Goal: Task Accomplishment & Management: Use online tool/utility

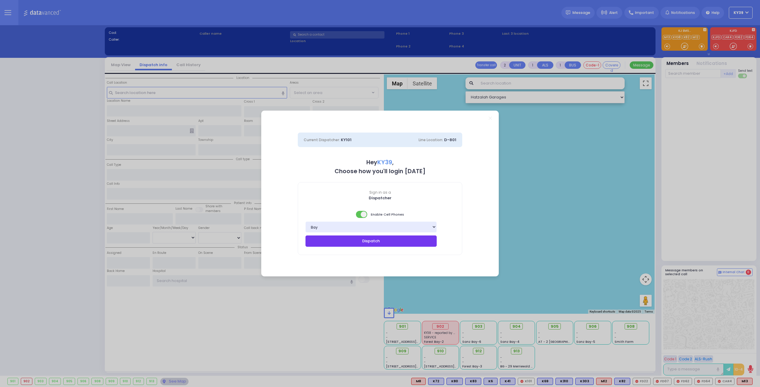
click at [362, 243] on button "Dispatch" at bounding box center [370, 241] width 131 height 11
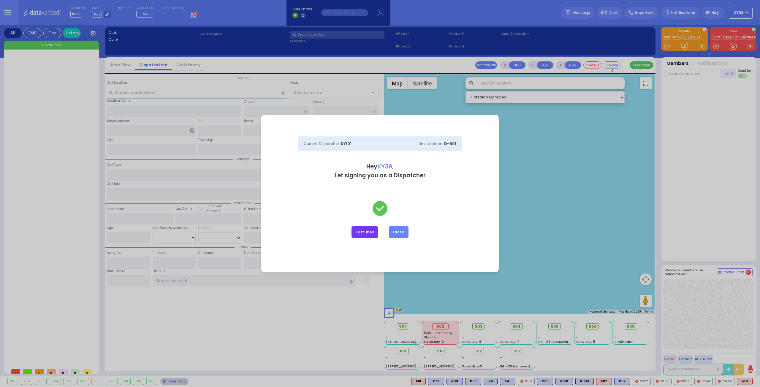
click at [367, 235] on button "Test Lines" at bounding box center [364, 231] width 27 height 11
type input "8457831212"
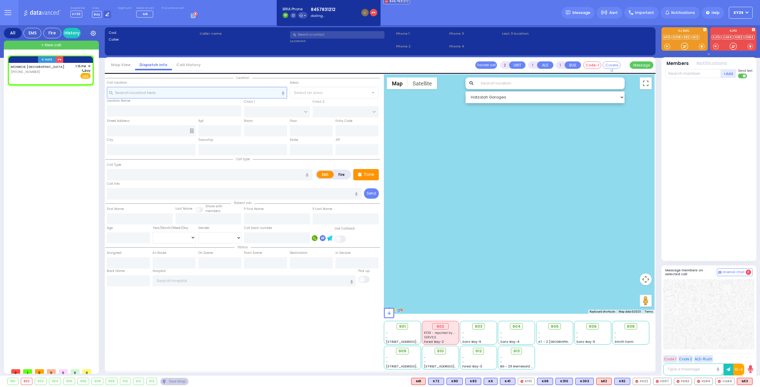
select select
radio input "true"
select select
type input "13:15"
select select "Hatzalah Garages"
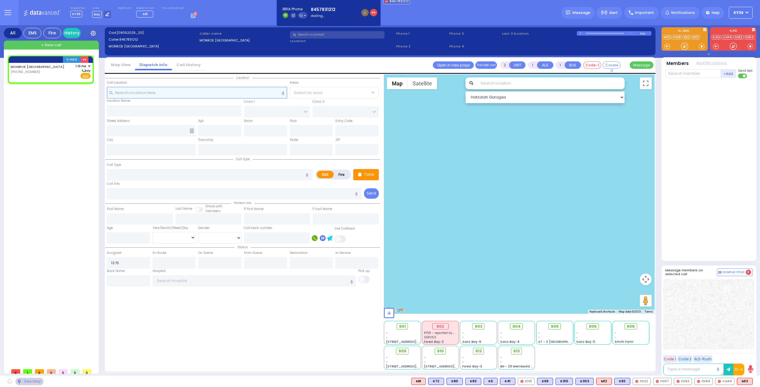
select select
radio input "true"
select select
select select "Hatzalah Garages"
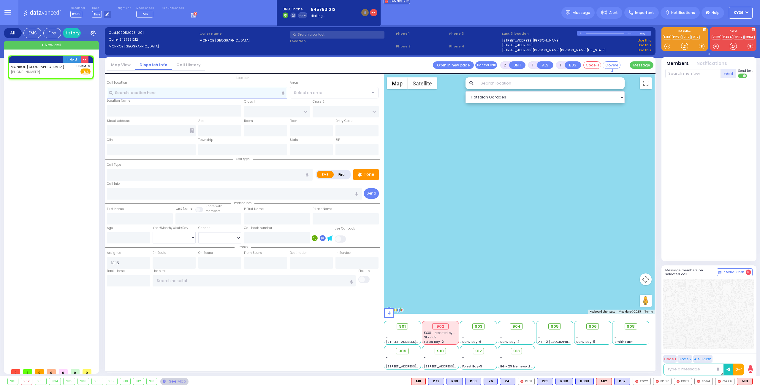
select select
radio input "true"
select select
select select "Hatzalah Garages"
click at [88, 58] on button "button" at bounding box center [84, 59] width 7 height 7
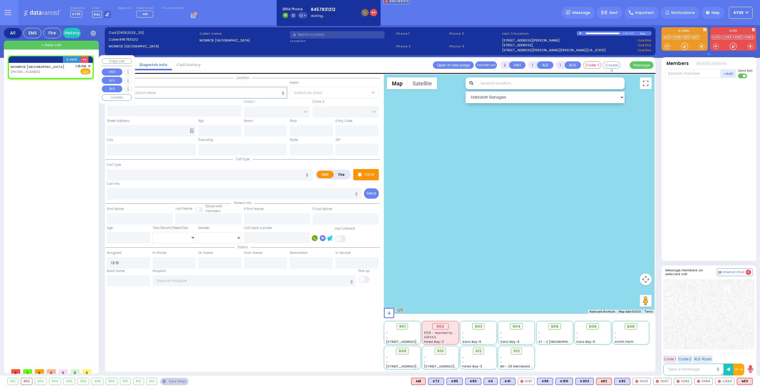
select select
radio input "true"
select select
select select "Hatzalah Garages"
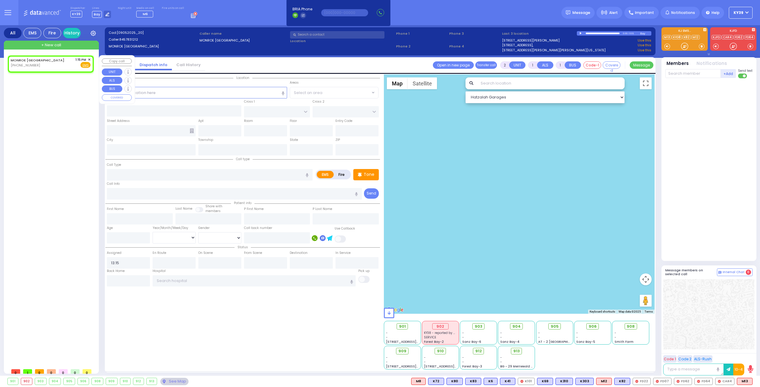
click at [89, 58] on span "✕" at bounding box center [89, 59] width 3 height 5
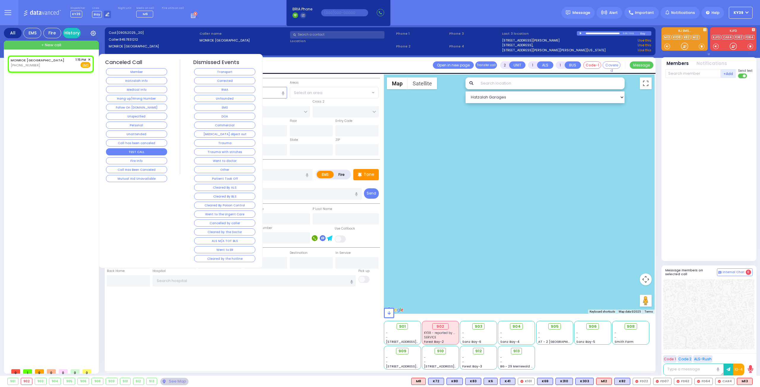
drag, startPoint x: 141, startPoint y: 147, endPoint x: 139, endPoint y: 144, distance: 3.6
click at [141, 148] on button "TEST CALL" at bounding box center [136, 151] width 61 height 7
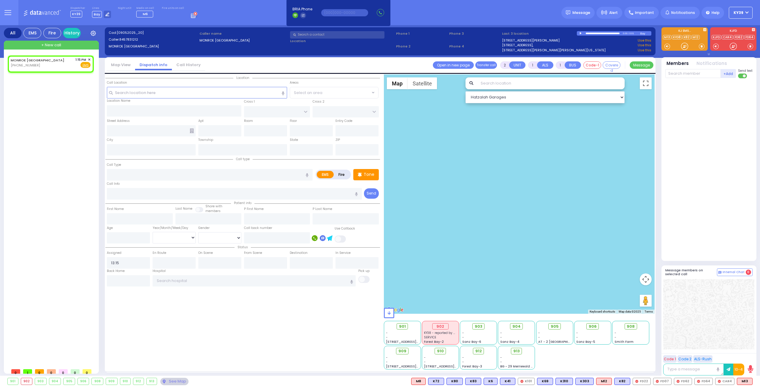
select select
radio input "true"
select select
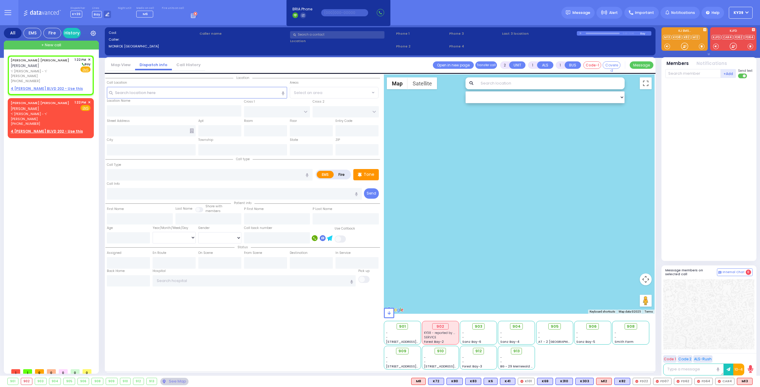
select select
radio input "true"
type input "MAYER JACOB"
type input "TESLER"
select select
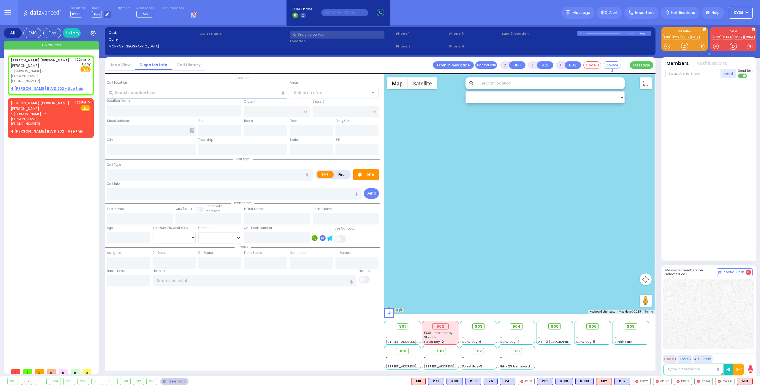
type input "13:22"
select select "Hatzalah Garages"
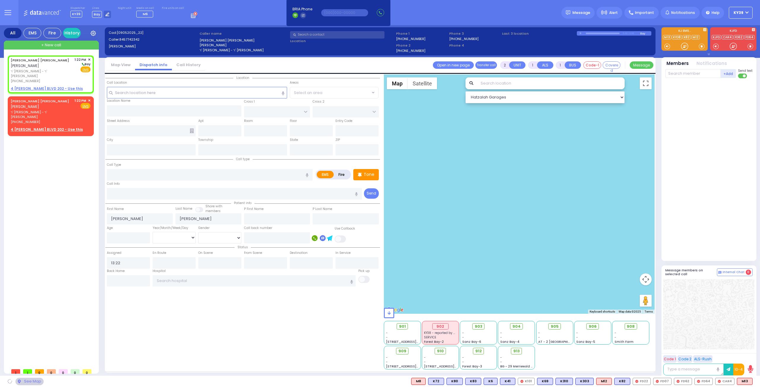
select select
radio input "true"
select select
select select "Hatzalah Garages"
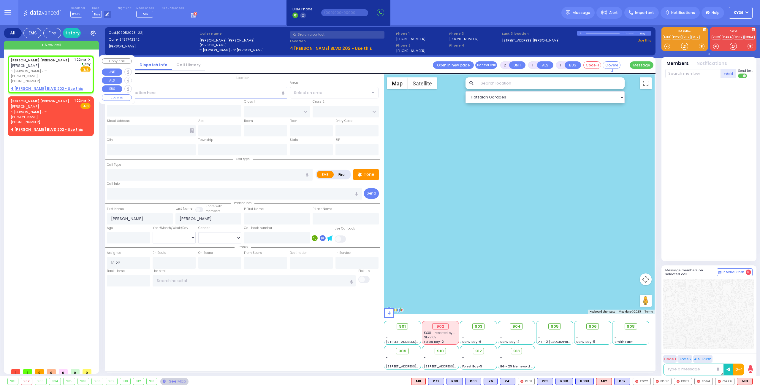
click at [42, 71] on span "ר' [PERSON_NAME] - ר' [PERSON_NAME]" at bounding box center [42, 74] width 62 height 10
select select
radio input "true"
select select
select select "Hatzalah Garages"
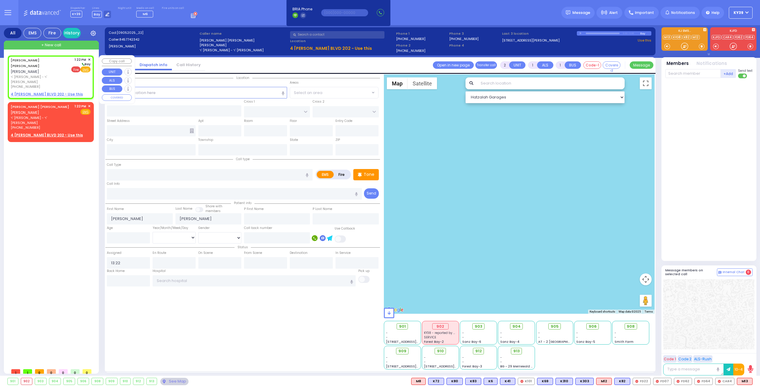
click at [77, 69] on span "Fire" at bounding box center [75, 69] width 9 height 6
select select
radio input "false"
radio input "true"
select select
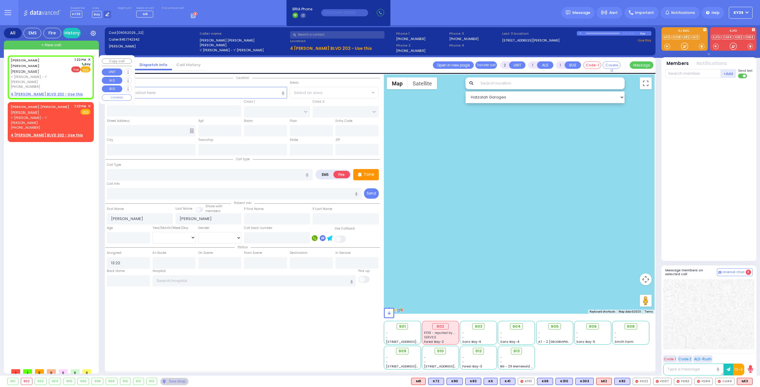
select select "Hatzalah Garages"
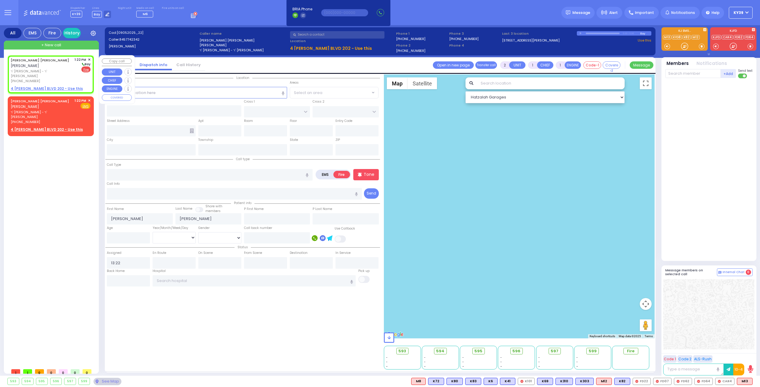
click at [44, 86] on u "4 GETZIL BERGER BLVD 202 - Use this" at bounding box center [47, 88] width 72 height 5
select select
radio input "true"
select select
select select "Hatzalah Garages"
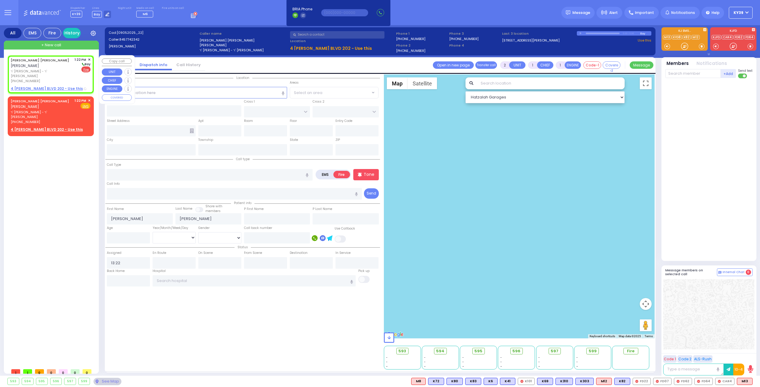
select select
radio input "true"
select select
type input "ISRAEL ZUPNICK DR"
type input "KERESTIER COURT"
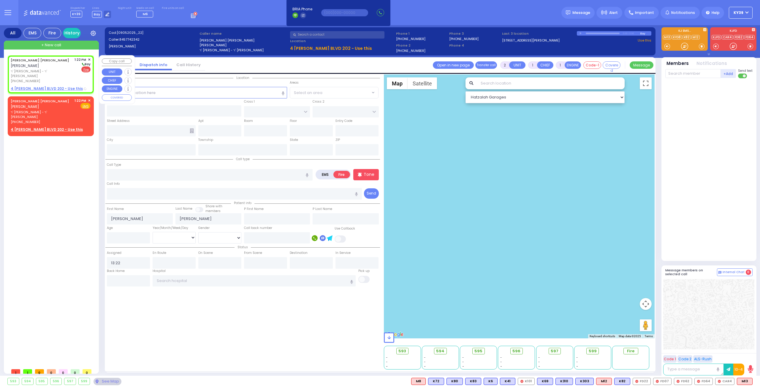
type input "4 GETZIL BERGER BLVD"
type input "202"
type input "Monroe"
type input "[US_STATE]"
type input "10950"
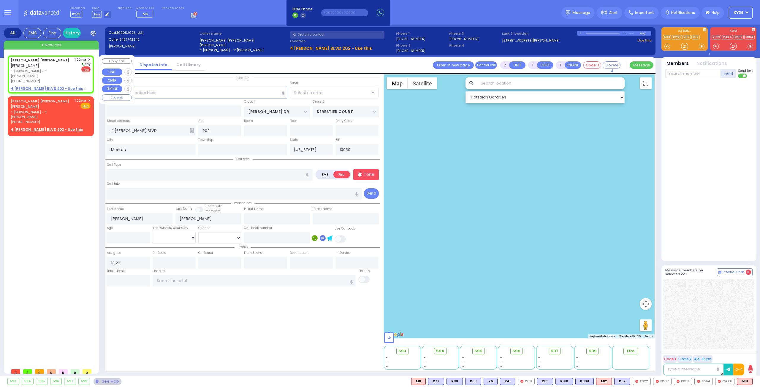
select select "SECTION 4"
select select "Hatzalah Garages"
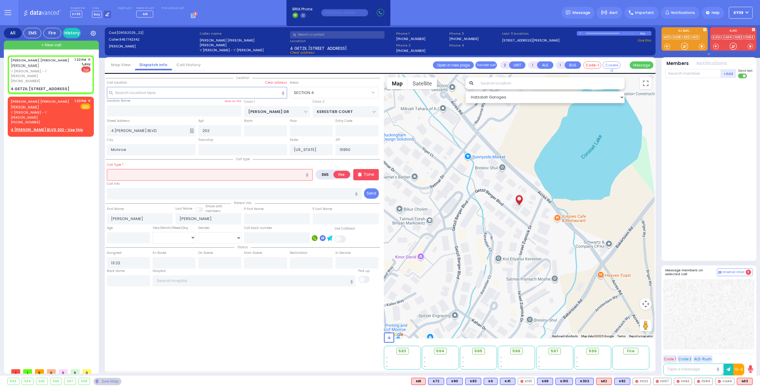
select select
radio input "true"
select select
select select "Hatzalah Garages"
select select "SECTION 4"
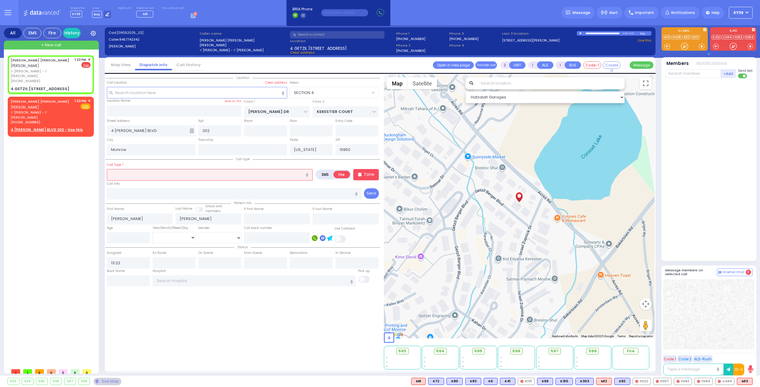
click at [148, 174] on input "text" at bounding box center [210, 174] width 206 height 11
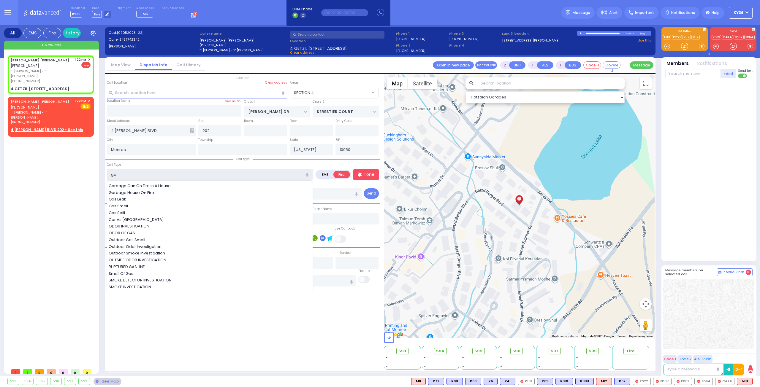
type input "gas"
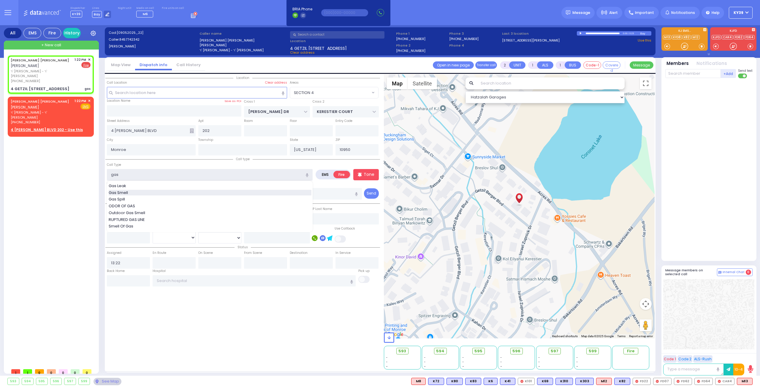
select select
radio input "true"
select select
select select "SECTION 4"
select select "Hatzalah Garages"
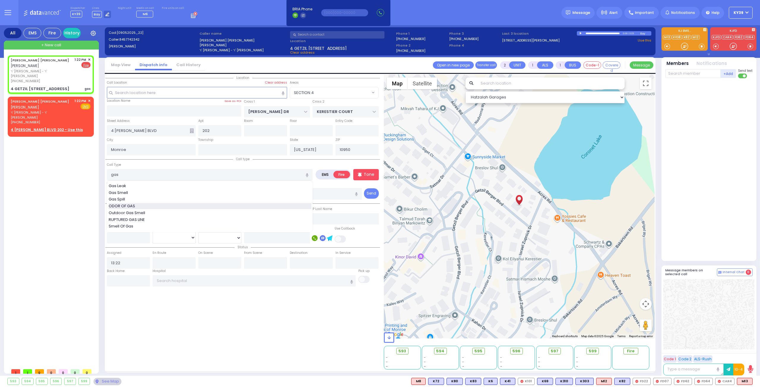
click at [125, 205] on span "ODOR OF GAS" at bounding box center [123, 206] width 28 height 6
type input "ODOR OF GAS"
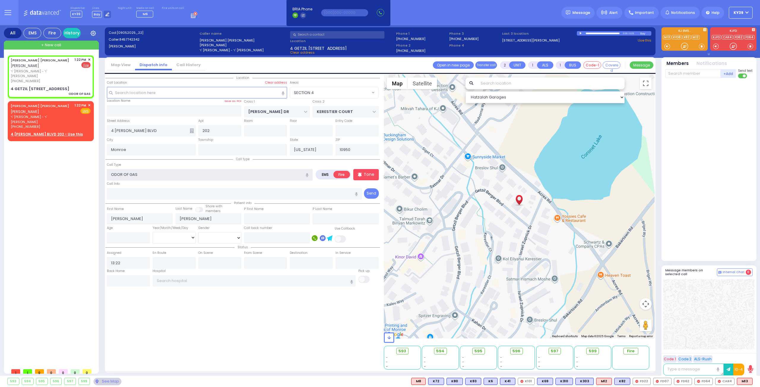
select select
radio input "true"
select select
select select "Hatzalah Garages"
select select "SECTION 4"
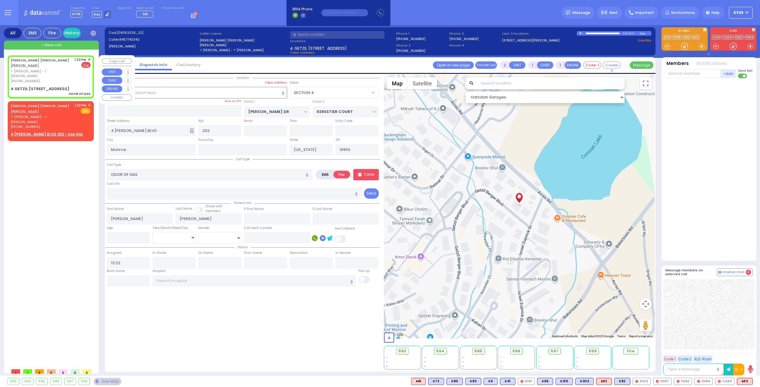
click at [56, 73] on span "ר' [PERSON_NAME] - ר' [PERSON_NAME]" at bounding box center [42, 74] width 62 height 10
select select
radio input "true"
select select
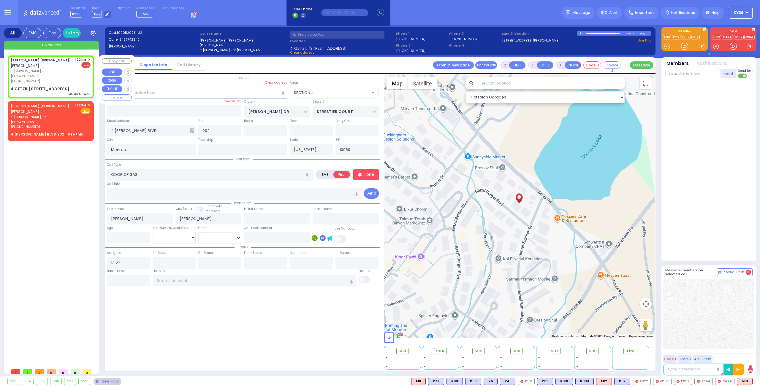
radio input "true"
select select
select select "Hatzalah Garages"
select select "SECTION 4"
click at [704, 73] on input "text" at bounding box center [692, 73] width 55 height 9
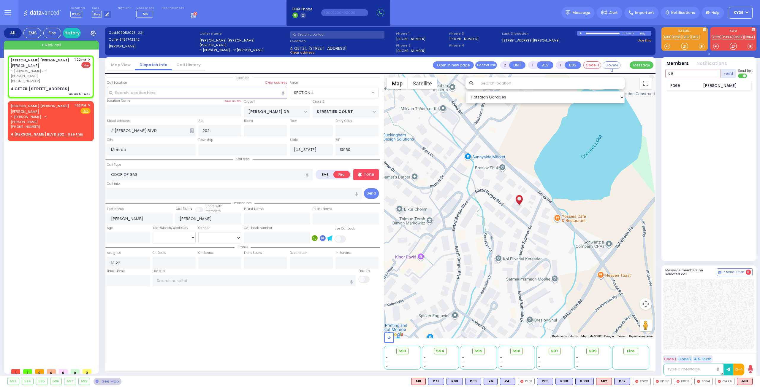
type input "69"
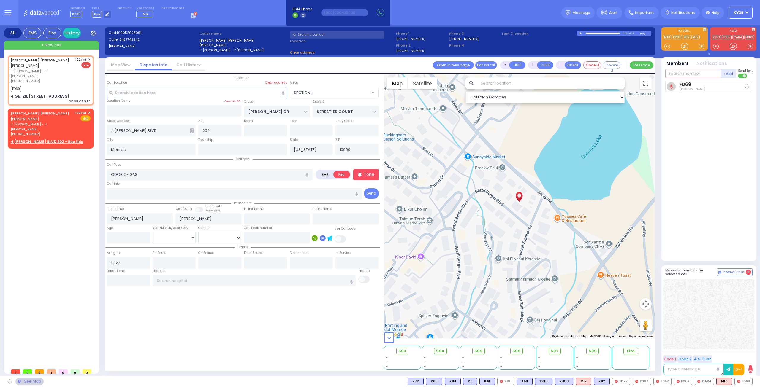
select select
radio input "true"
select select
type input "13:23"
select select "Hatzalah Garages"
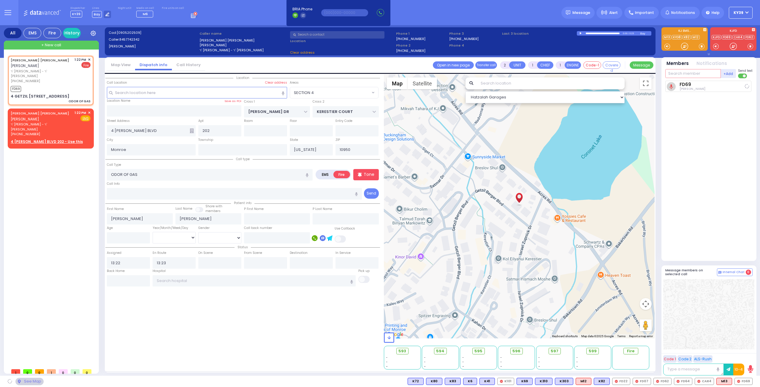
select select "SECTION 4"
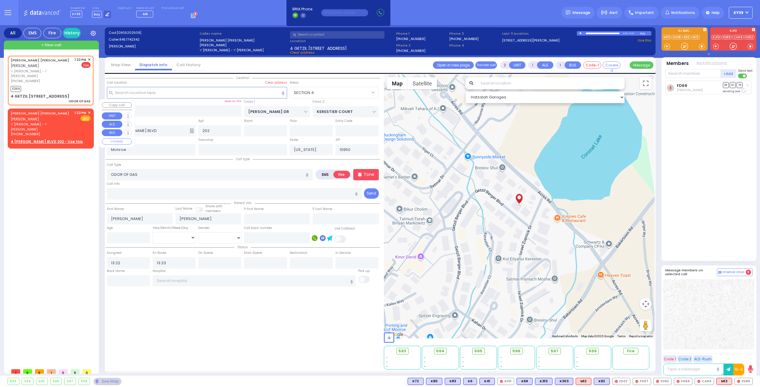
click at [90, 110] on span "✕" at bounding box center [89, 112] width 3 height 5
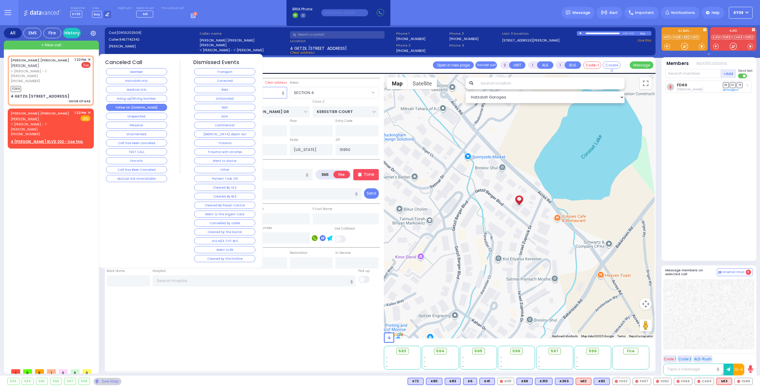
click at [138, 108] on button "Follow On [DOMAIN_NAME]" at bounding box center [136, 107] width 61 height 7
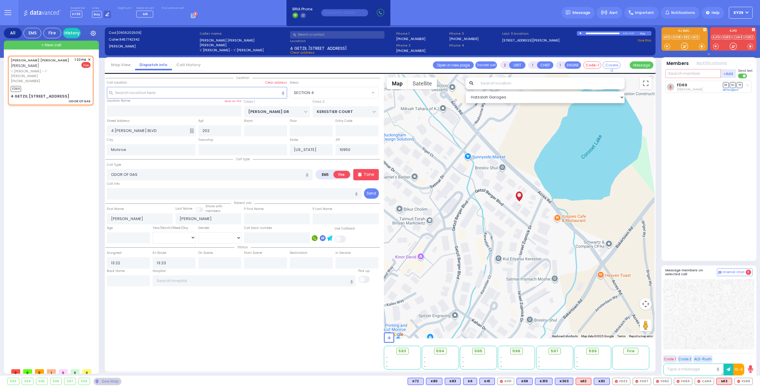
click at [696, 74] on input "text" at bounding box center [692, 73] width 55 height 9
type input "21"
select select
radio input "true"
select select
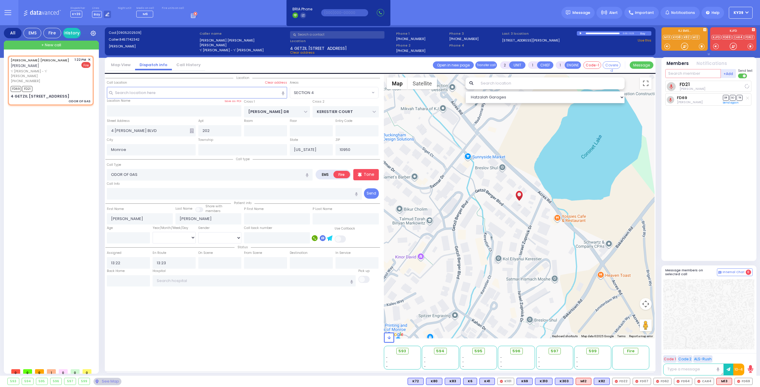
select select "SECTION 4"
select select "Hatzalah Garages"
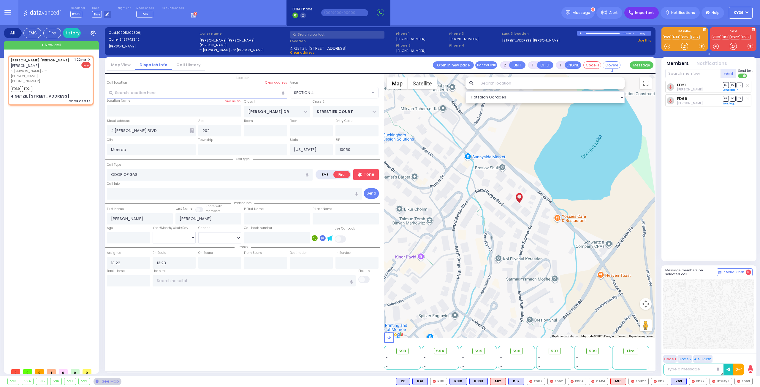
click at [654, 15] on div "Important" at bounding box center [641, 13] width 34 height 12
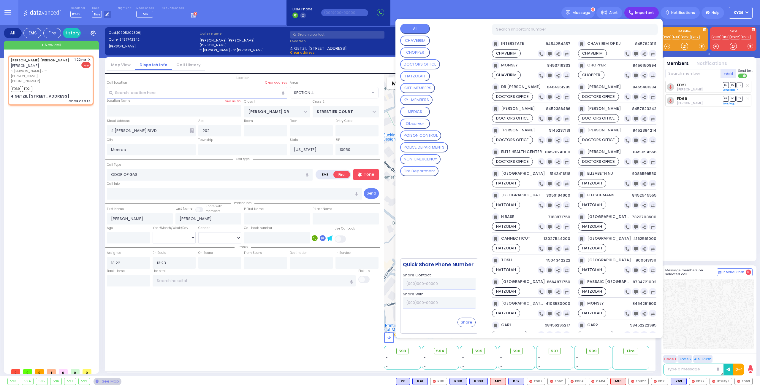
click at [421, 102] on MEMBERS "KY- MEMBERS" at bounding box center [416, 100] width 32 height 10
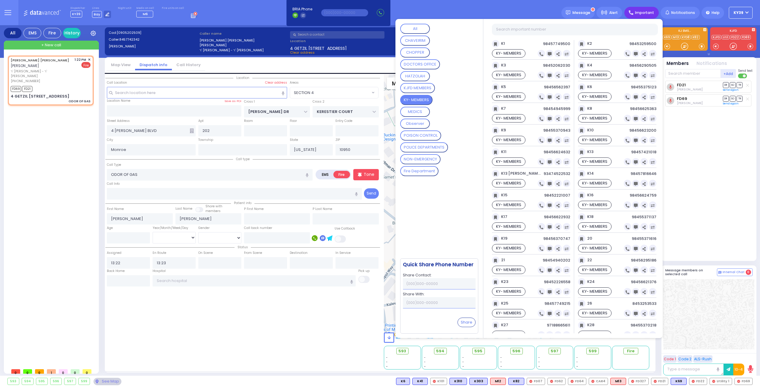
click at [530, 31] on input "text" at bounding box center [574, 29] width 166 height 11
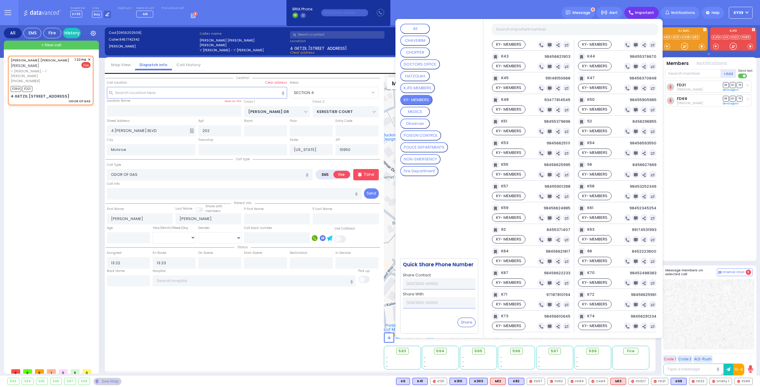
scroll to position [445, 0]
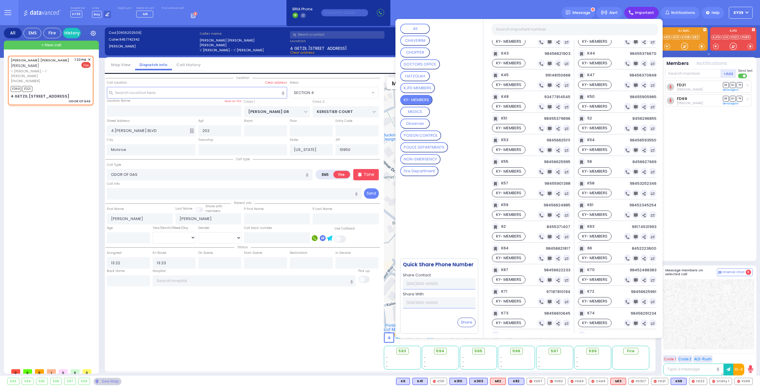
click at [525, 30] on input "text" at bounding box center [574, 29] width 166 height 11
click at [524, 30] on input "text" at bounding box center [574, 29] width 166 height 11
click at [516, 28] on div at bounding box center [560, 22] width 117 height 14
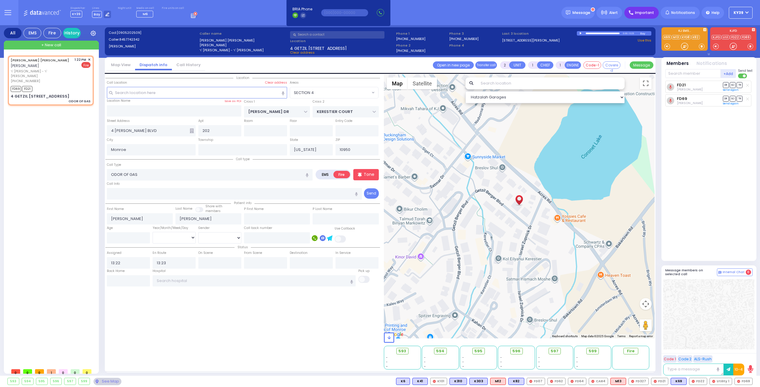
click at [643, 17] on div "Important" at bounding box center [641, 13] width 34 height 12
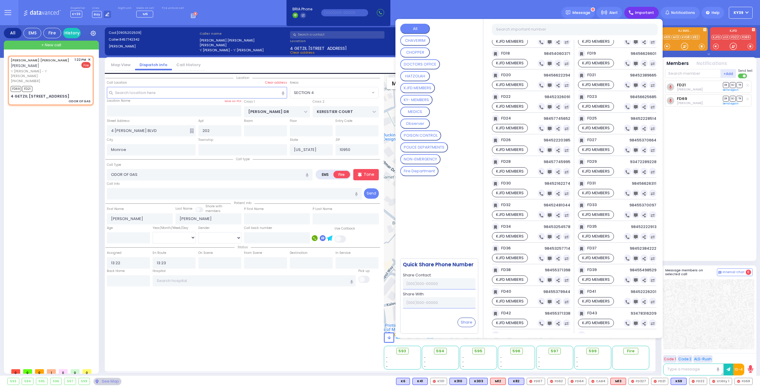
click at [544, 31] on input "text" at bounding box center [574, 29] width 166 height 11
click at [432, 100] on MEMBERS "KY- MEMBERS" at bounding box center [416, 100] width 32 height 10
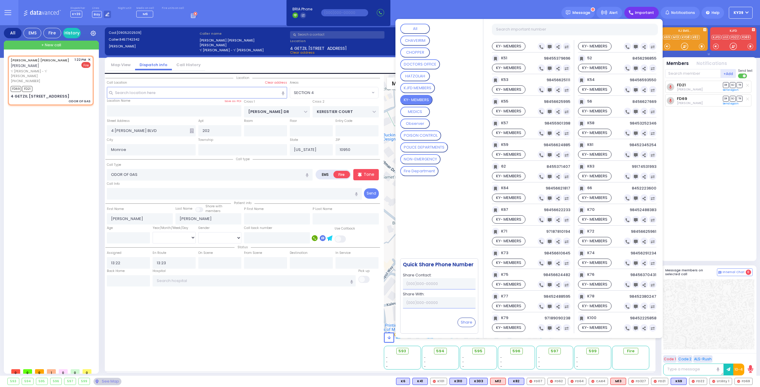
scroll to position [505, 0]
click at [701, 74] on input "text" at bounding box center [692, 73] width 55 height 9
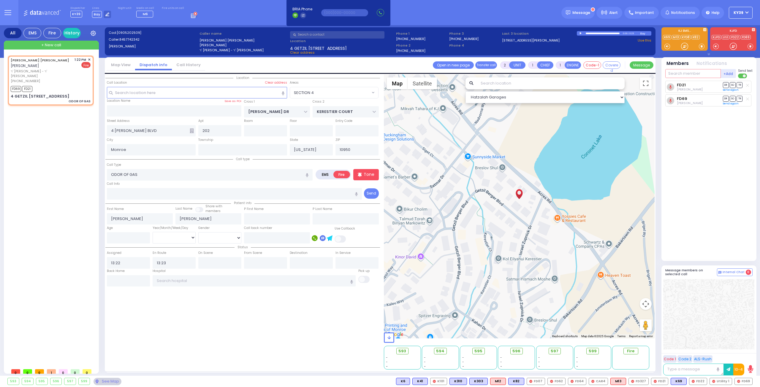
click at [701, 74] on input "text" at bounding box center [692, 73] width 55 height 9
type input "6"
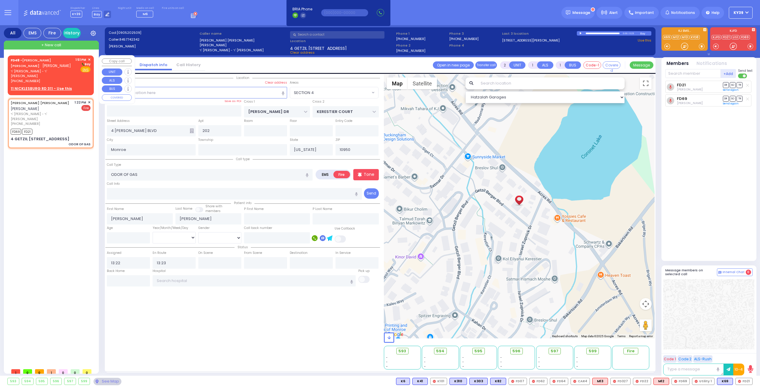
click at [73, 79] on div "(845) 248-8009" at bounding box center [42, 81] width 63 height 5
select select
radio input "true"
type input "CHAIM SHUL"
type input "KOHN"
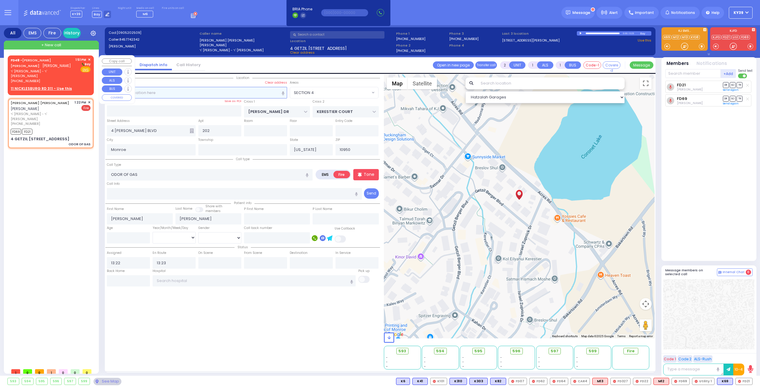
select select
type input "13:51"
select select "Hatzalah Garages"
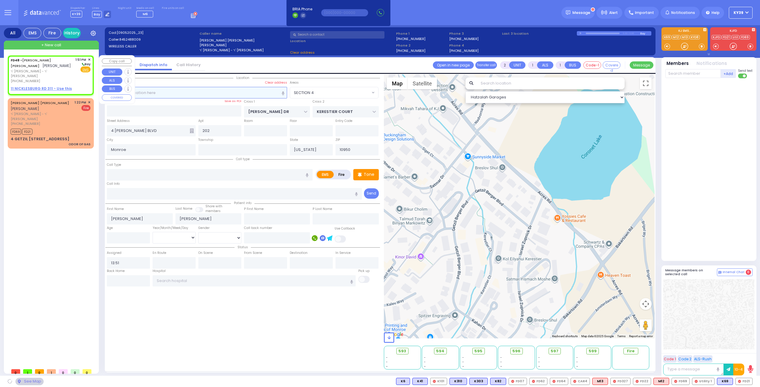
select select
radio input "true"
select select
select select "Hatzalah Garages"
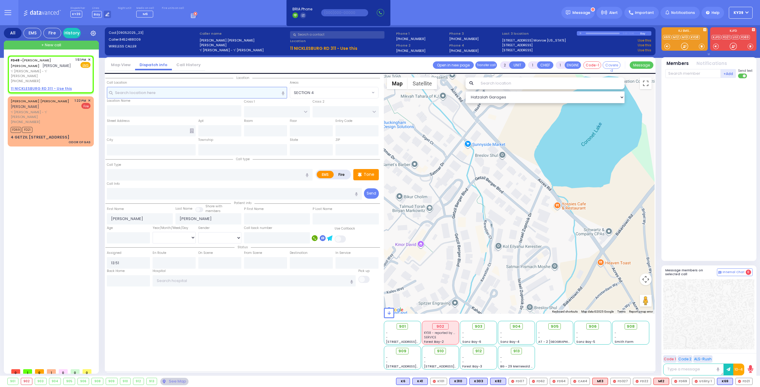
select select
radio input "true"
select select
select select "Hatzalah Garages"
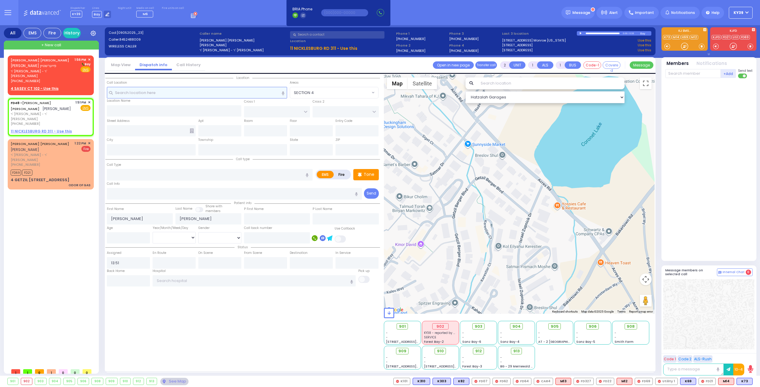
click at [142, 96] on input "text" at bounding box center [197, 92] width 180 height 11
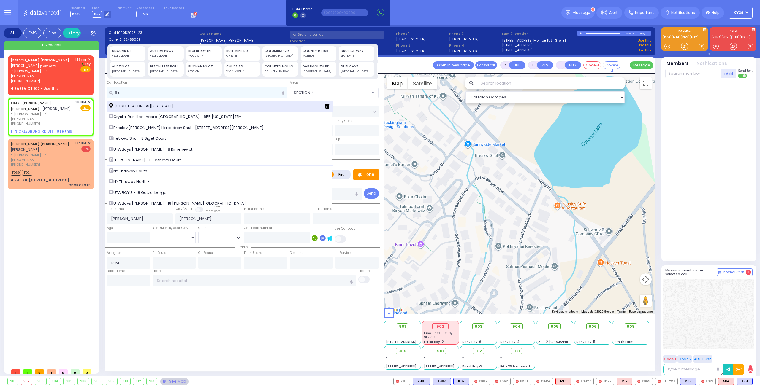
type input "8 u"
click at [134, 105] on span "8 Ungvar Street Monroe New York 10950" at bounding box center [142, 106] width 66 height 6
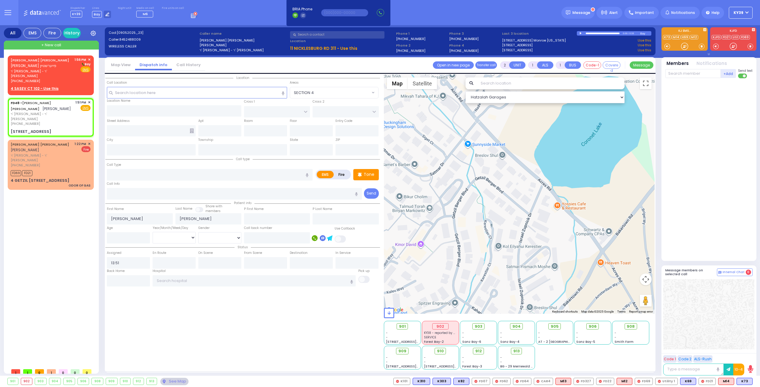
select select
radio input "true"
select select
type input "S.M. ROSMER RD"
type input "8 Ungvar Street"
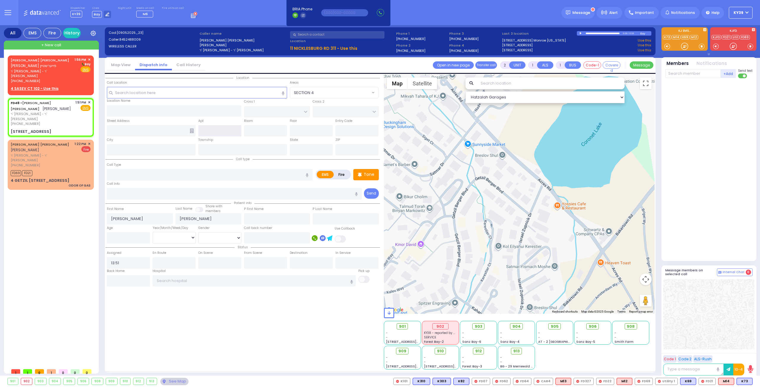
type input "104"
type input "Monroe"
type input "New York"
type input "10950"
select select "Hatzalah Garages"
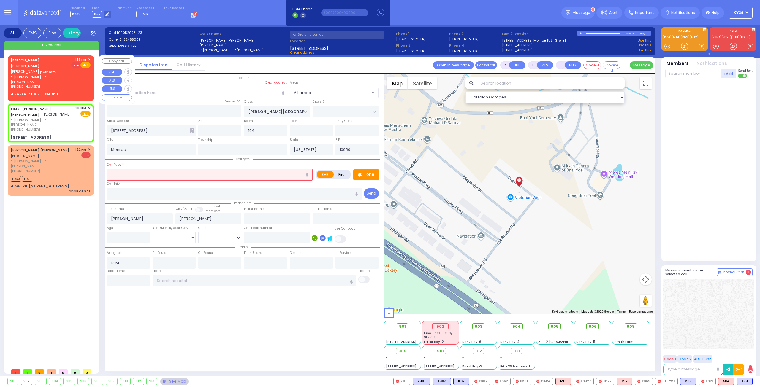
click at [74, 65] on span "Fire" at bounding box center [75, 65] width 9 height 6
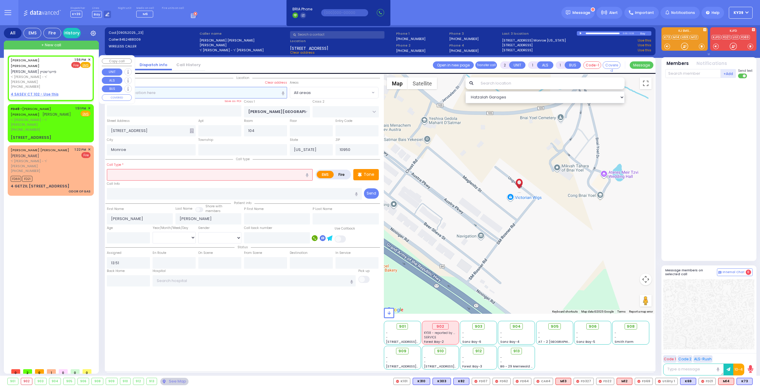
select select
radio input "false"
radio input "true"
type input "MOSHE YIDA"
type input "FEUERSTEIN"
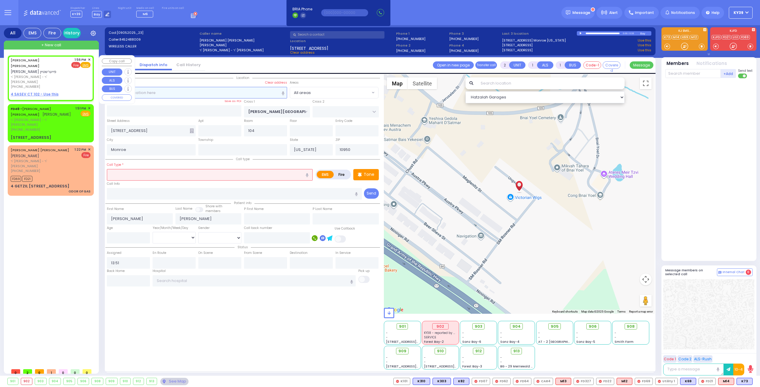
select select
type input "13:56"
select select "Hatzalah Garages"
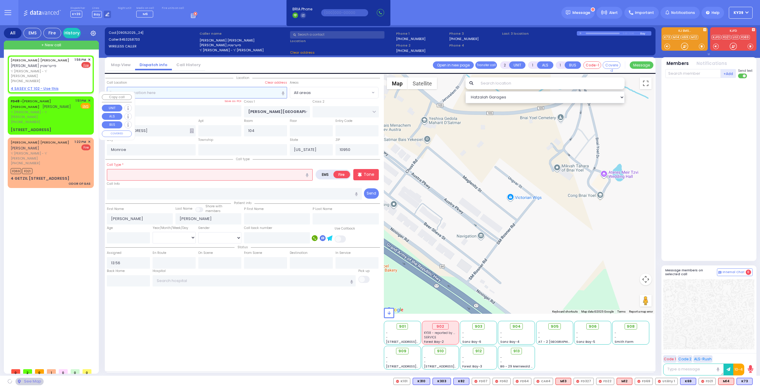
select select
radio input "true"
select select
select select "Hatzalah Garages"
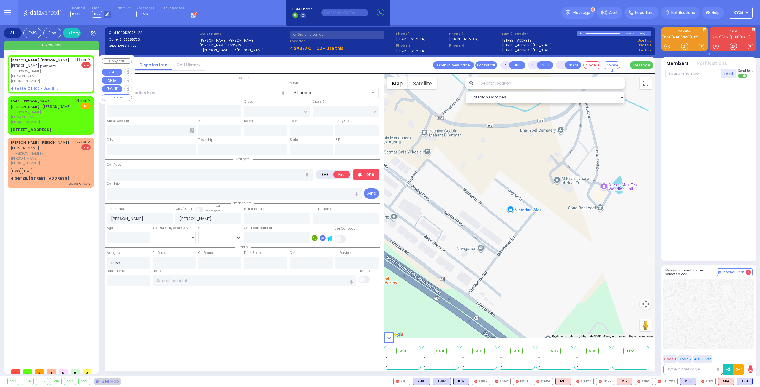
click at [65, 72] on span "ר' יצחק - ר' חיים מאיר סאנדער" at bounding box center [42, 74] width 62 height 10
select select
radio input "true"
select select
select select "Hatzalah Garages"
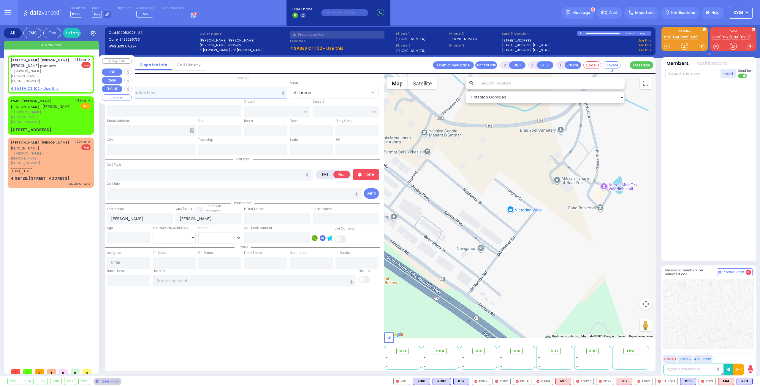
click at [176, 92] on input "text" at bounding box center [197, 92] width 180 height 11
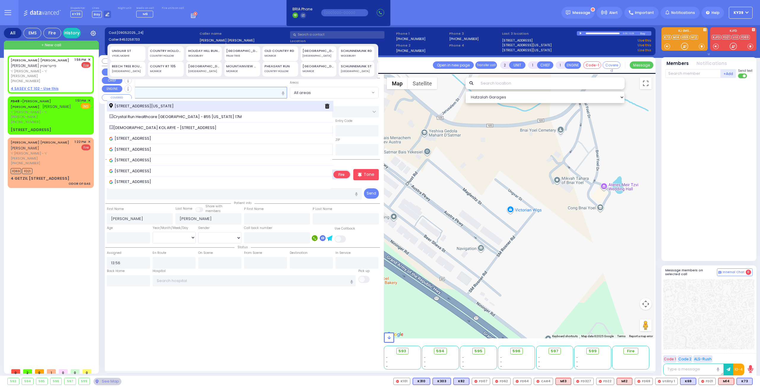
type input "8 un"
click at [131, 106] on span "8 Ungvar Street Monroe New York 10950" at bounding box center [142, 106] width 66 height 6
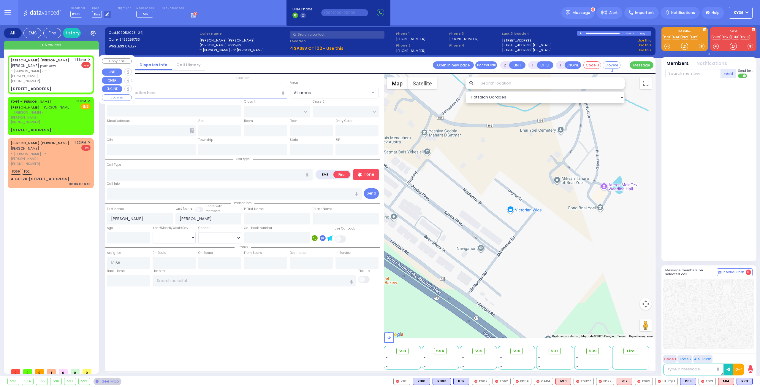
select select
radio input "true"
select select
type input "S.M. ROSMER RD"
type input "8 Ungvar Street"
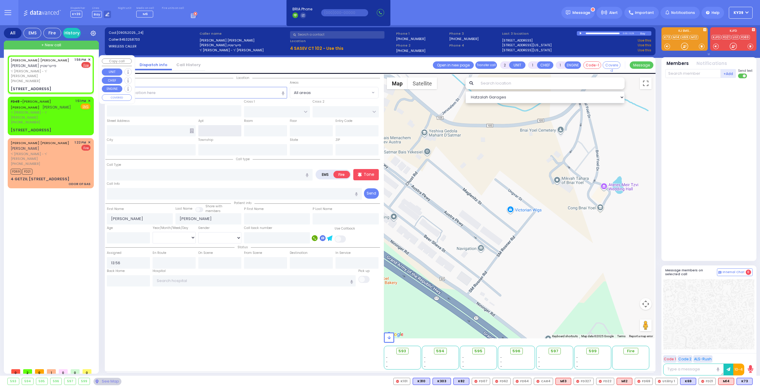
type input "104"
type input "Monroe"
type input "New York"
type input "10950"
select select "Hatzalah Garages"
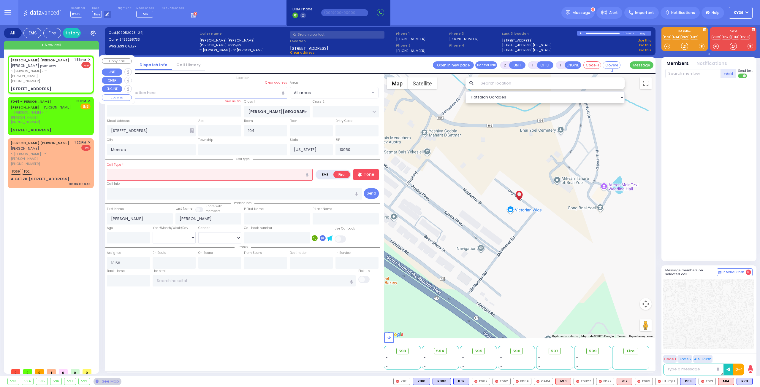
click at [141, 177] on input "text" at bounding box center [210, 174] width 206 height 11
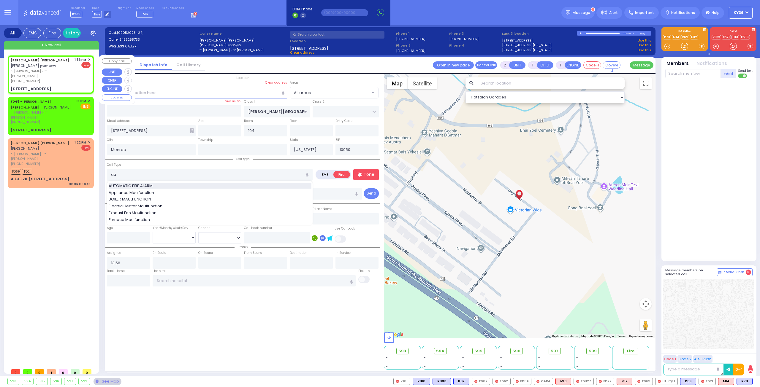
click at [135, 187] on span "AUTOMATIC FIRE ALARM" at bounding box center [132, 186] width 46 height 6
type input "AUTOMATIC FIRE ALARM"
type input "3"
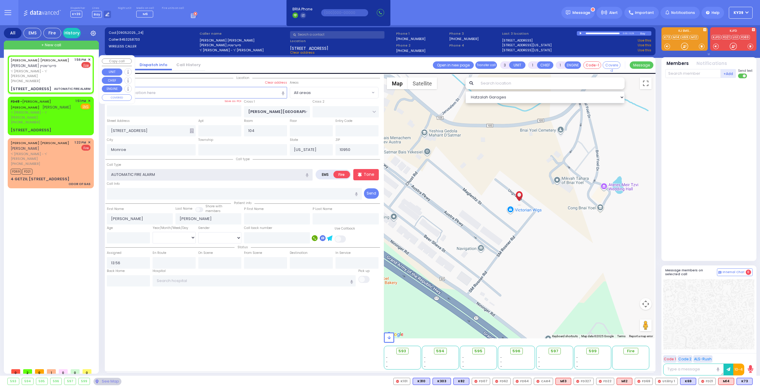
select select
radio input "true"
select select
select select "Hatzalah Garages"
click at [680, 74] on input "text" at bounding box center [692, 73] width 55 height 9
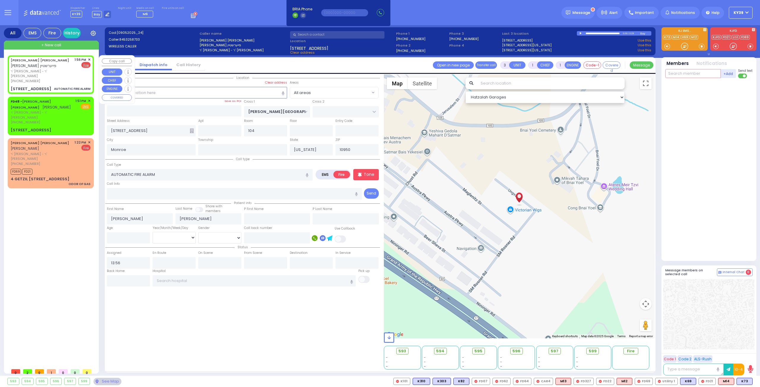
select select
radio input "true"
select select
select select "Hatzalah Garages"
type input "73"
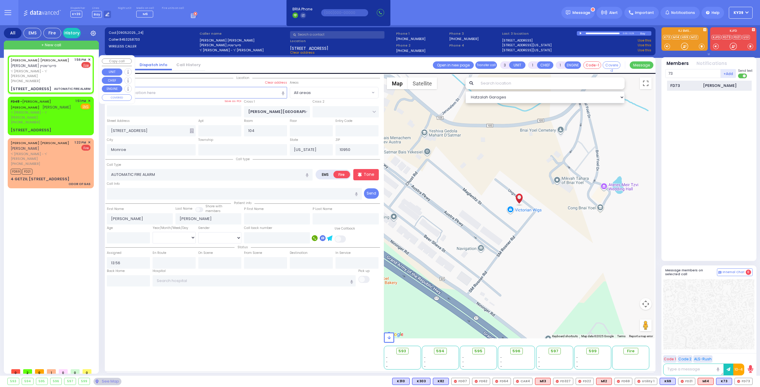
click at [697, 84] on div "FD73" at bounding box center [685, 86] width 30 height 6
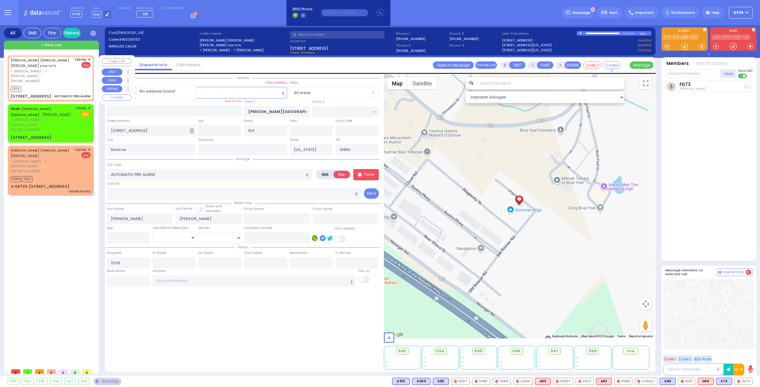
select select
radio input "true"
select select
type input "13:57"
select select "Hatzalah Garages"
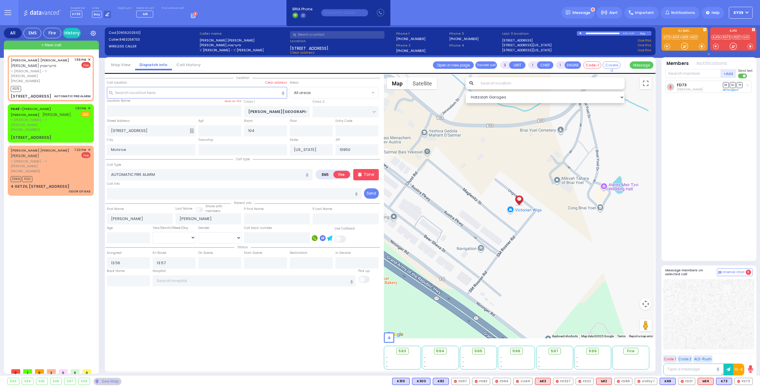
click at [689, 77] on div "+Add FD73 Pinchus Braun Send text" at bounding box center [708, 74] width 87 height 10
click at [689, 73] on input "text" at bounding box center [692, 73] width 55 height 9
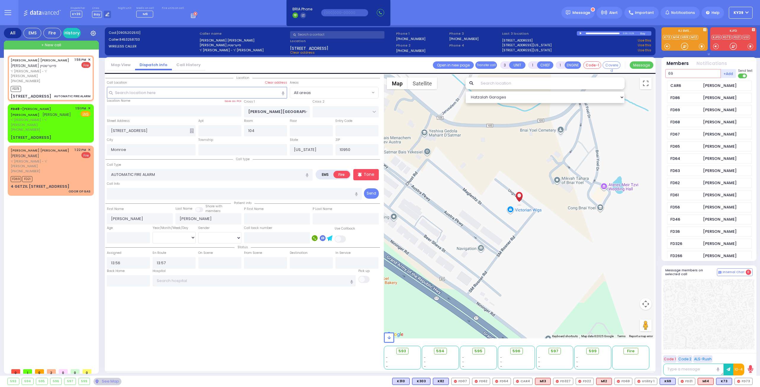
type input "69"
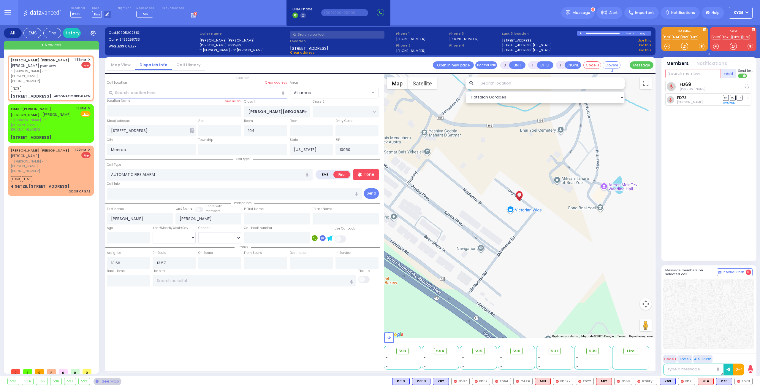
select select
radio input "true"
select select
select select "Hatzalah Garages"
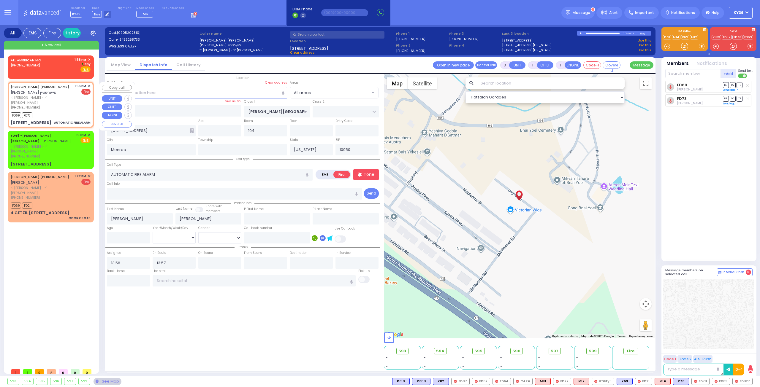
click at [55, 105] on div "(845) 325-8733" at bounding box center [42, 107] width 62 height 5
select select
radio input "true"
select select
select select "Hatzalah Garages"
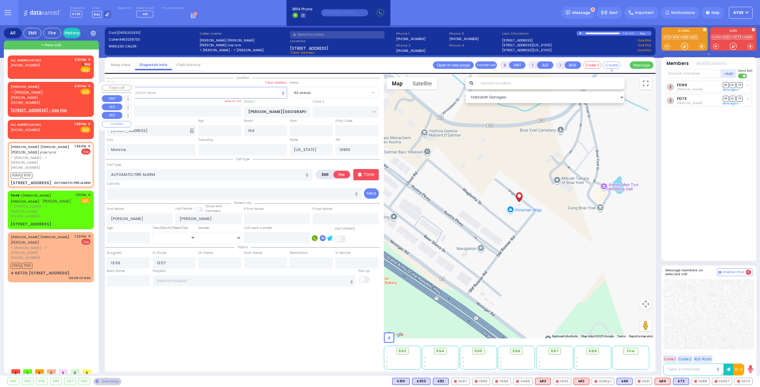
click at [58, 110] on u "10 HAMBURG WAY 113 - Use this" at bounding box center [39, 110] width 56 height 5
type input "2"
select select
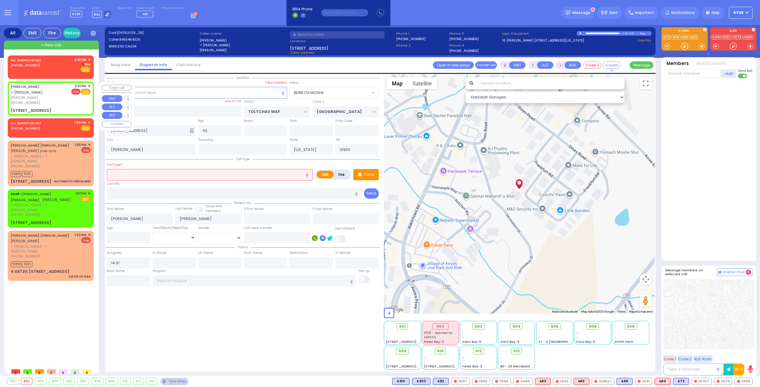
click at [77, 91] on span "Fire" at bounding box center [75, 92] width 9 height 6
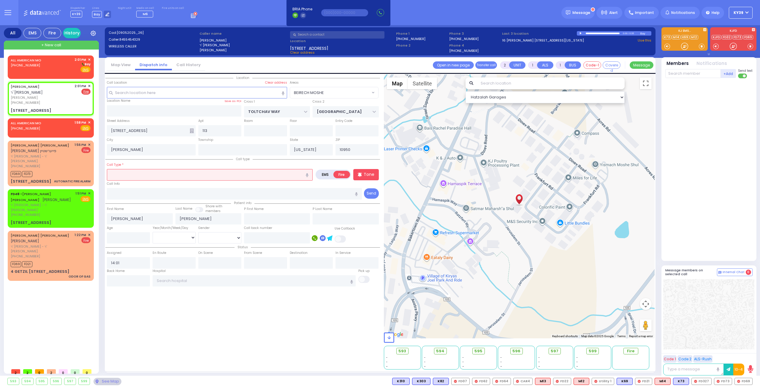
click at [123, 173] on input "text" at bounding box center [210, 174] width 206 height 11
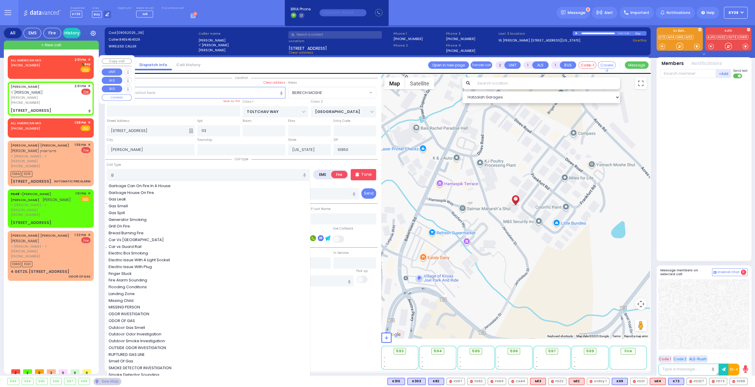
click at [37, 69] on div "ALL AMERICAN MO (800) 318-9486" at bounding box center [27, 64] width 33 height 15
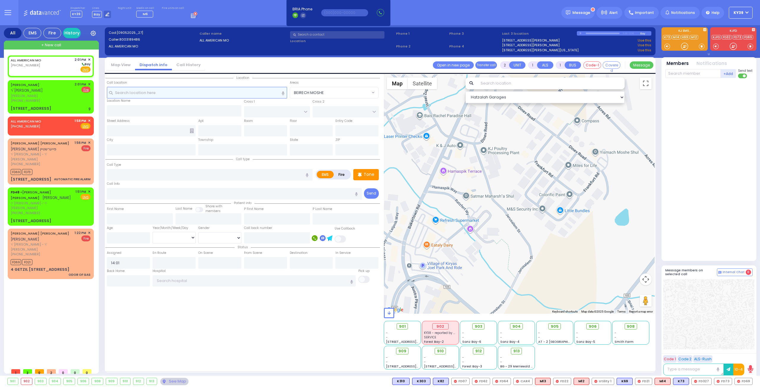
click at [142, 94] on input "text" at bounding box center [197, 92] width 180 height 11
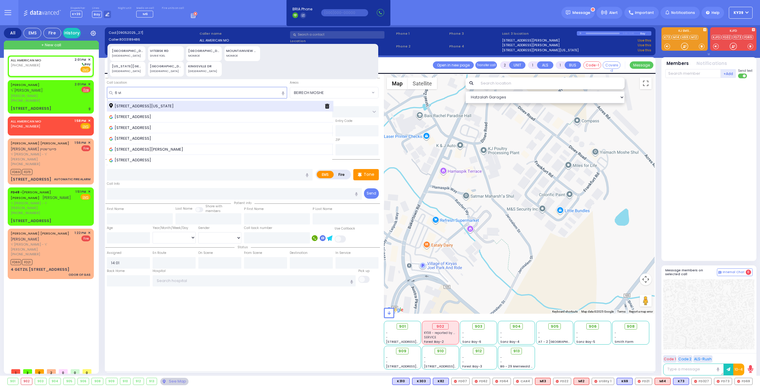
click at [141, 103] on span "6 Vitebsk Road Monroe New York 10950" at bounding box center [142, 106] width 66 height 6
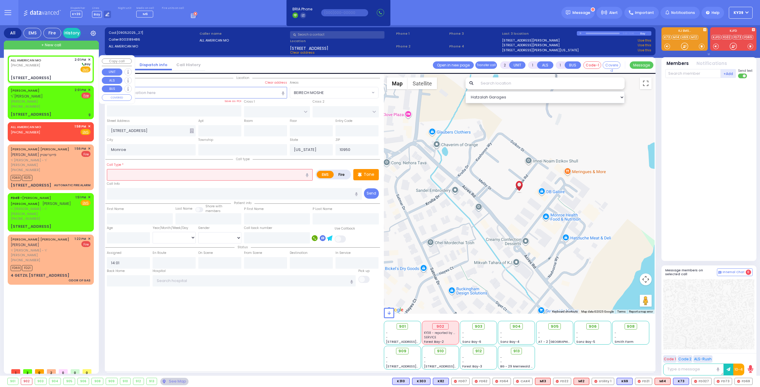
click at [77, 69] on div "Fire EMS" at bounding box center [82, 69] width 16 height 6
click at [75, 70] on span "Fire" at bounding box center [75, 69] width 9 height 6
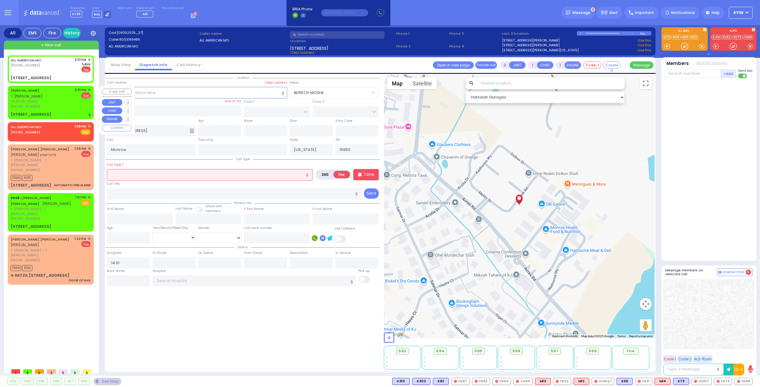
drag, startPoint x: 168, startPoint y: 178, endPoint x: 164, endPoint y: 178, distance: 3.6
click at [165, 178] on input "text" at bounding box center [210, 174] width 206 height 11
click at [175, 174] on input "text" at bounding box center [210, 174] width 206 height 11
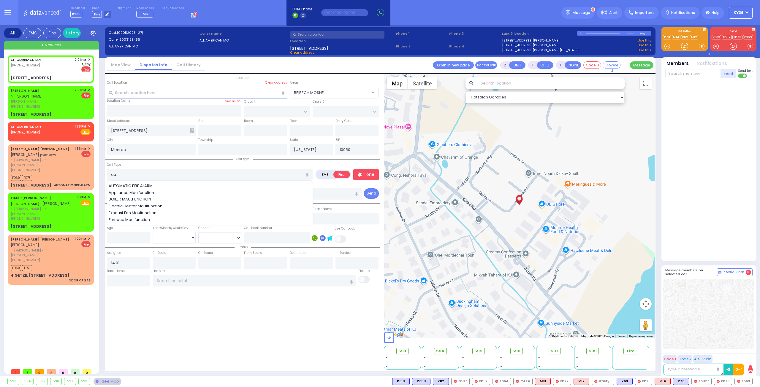
click at [209, 183] on div "AUTOMATIC FIRE ALARM" at bounding box center [210, 186] width 203 height 6
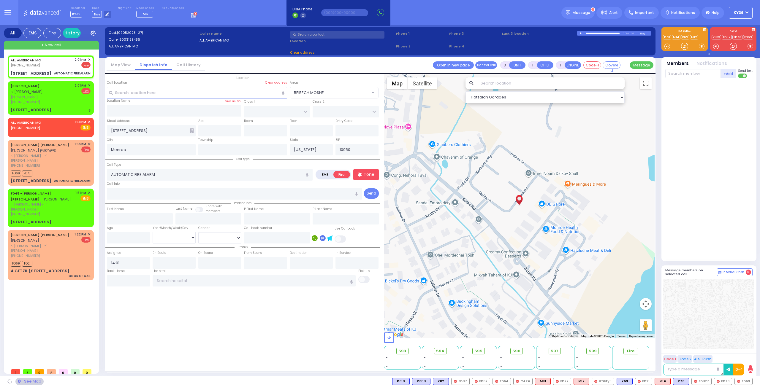
select select
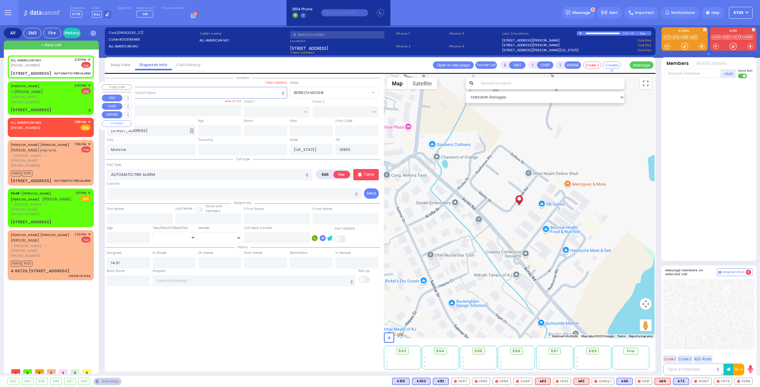
click at [60, 91] on div "[PERSON_NAME] ר' [PERSON_NAME]" at bounding box center [42, 89] width 62 height 12
type input "2"
select select
type input "g"
radio input "true"
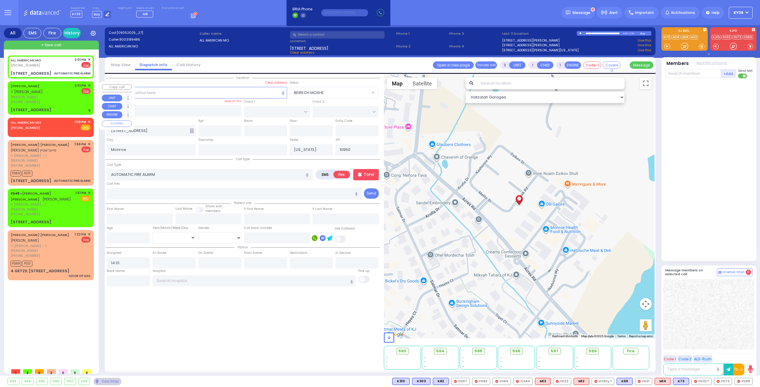
type input "[PERSON_NAME]"
select select
select select "Hatzalah Garages"
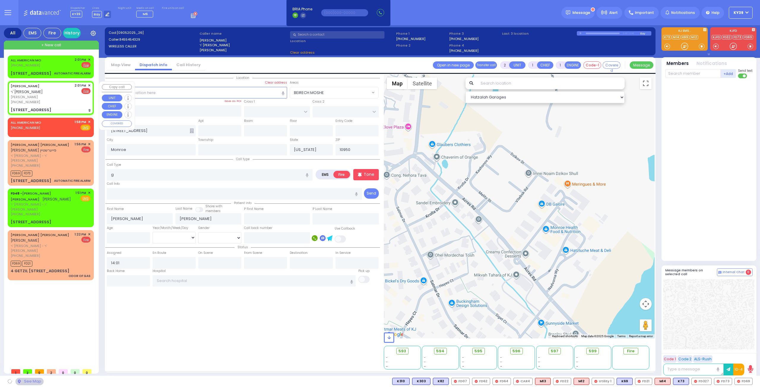
type input "TOLTCHAV WAY"
type input "[GEOGRAPHIC_DATA]"
type input "[STREET_ADDRESS]"
type input "113"
type input "[PERSON_NAME]"
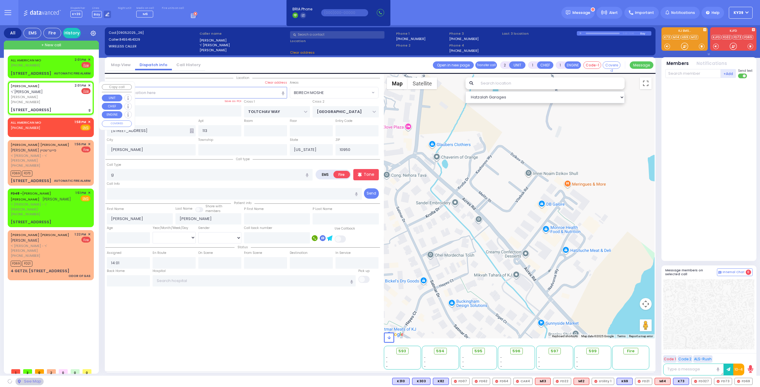
select select "BEIRECH MOSHE"
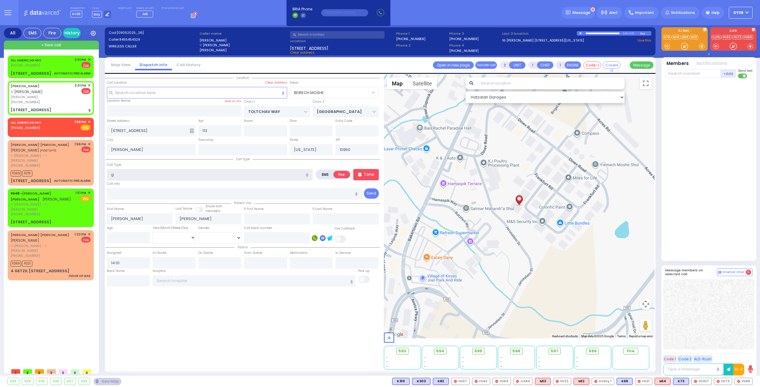
click at [137, 178] on input "g" at bounding box center [210, 174] width 206 height 11
click at [120, 191] on span "Gas Smell" at bounding box center [119, 193] width 21 height 6
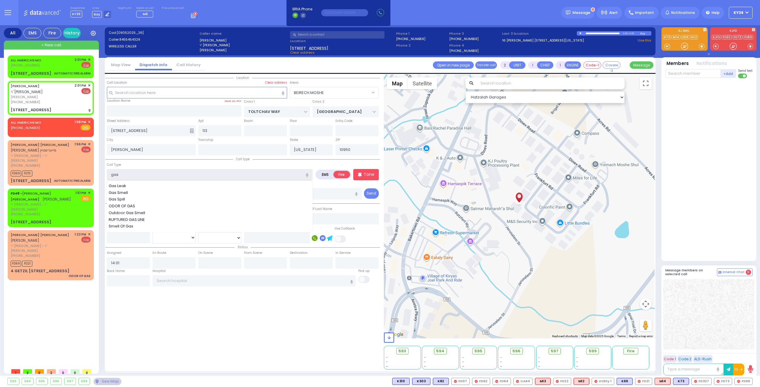
type input "Gas Smell"
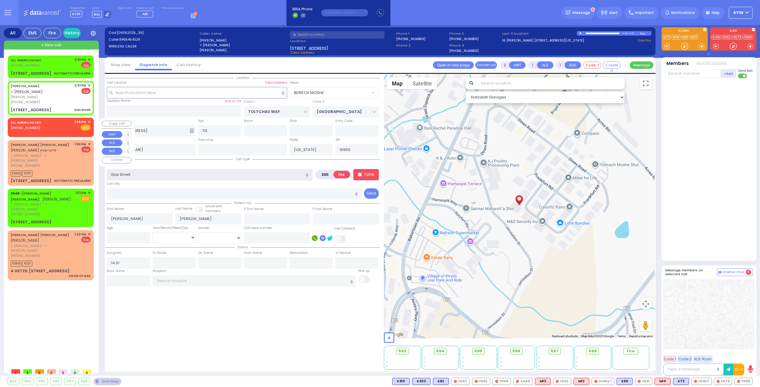
select select
radio input "true"
select select
select select "BEIRECH MOSHE"
select select "Hatzalah Garages"
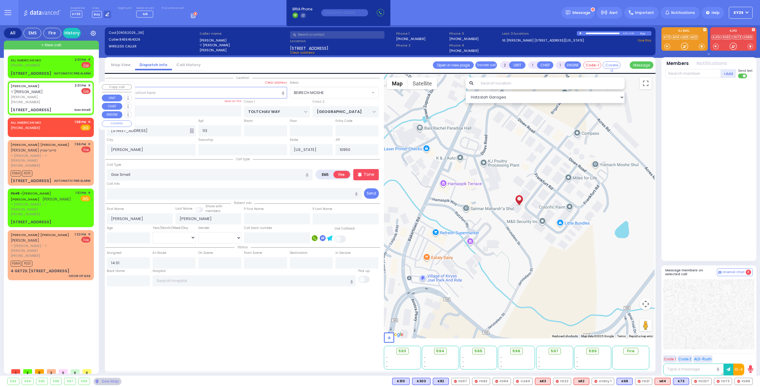
drag, startPoint x: 61, startPoint y: 97, endPoint x: 64, endPoint y: 98, distance: 3.3
click at [62, 97] on span "[PERSON_NAME]" at bounding box center [42, 97] width 62 height 5
select select
radio input "true"
select select
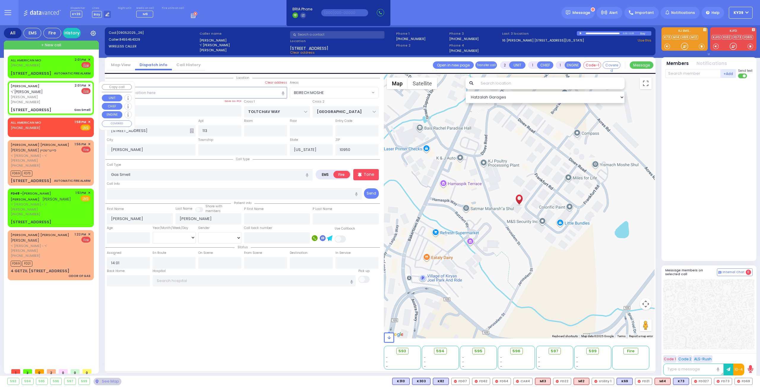
select select "Hatzalah Garages"
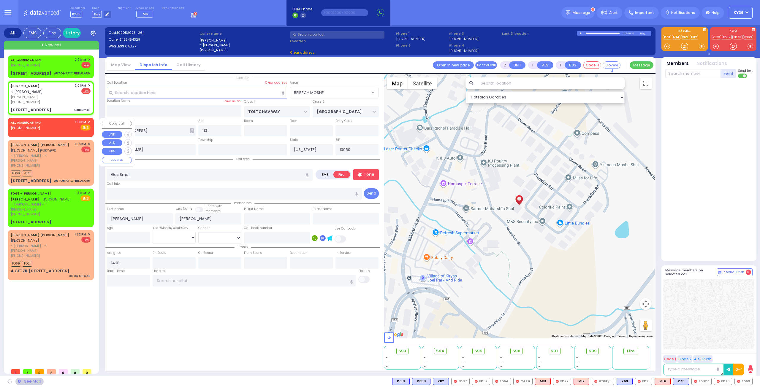
select select
radio input "true"
select select
select select "BEIRECH MOSHE"
select select "Hatzalah Garages"
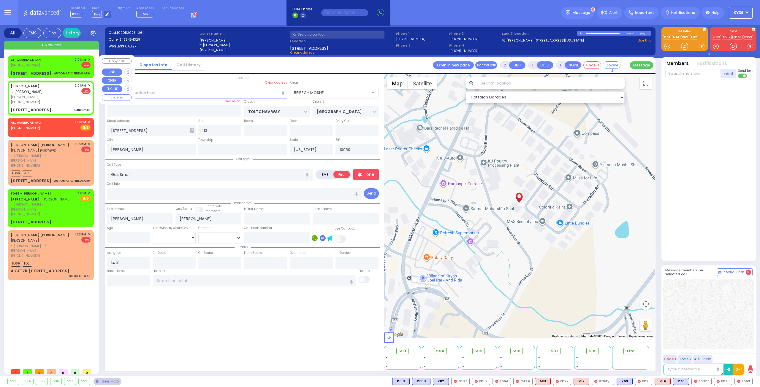
click at [65, 64] on div "ALL AMERICAN MO [PHONE_NUMBER] 2:01 PM ✕ EMS Fire" at bounding box center [51, 62] width 80 height 11
type input "3"
select select
type input "AUTOMATIC FIRE ALARM"
radio input "true"
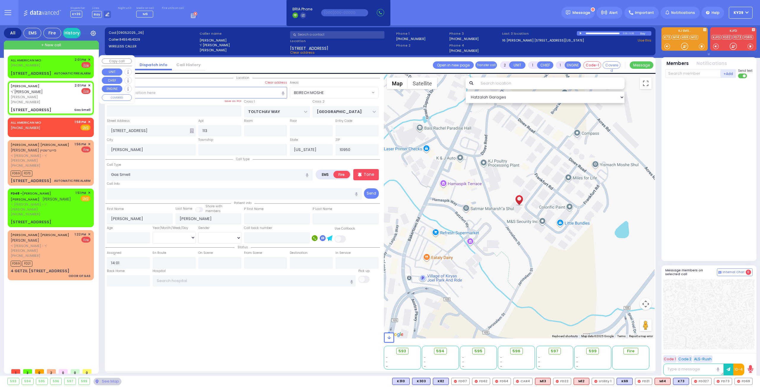
select select
select select "Hatzalah Garages"
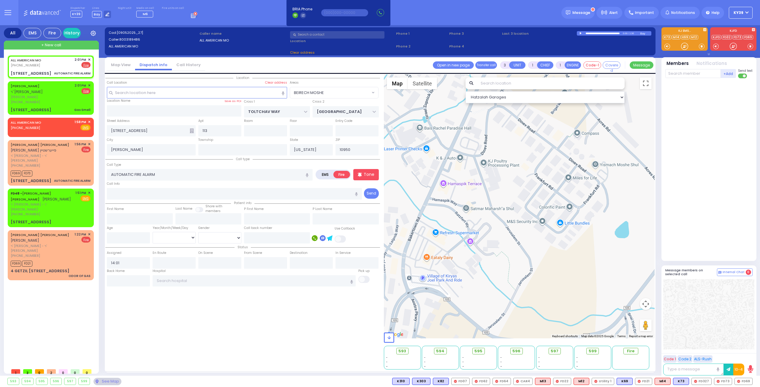
type input "[STREET_ADDRESS]"
type input "Monroe"
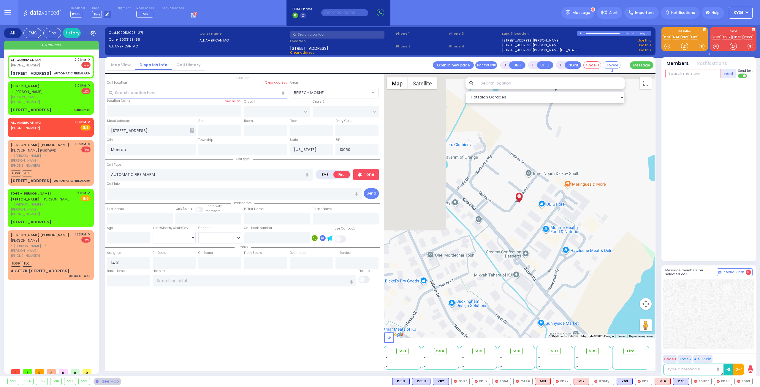
drag, startPoint x: 686, startPoint y: 73, endPoint x: 690, endPoint y: 71, distance: 4.7
click at [687, 73] on input "text" at bounding box center [692, 73] width 55 height 9
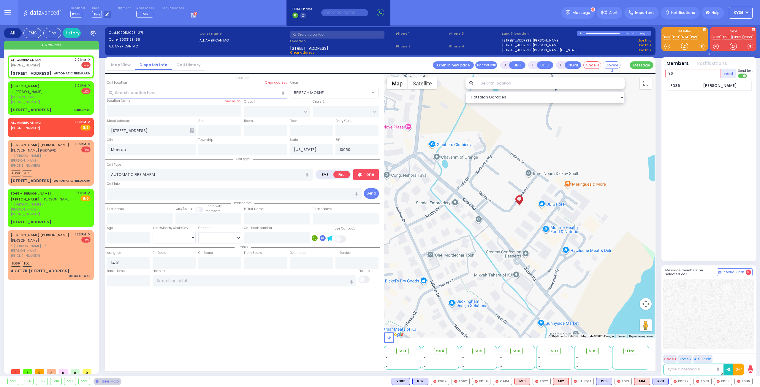
type input "36"
select select
radio input "true"
select select
type input "14:03"
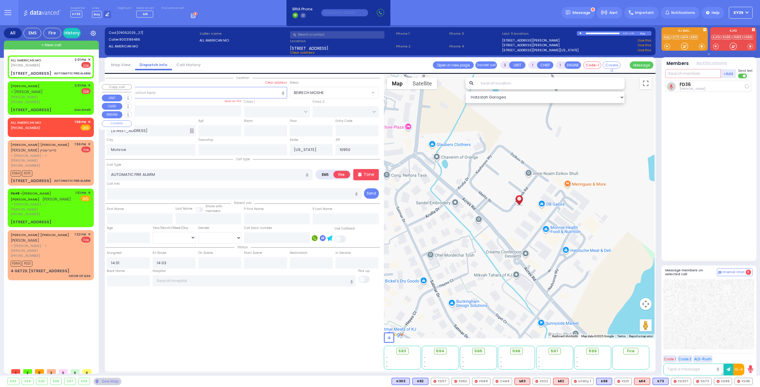
select select "Hatzalah Garages"
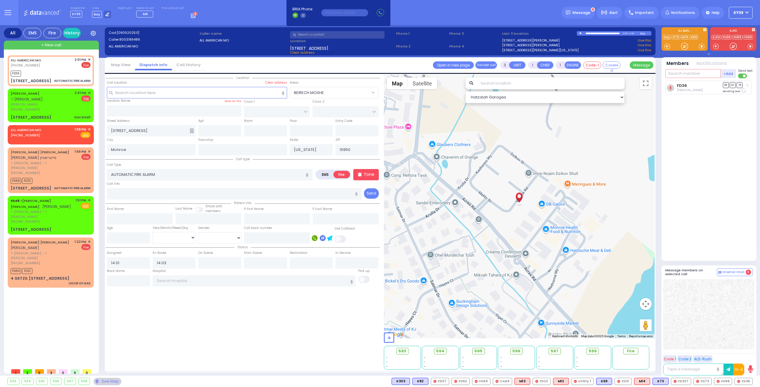
drag, startPoint x: 691, startPoint y: 75, endPoint x: 687, endPoint y: 72, distance: 5.0
click at [691, 74] on input "text" at bounding box center [692, 73] width 55 height 9
type input "22"
select select
radio input "true"
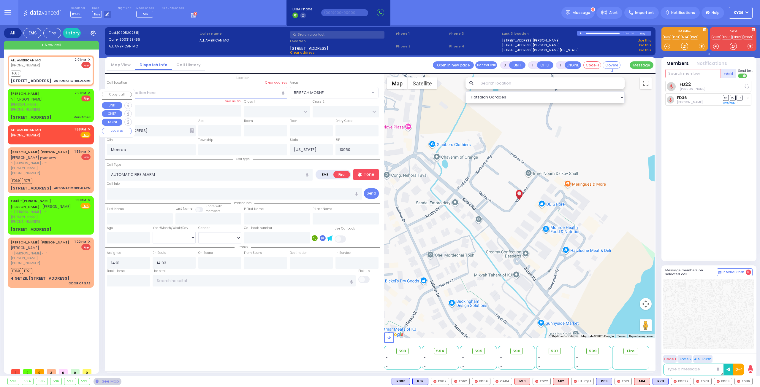
select select
select select "Hatzalah Garages"
click at [44, 111] on div "[PHONE_NUMBER]" at bounding box center [42, 109] width 62 height 5
type input "2"
select select
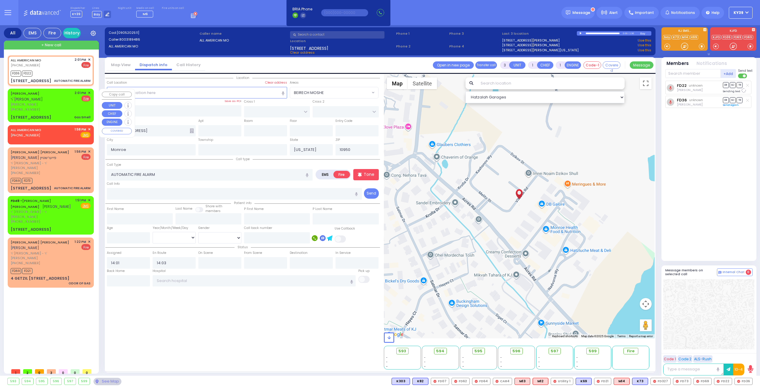
type input "Gas Smell"
radio input "true"
type input "[PERSON_NAME]"
select select
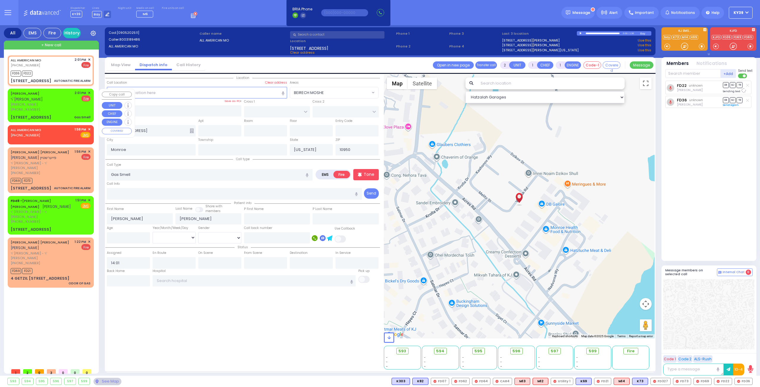
type input "TOLTCHAV WAY"
type input "[GEOGRAPHIC_DATA]"
type input "[STREET_ADDRESS]"
type input "113"
type input "[PERSON_NAME]"
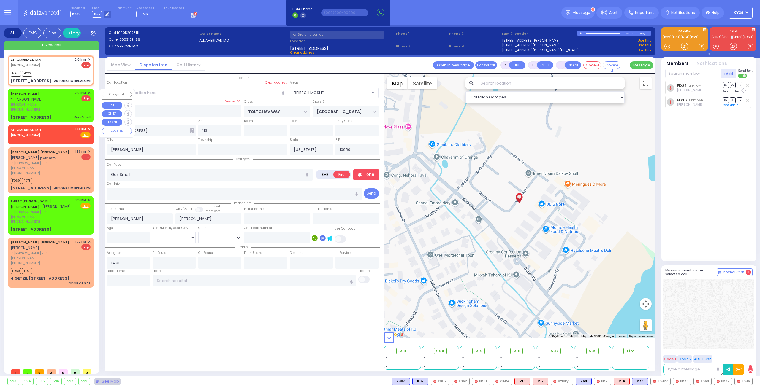
select select "BEIRECH MOSHE"
select select "Hatzalah Garages"
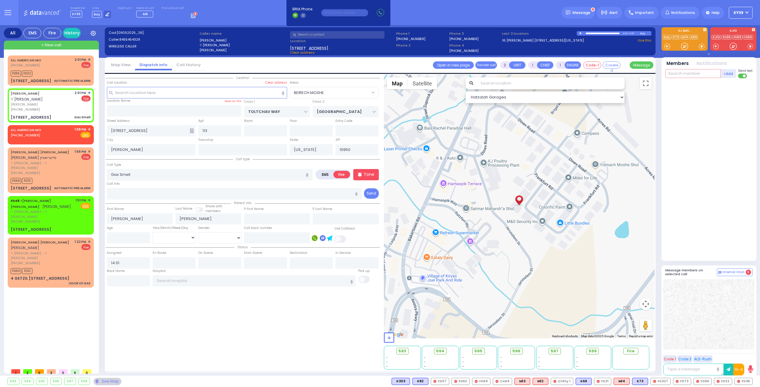
drag, startPoint x: 689, startPoint y: 74, endPoint x: 685, endPoint y: 74, distance: 4.5
click at [689, 73] on input "text" at bounding box center [692, 73] width 55 height 9
type input "69"
select select
radio input "true"
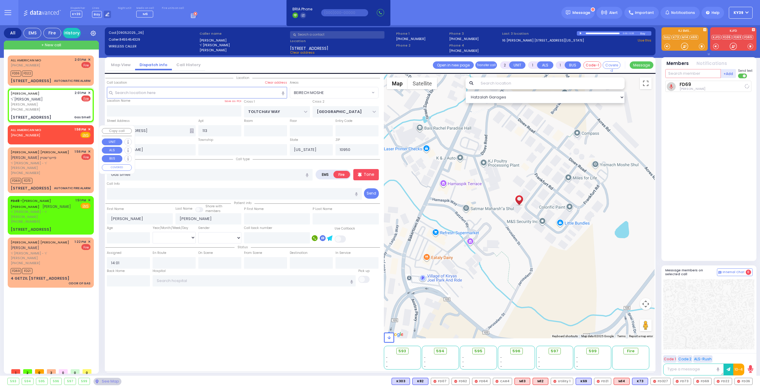
select select
type input "14:04"
select select "Hatzalah Garages"
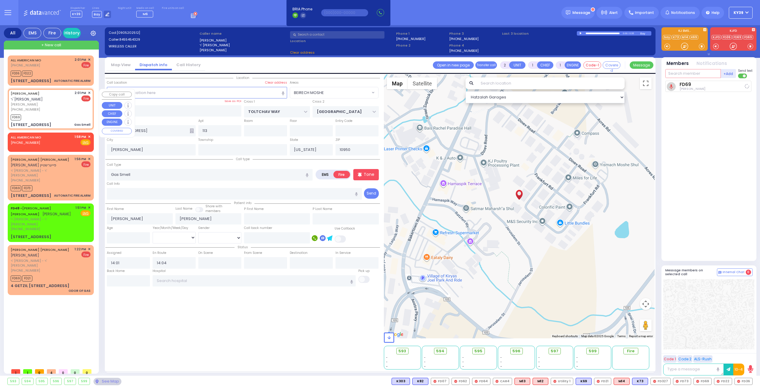
select select "BEIRECH MOSHE"
click at [70, 114] on div "FD69" at bounding box center [51, 116] width 80 height 7
select select
radio input "true"
select select
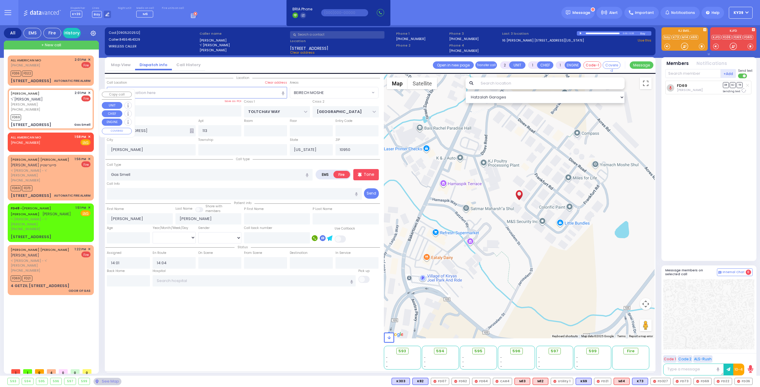
select select "Hatzalah Garages"
select select "BEIRECH MOSHE"
click at [700, 72] on input "text" at bounding box center [692, 73] width 55 height 9
click at [56, 108] on div "[PHONE_NUMBER]" at bounding box center [42, 109] width 62 height 5
select select
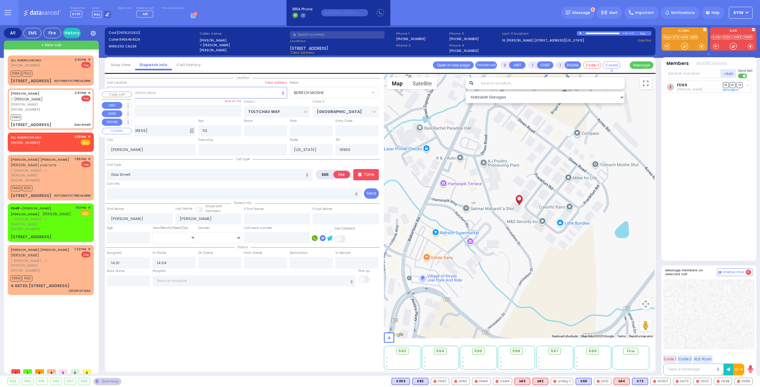
radio input "true"
select select
select select "BEIRECH MOSHE"
select select "Hatzalah Garages"
click at [692, 70] on input "text" at bounding box center [692, 73] width 55 height 9
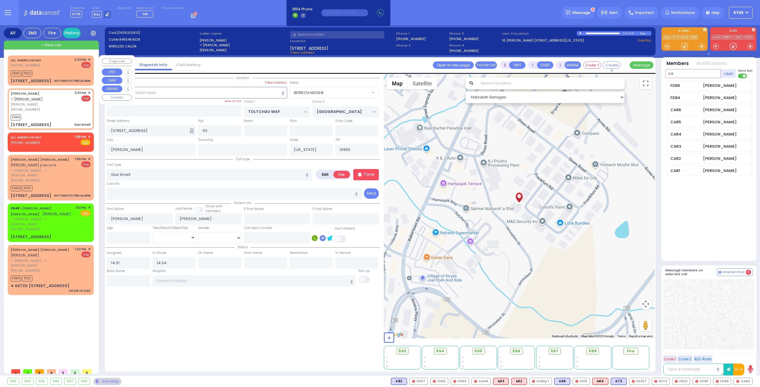
type input "ca"
drag, startPoint x: 61, startPoint y: 66, endPoint x: 86, endPoint y: 79, distance: 28.7
click at [60, 66] on div "ALL AMERICAN MO [PHONE_NUMBER] 2:01 PM ✕ Fire" at bounding box center [51, 62] width 80 height 11
type input "3"
select select
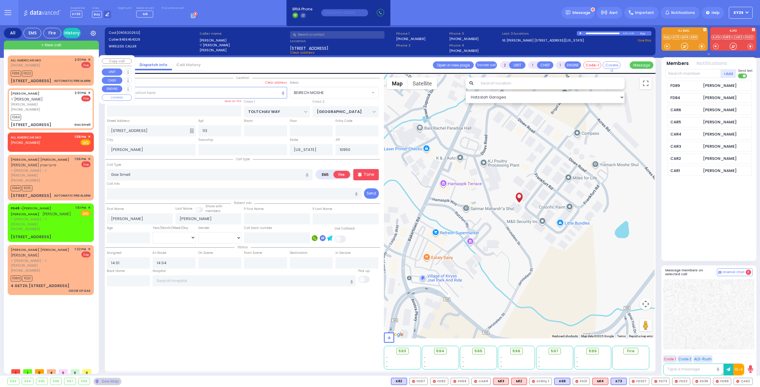
type input "AUTOMATIC FIRE ALARM"
radio input "true"
select select
type input "14:03"
select select "Hatzalah Garages"
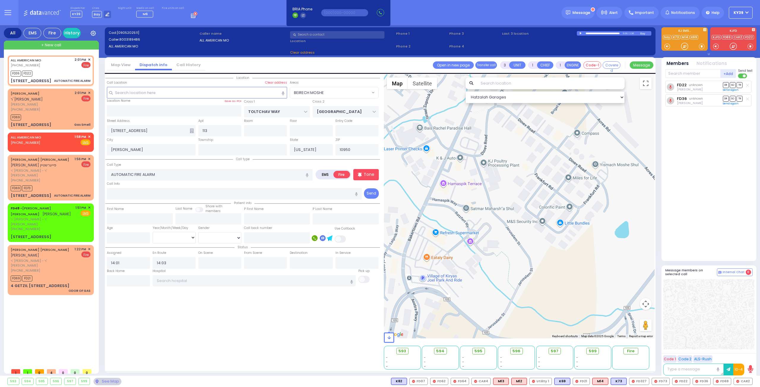
type input "6 Vitebsk Road"
type input "Monroe"
click at [689, 71] on input "text" at bounding box center [692, 73] width 55 height 9
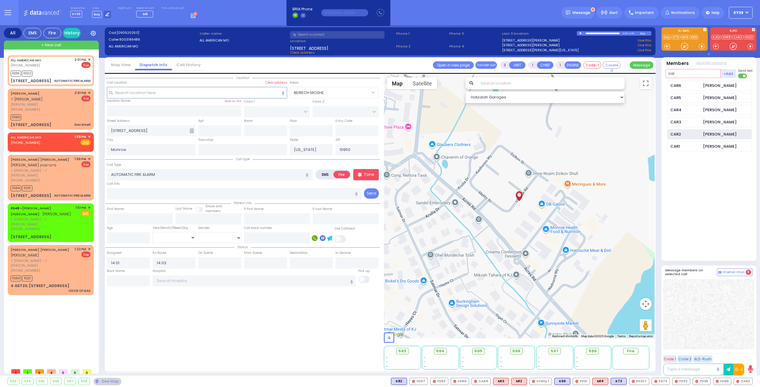
type input "car"
click at [716, 132] on div "Isaac Friedman" at bounding box center [720, 134] width 34 height 6
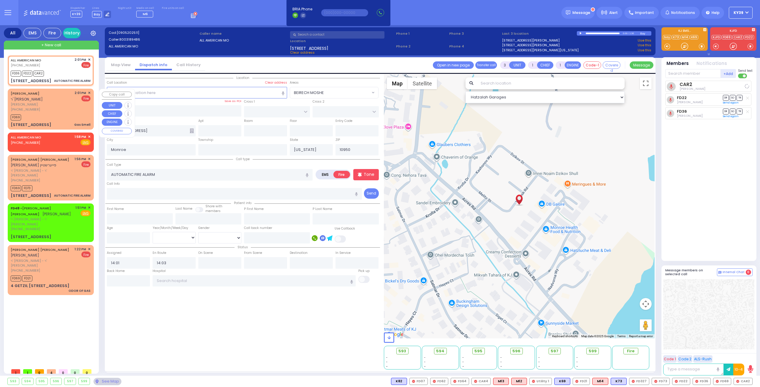
select select
radio input "true"
select select
select select "Hatzalah Garages"
click at [43, 96] on div "AVRUM ELYA FRIEDMAN ר' יעקב פנחס - ר' יואל הירש" at bounding box center [42, 97] width 62 height 12
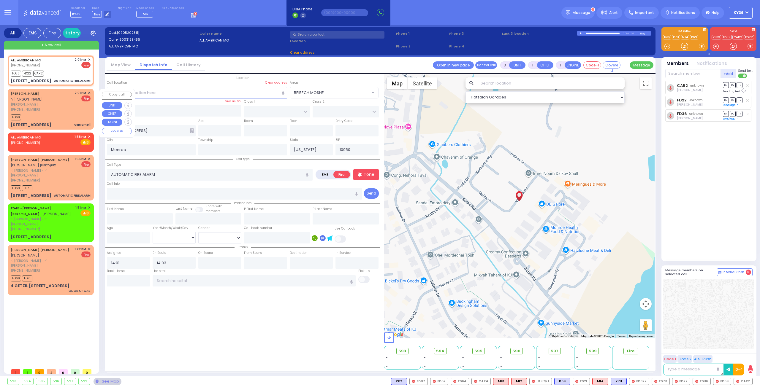
type input "2"
select select
type input "Gas Smell"
radio input "true"
type input "AVRUM ELYA"
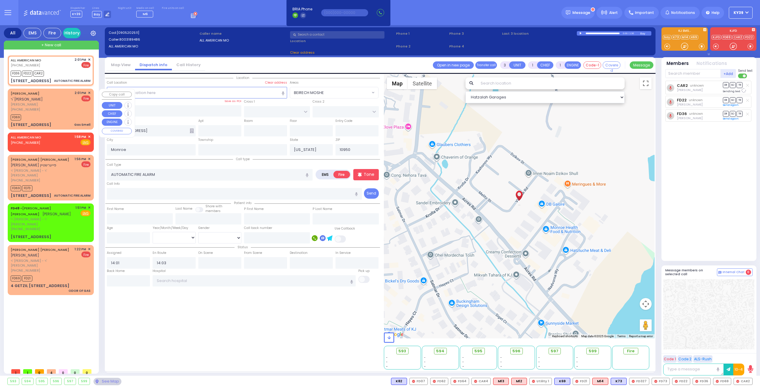
type input "FRIEDMAN"
select select
type input "14:04"
type input "TOLTCHAV WAY"
type input "FRANKFURT RD"
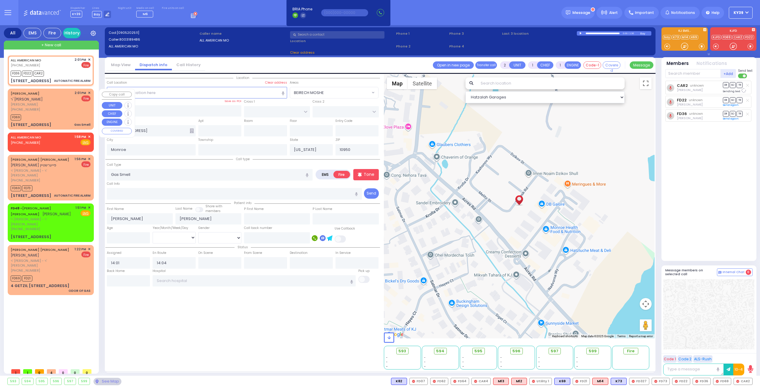
type input "10 HAMBURG WAY"
type input "113"
type input "Kiryas Joel"
select select "BEIRECH MOSHE"
select select "Hatzalah Garages"
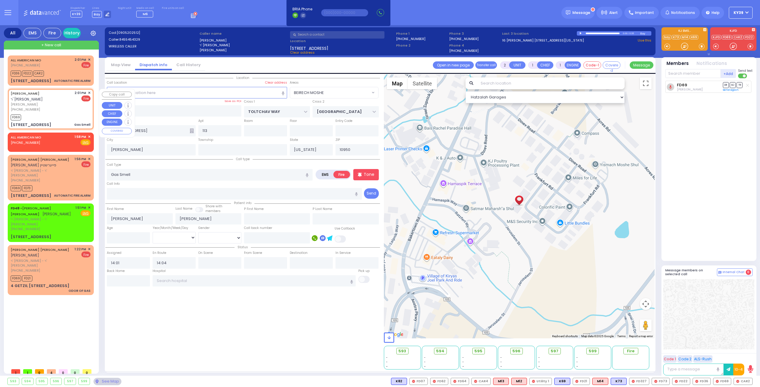
click at [53, 110] on div "(845) 545-4329" at bounding box center [42, 109] width 62 height 5
select select
radio input "true"
select select
select select "Hatzalah Garages"
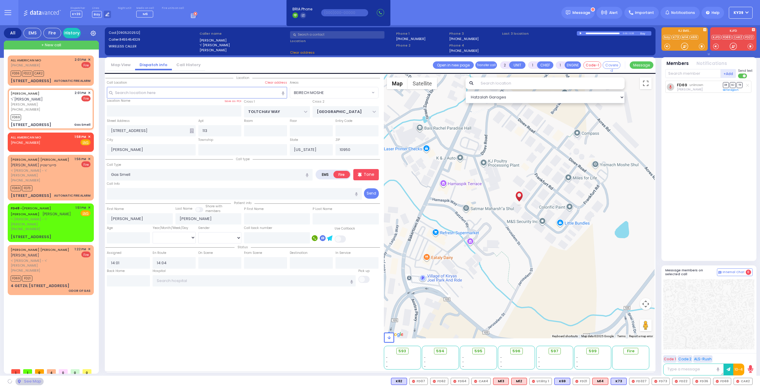
select select "BEIRECH MOSHE"
click at [64, 113] on div "FD69" at bounding box center [51, 116] width 80 height 7
select select
radio input "true"
select select
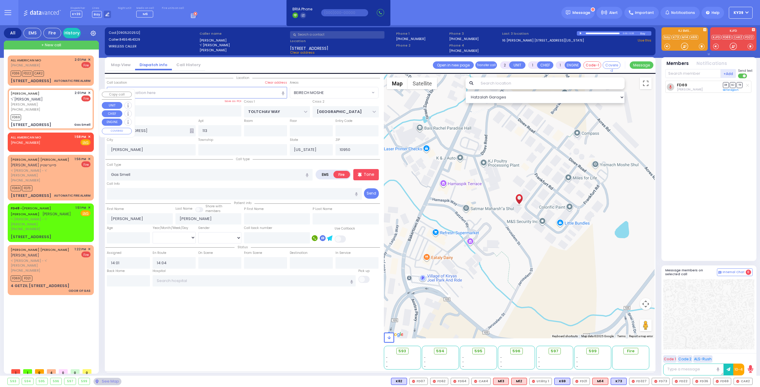
select select "Hatzalah Garages"
select select "BEIRECH MOSHE"
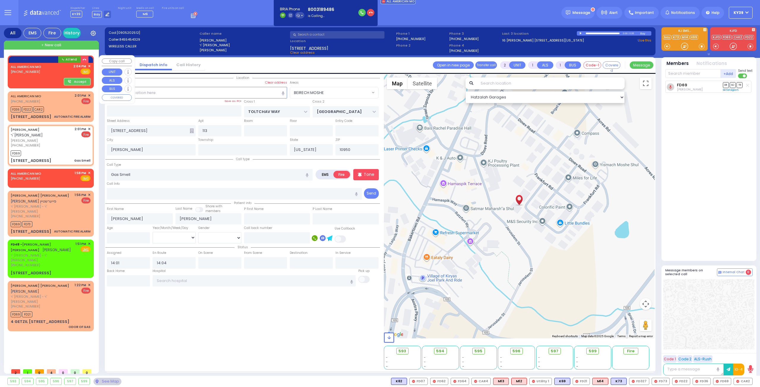
click at [51, 73] on div "ALL AMERICAN MO (800) 318-9486 2:04 PM ✕ Fire EMS" at bounding box center [51, 69] width 80 height 11
select select
radio input "true"
select select
type input "14:04"
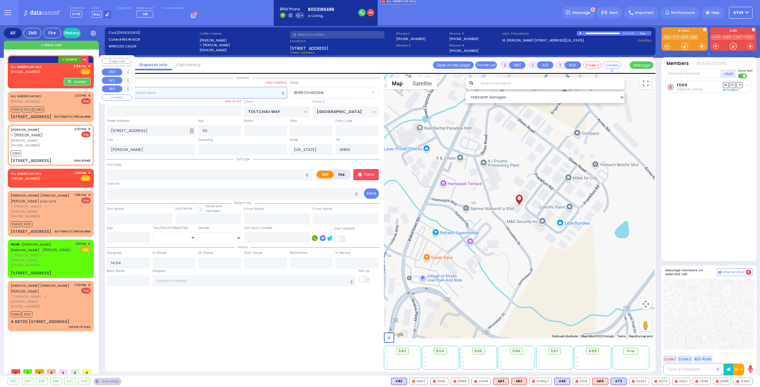
select select "Hatzalah Garages"
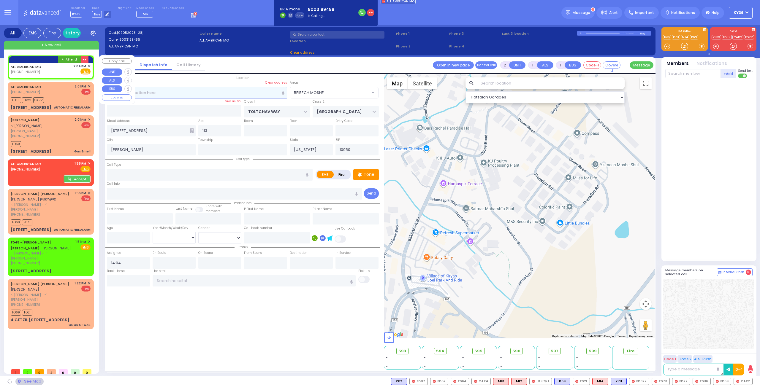
select select
radio input "true"
select select
select select "Hatzalah Garages"
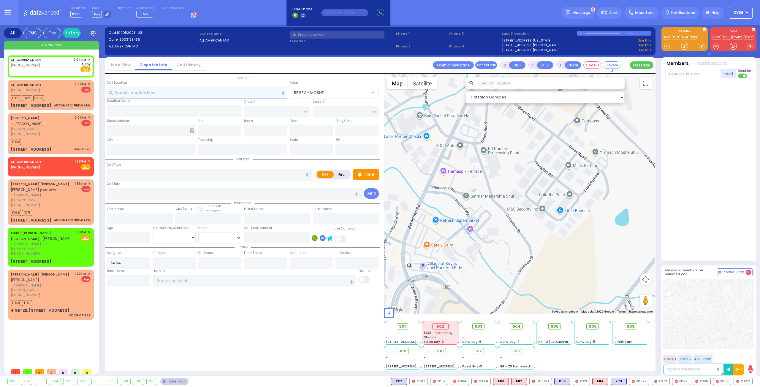
select select
radio input "true"
select select
select select "Hatzalah Garages"
click at [73, 63] on div "ALL AMERICAN MO (800) 318-9486 2:04 PM ✕ Bay" at bounding box center [51, 64] width 80 height 15
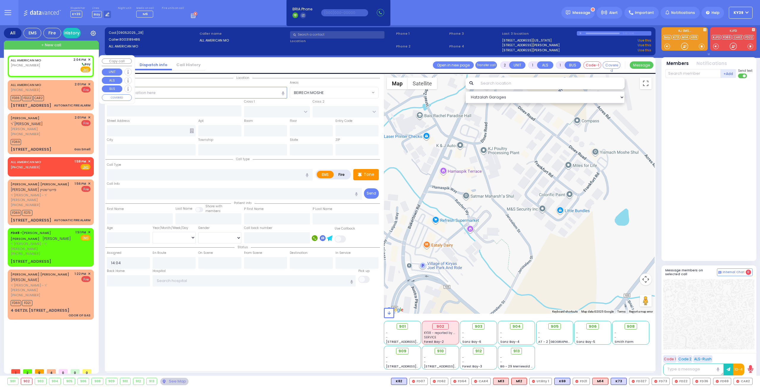
select select
radio input "true"
select select
select select "Hatzalah Garages"
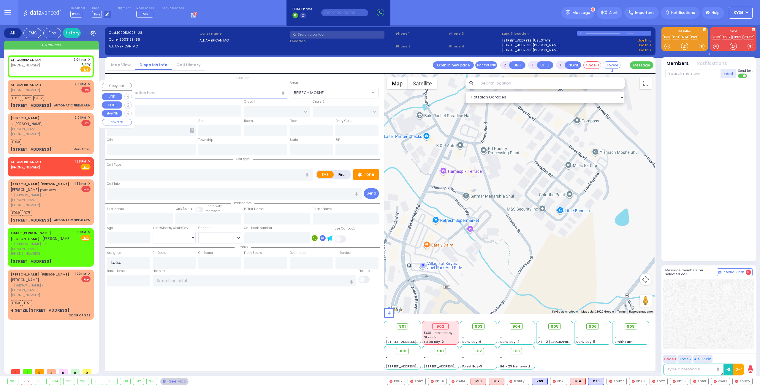
click at [61, 92] on div "ALL AMERICAN MO (800) 318-9486 2:01 PM ✕ Fire" at bounding box center [51, 87] width 80 height 11
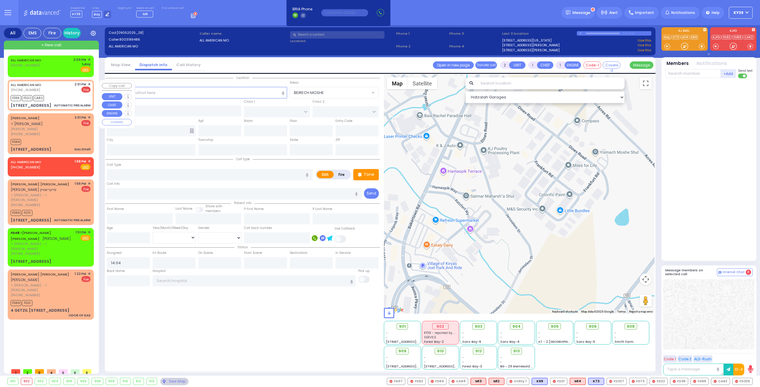
type input "3"
select select
type input "AUTOMATIC FIRE ALARM"
radio input "false"
radio input "true"
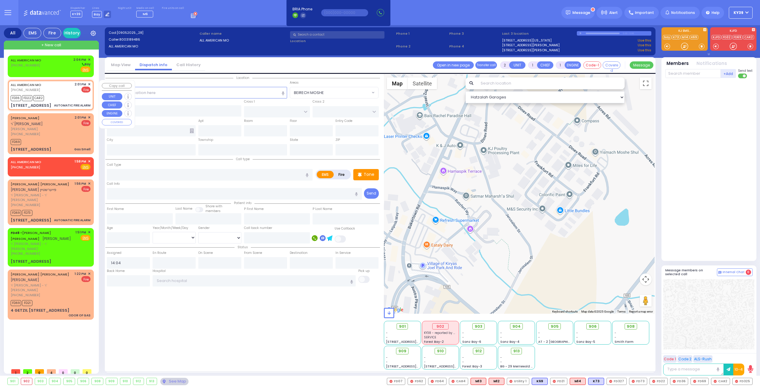
select select
type input "14:01"
type input "14:03"
select select "Hatzalah Garages"
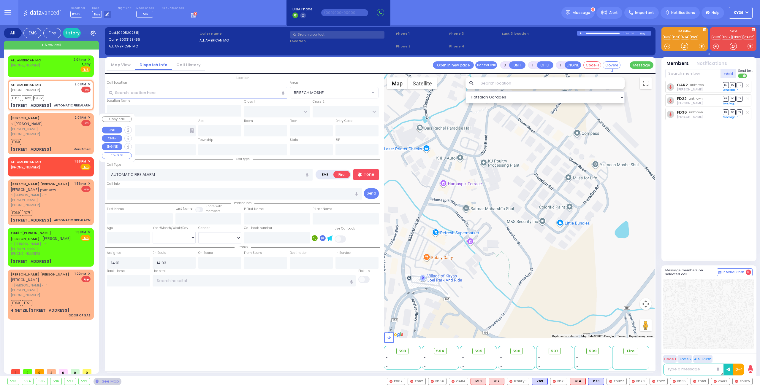
type input "6 Vitebsk Road"
type input "Monroe"
type input "New York"
type input "10950"
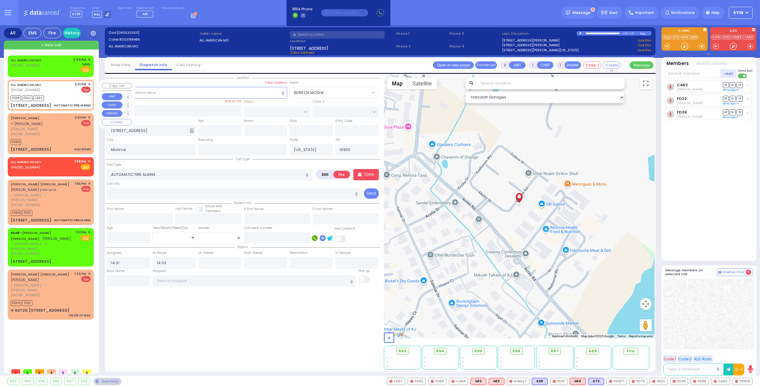
click at [65, 94] on div "FD36 FD22 CAR2" at bounding box center [51, 97] width 80 height 7
select select
radio input "true"
select select
select select "Hatzalah Garages"
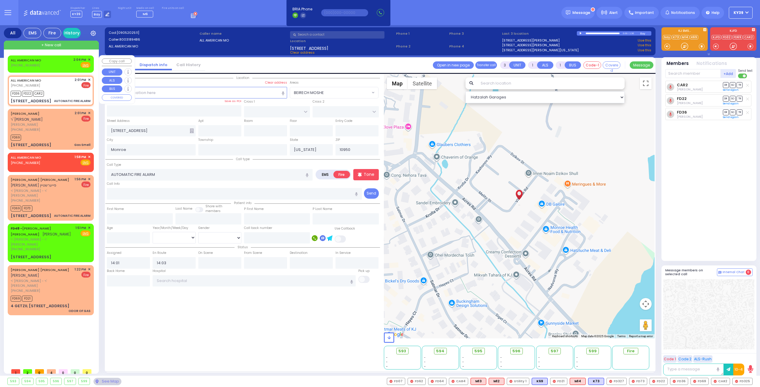
click at [90, 59] on span "✕" at bounding box center [89, 59] width 3 height 5
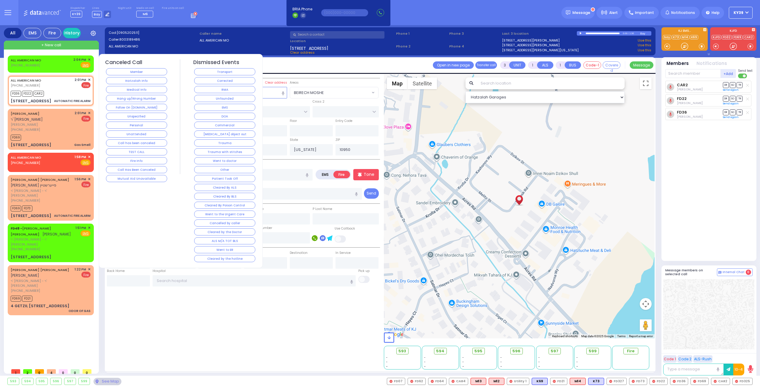
click at [148, 106] on button "Follow On [DOMAIN_NAME]" at bounding box center [136, 107] width 61 height 7
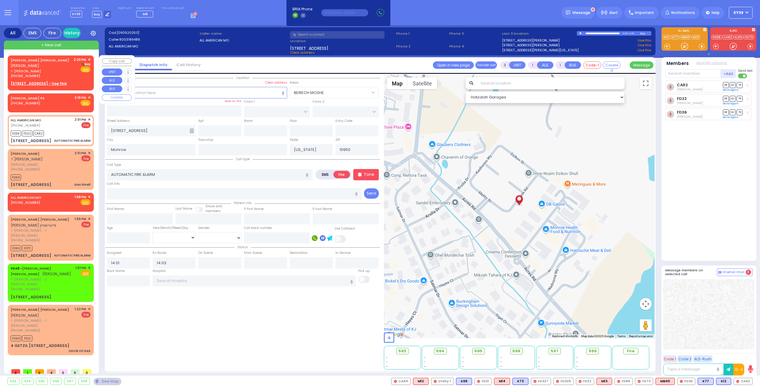
click at [50, 76] on div "(845) 395-6899" at bounding box center [41, 76] width 61 height 5
type input "2"
select select
radio input "true"
type input "SHMIEL JOSEPH"
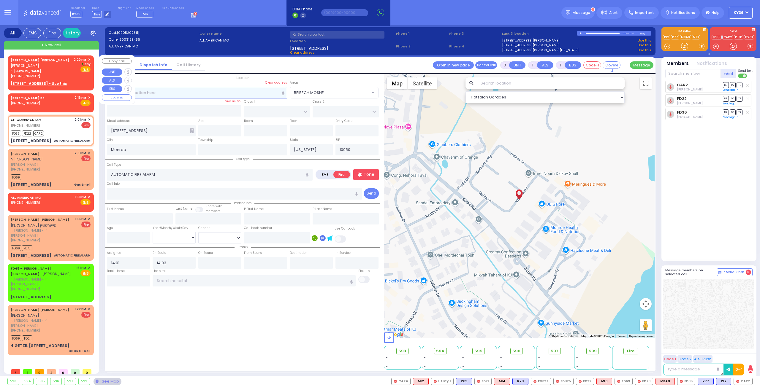
type input "FRIEDMAN"
select select
type input "14:20"
select select "Hatzalah Garages"
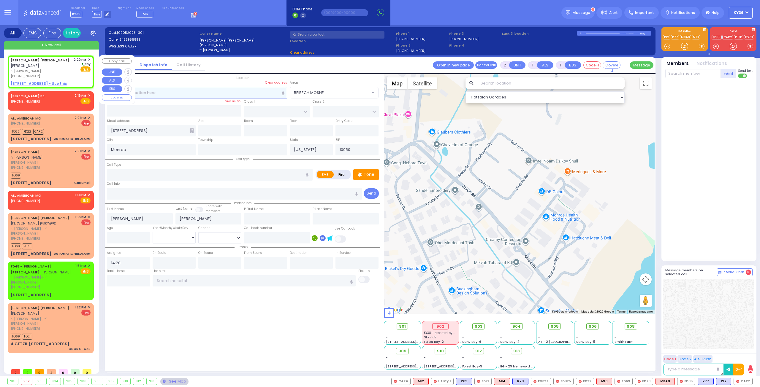
select select
radio input "true"
select select
select select "Hatzalah Garages"
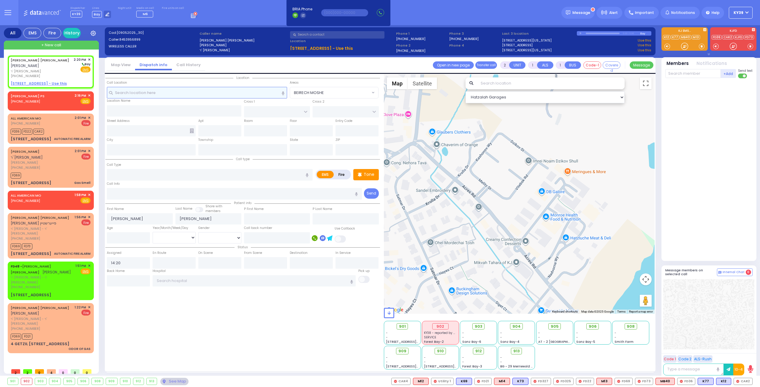
click at [174, 96] on input "text" at bounding box center [197, 92] width 180 height 11
click at [58, 76] on div "(845) 395-6899" at bounding box center [41, 76] width 61 height 5
click at [42, 85] on u "9 BEER SHAVA ST 403 - Use this" at bounding box center [39, 83] width 56 height 5
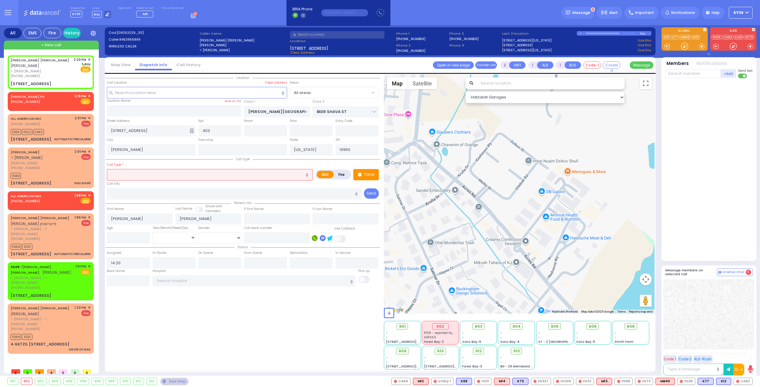
click at [146, 175] on input "text" at bounding box center [210, 174] width 206 height 11
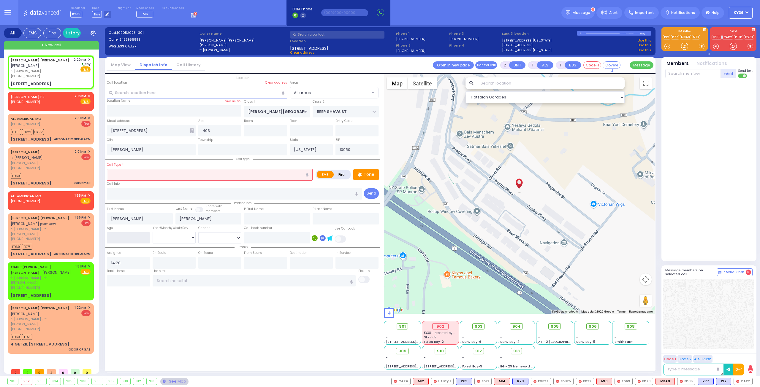
click at [129, 237] on input "number" at bounding box center [128, 237] width 43 height 11
click at [194, 236] on select "Year Month Week Day" at bounding box center [174, 237] width 43 height 11
drag, startPoint x: 129, startPoint y: 305, endPoint x: 134, endPoint y: 306, distance: 4.7
click at [131, 305] on div "Location 403" at bounding box center [242, 221] width 275 height 295
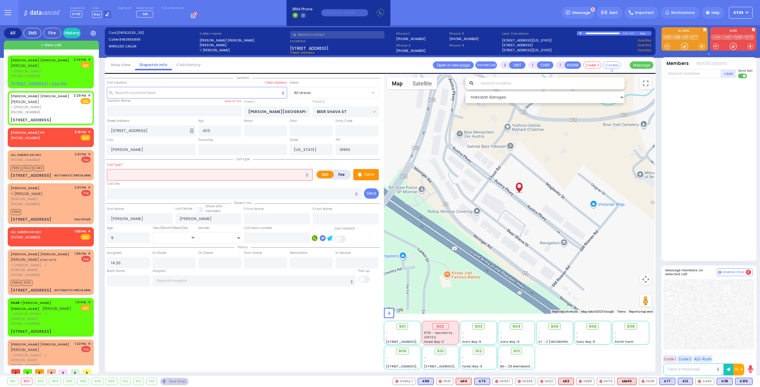
click at [126, 174] on input "text" at bounding box center [210, 174] width 206 height 11
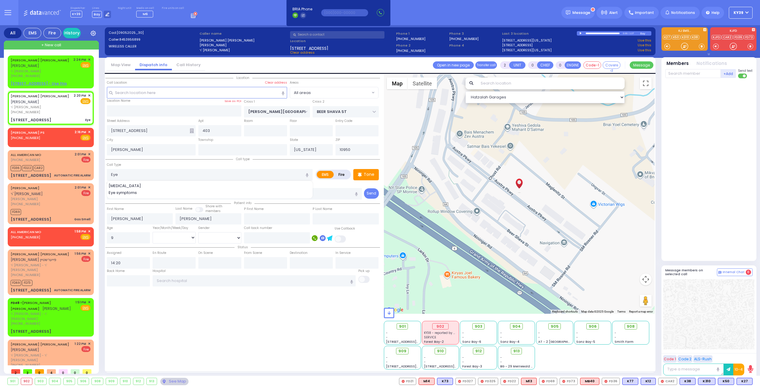
click at [139, 298] on div "Location 403" at bounding box center [242, 221] width 275 height 295
click at [46, 66] on div "SHMIEL JOSEPH FRIEDMAN שמואל יוסף פריעדמאן" at bounding box center [41, 63] width 61 height 12
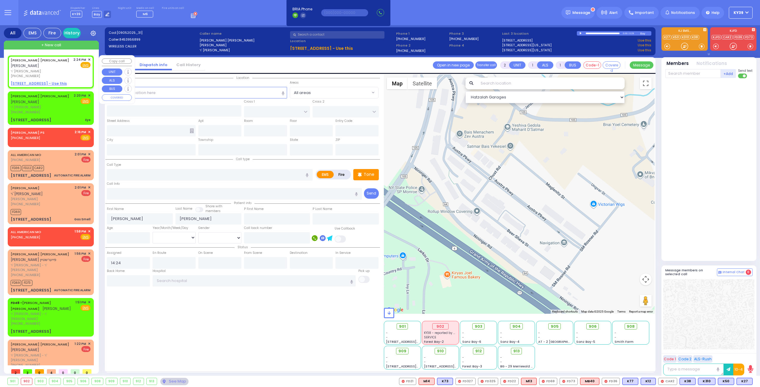
click at [44, 76] on div "(845) 395-6899" at bounding box center [41, 76] width 61 height 5
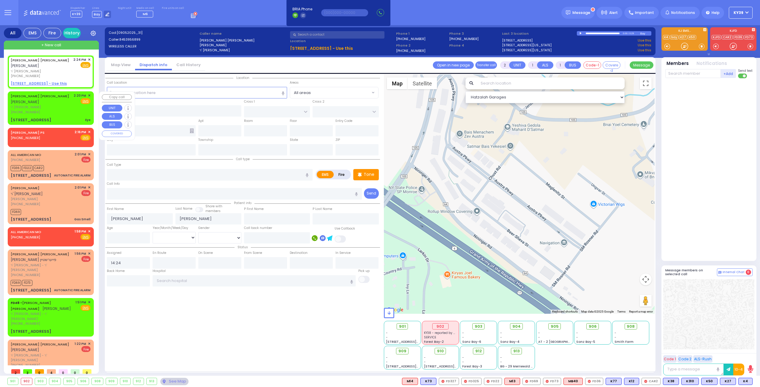
click at [55, 103] on div "SHMIEL JOSEPH FRIEDMAN שמואל יוסף פריעדמאן" at bounding box center [41, 99] width 61 height 12
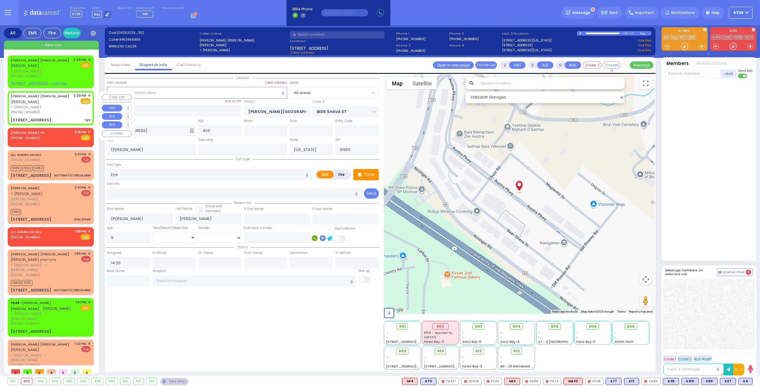
click at [58, 108] on span "ר' אברהם וואלף - ר' קלמן עקשטיין" at bounding box center [41, 107] width 61 height 5
click at [183, 235] on select "Year Month Week Day" at bounding box center [174, 237] width 43 height 11
click at [153, 232] on select "Year Month Week Day" at bounding box center [174, 237] width 43 height 11
click at [748, 381] on span "K65" at bounding box center [744, 381] width 15 height 7
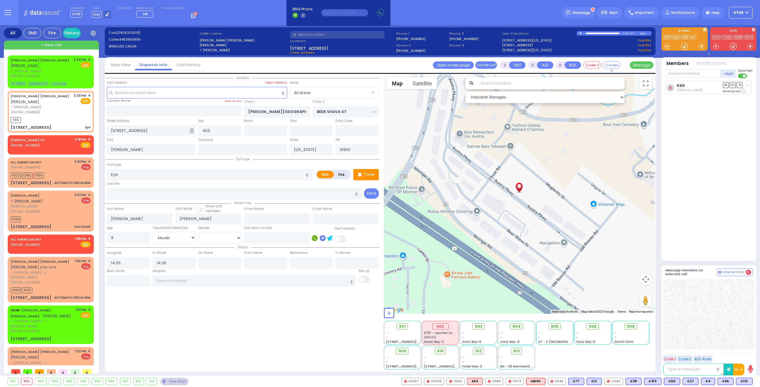
drag, startPoint x: 744, startPoint y: 380, endPoint x: 653, endPoint y: 364, distance: 92.1
click at [0, 0] on span "K101" at bounding box center [0, 0] width 0 height 0
click at [88, 60] on span "✕" at bounding box center [89, 59] width 3 height 5
click at [88, 61] on span "✕" at bounding box center [89, 59] width 3 height 5
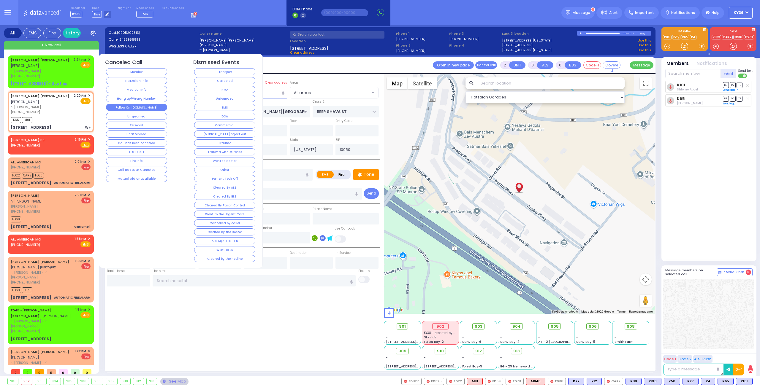
click at [154, 105] on button "Follow On [DOMAIN_NAME]" at bounding box center [136, 107] width 61 height 7
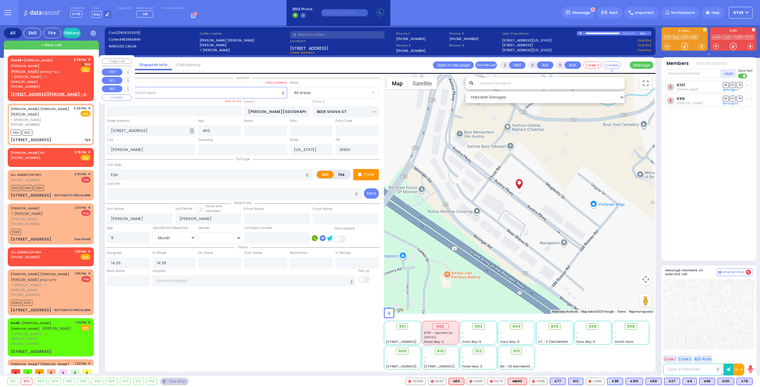
click at [53, 66] on div "FD249 - YESHAYA YIDA BERKOWITZ ישעי' יודא בערקאוויטש" at bounding box center [41, 66] width 61 height 18
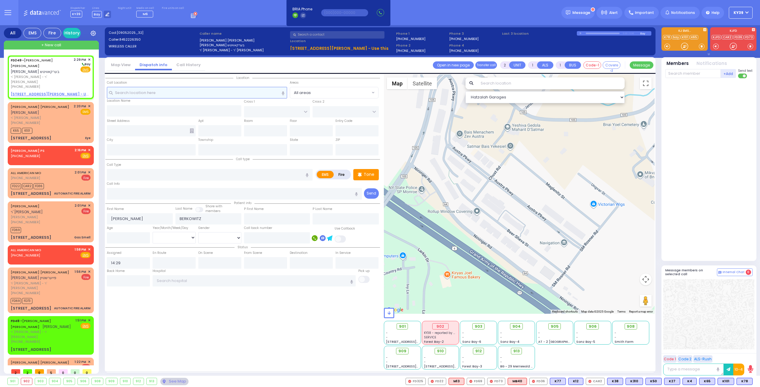
click at [151, 92] on input "text" at bounding box center [197, 92] width 180 height 11
select select
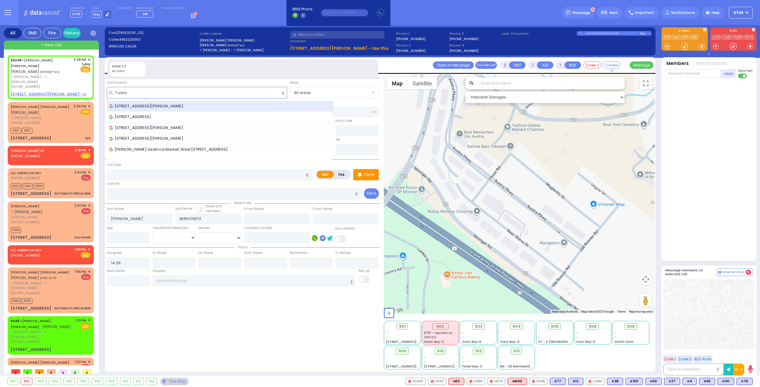
type input "7 sanz"
click at [193, 107] on div "7 Sanz Court, Kiryas Joel, NY, USA" at bounding box center [220, 106] width 222 height 6
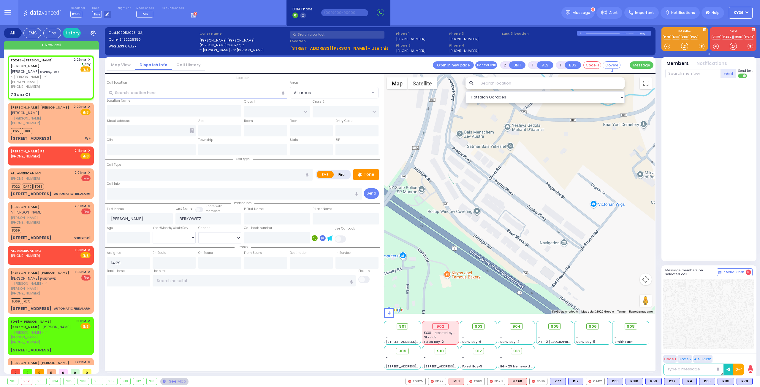
select select
radio input "true"
select select
type input "FOREST RD"
type input "7 Sanz Ct"
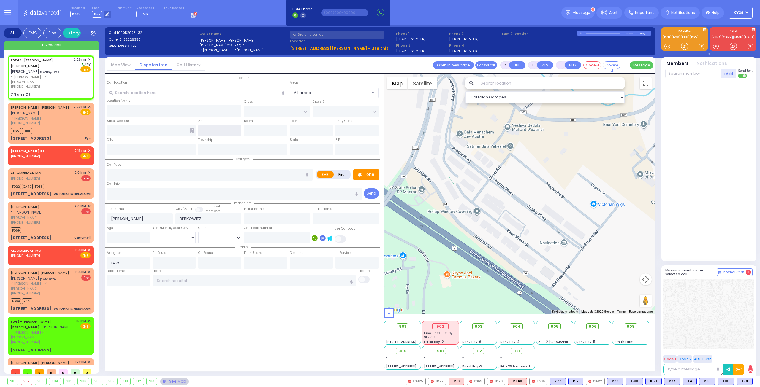
type input "[PERSON_NAME]"
type input "[US_STATE]"
type input "10950"
select select "MONROE"
select select "Hatzalah Garages"
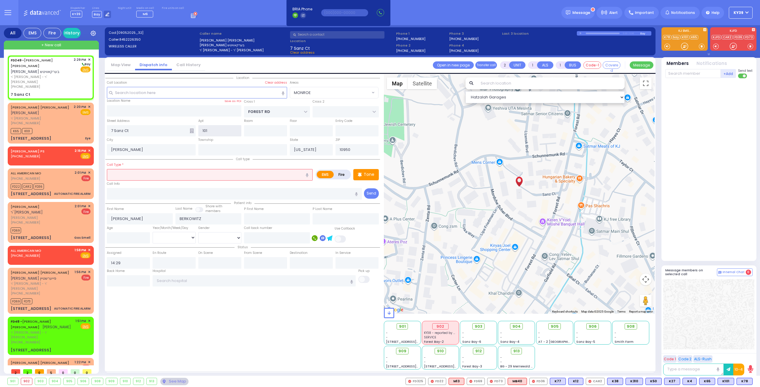
type input "101"
drag, startPoint x: 149, startPoint y: 175, endPoint x: 159, endPoint y: 173, distance: 10.4
click at [149, 175] on input "text" at bounding box center [210, 174] width 206 height 11
select select
radio input "true"
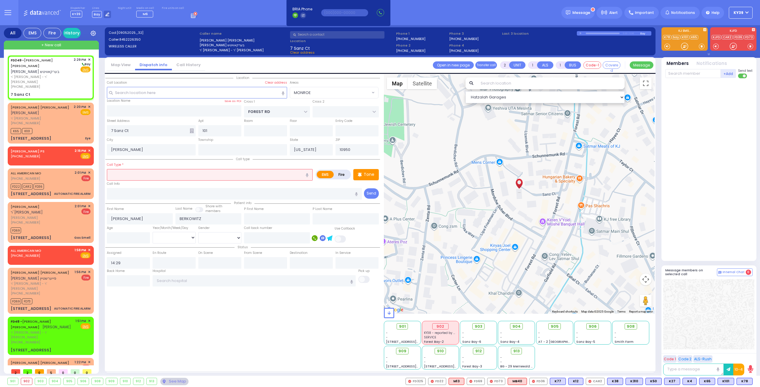
select select
select select "Hatzalah Garages"
select select "MONROE"
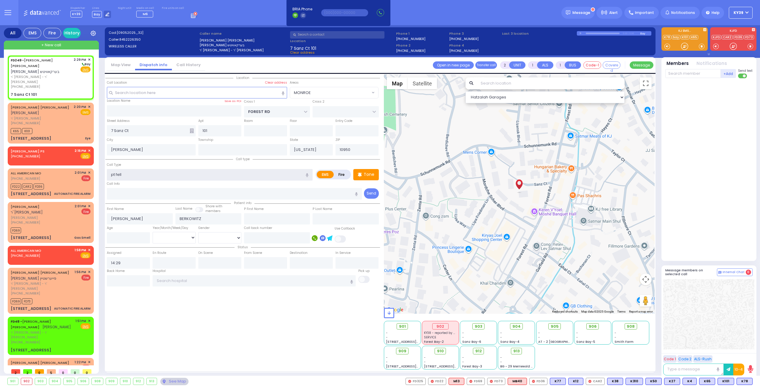
type input "pt fell"
click at [141, 300] on div "Location" at bounding box center [242, 221] width 275 height 295
select select
radio input "true"
select select
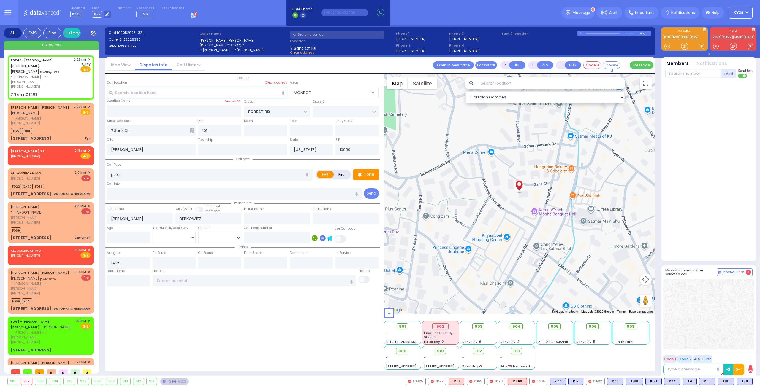
select select "Hatzalah Garages"
select select
radio input "true"
select select
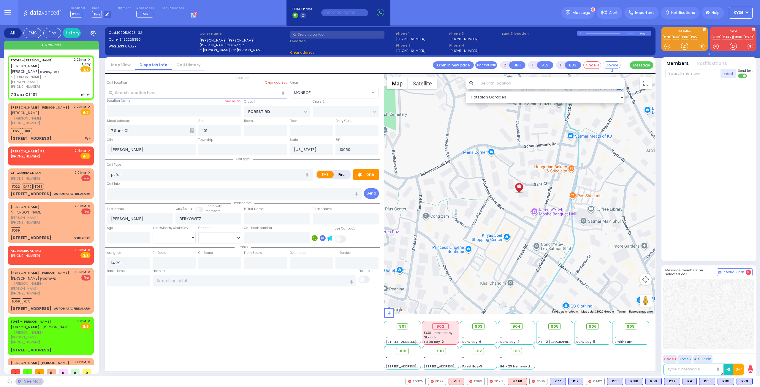
select select "Hatzalah Garages"
select select "MONROE"
click at [69, 84] on div "[PHONE_NUMBER]" at bounding box center [41, 86] width 61 height 5
select select
radio input "true"
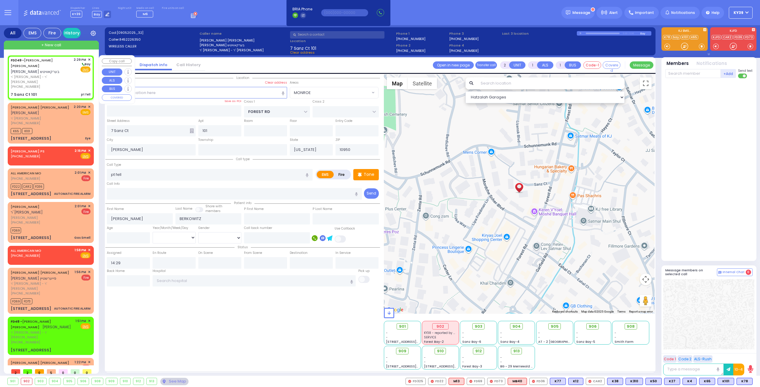
select select
select select "MONROE"
select select "Hatzalah Garages"
select select
radio input "true"
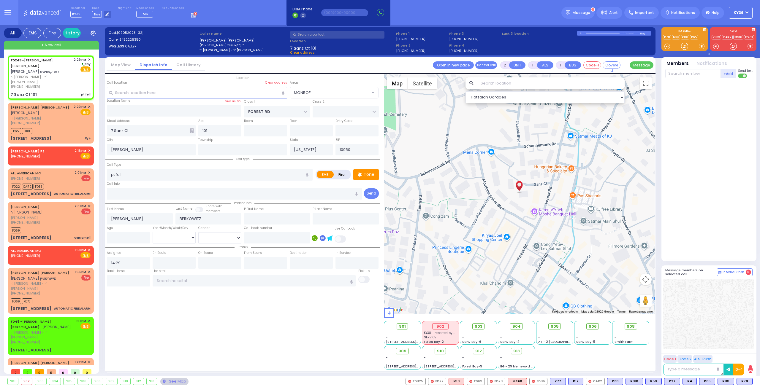
select select
select select "Hatzalah Garages"
select select "MONROE"
click at [88, 148] on span "✕" at bounding box center [89, 150] width 3 height 5
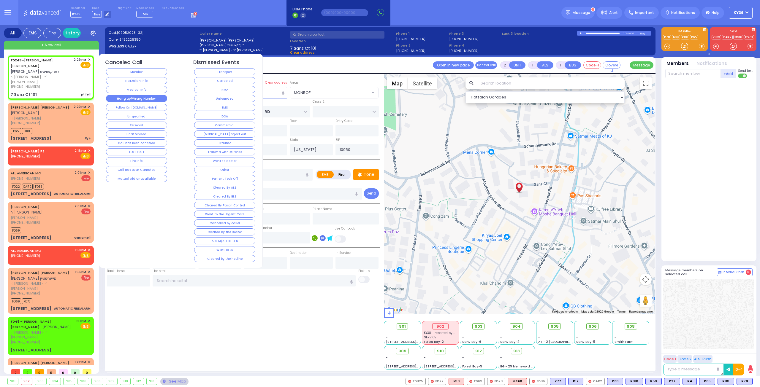
click at [158, 95] on button "Hang up/Wrong Number" at bounding box center [136, 98] width 61 height 7
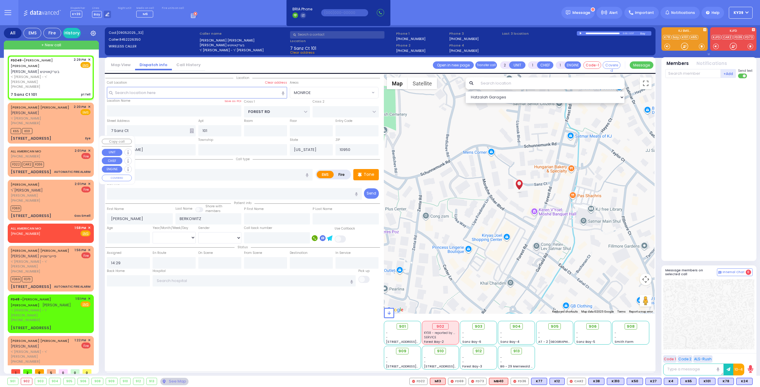
click at [71, 160] on div "FD22 CAR2 FD36" at bounding box center [51, 163] width 80 height 7
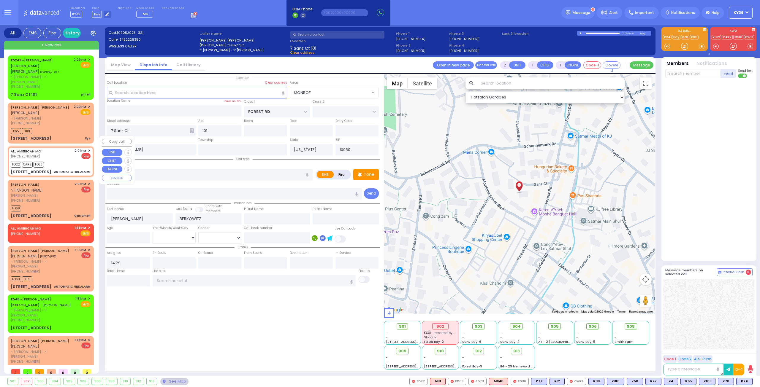
type input "3"
select select
type input "AUTOMATIC FIRE ALARM"
radio input "false"
radio input "true"
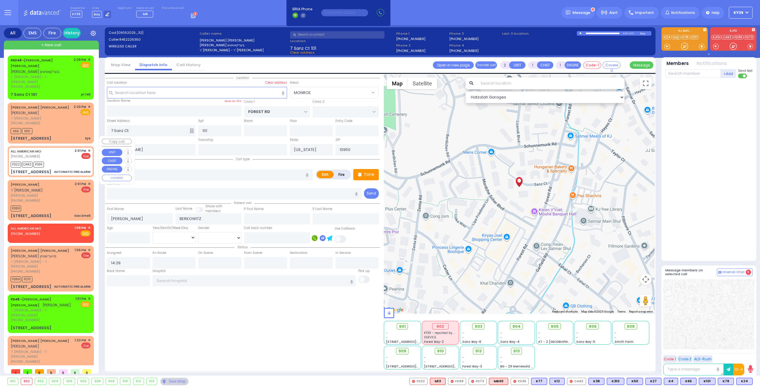
select select
type input "14:01"
type input "14:03"
select select "Hatzalah Garages"
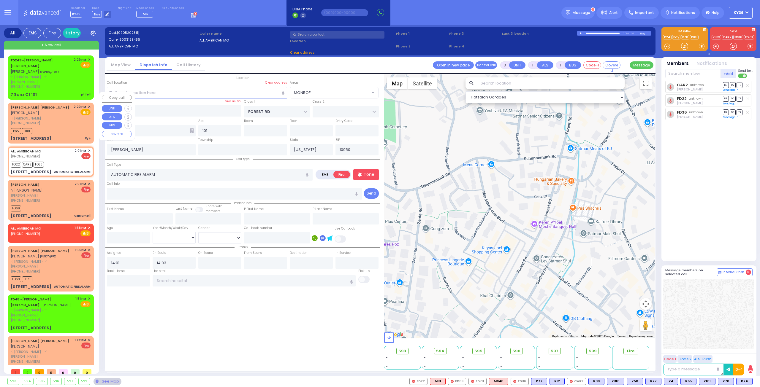
type input "[STREET_ADDRESS]"
type input "Monroe"
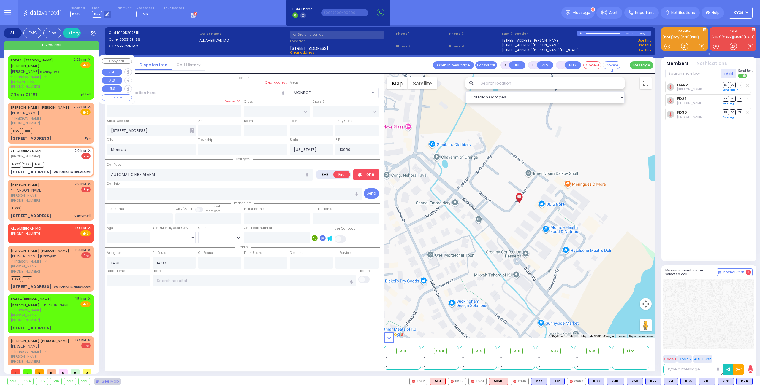
click at [44, 84] on div "[PHONE_NUMBER]" at bounding box center [41, 86] width 61 height 5
type input "2"
select select
type input "pt fell"
radio input "true"
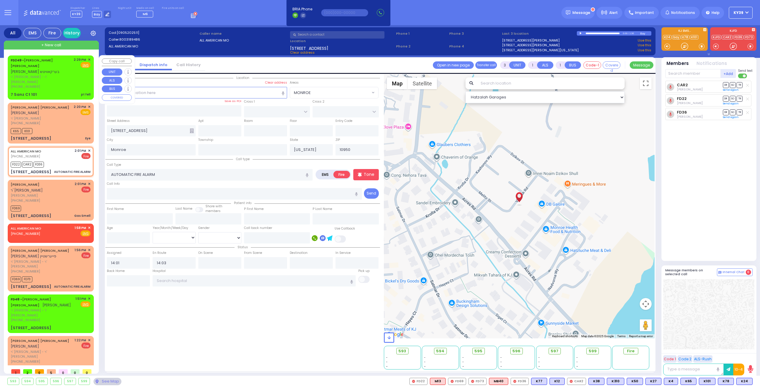
type input "[PERSON_NAME]"
type input "BERKOWITZ"
select select
type input "14:29"
type input "FOREST RD"
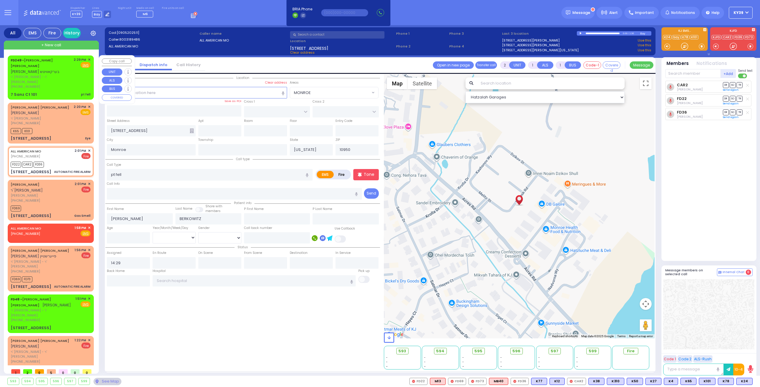
type input "7 Sanz Ct"
type input "101"
type input "[PERSON_NAME]"
select select "MONROE"
select select "Hatzalah Garages"
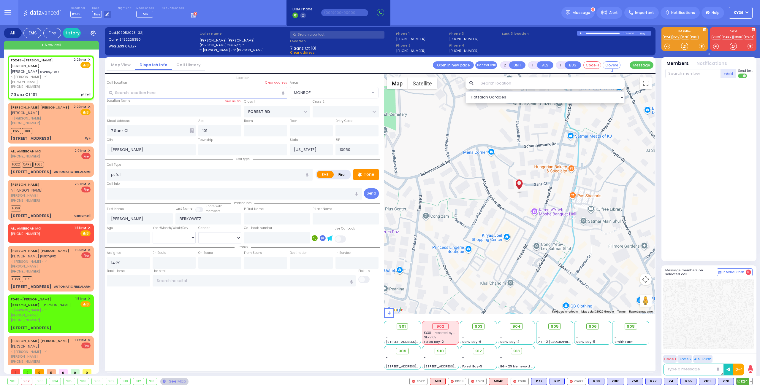
click at [744, 381] on span "K24" at bounding box center [744, 381] width 16 height 7
select select
radio input "true"
select select
type input "14:31"
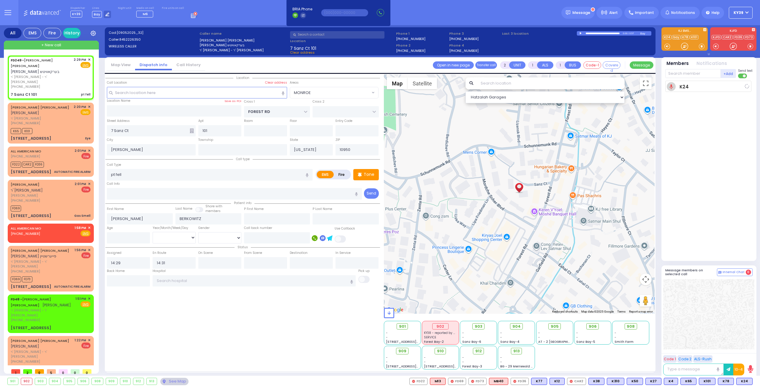
select select "Hatzalah Garages"
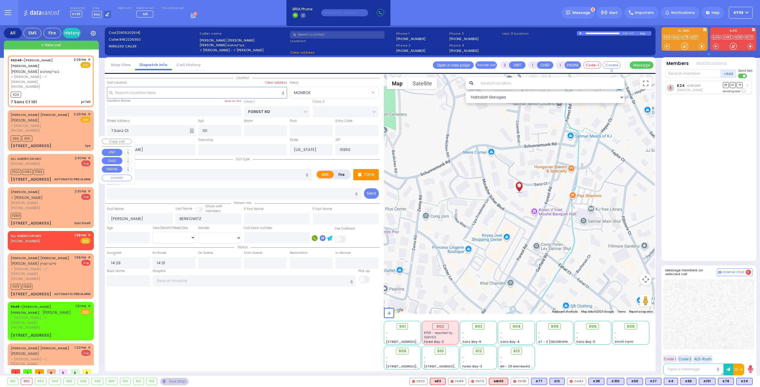
select select "MONROE"
click at [70, 112] on div "[PERSON_NAME] [PERSON_NAME] [PERSON_NAME]" at bounding box center [41, 118] width 61 height 12
type input "0"
select select
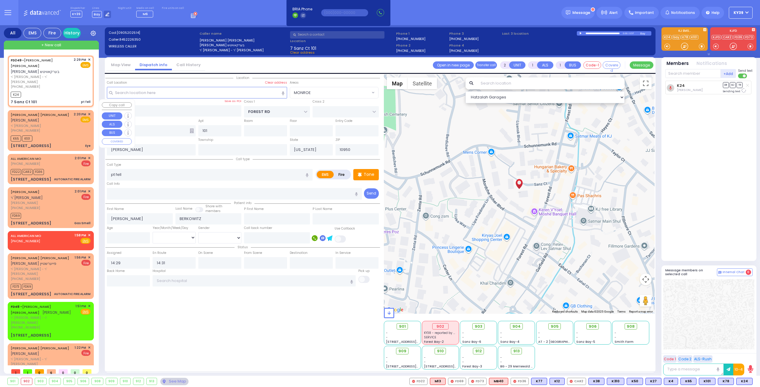
type input "Eye"
radio input "true"
type input "[PERSON_NAME]"
type input "9"
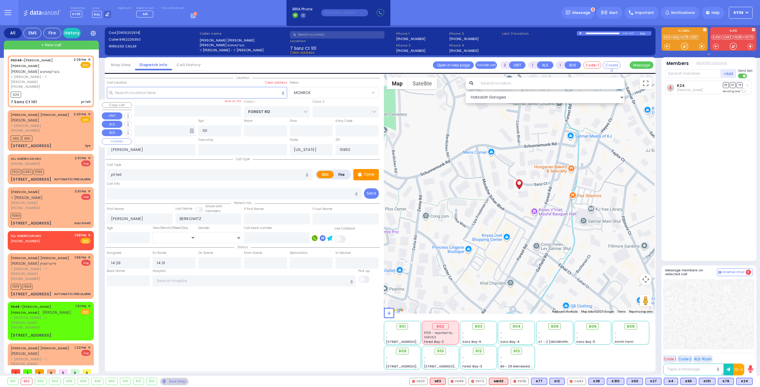
select select "Month"
type input "14:20"
type input "14:26"
select select "Hatzalah Garages"
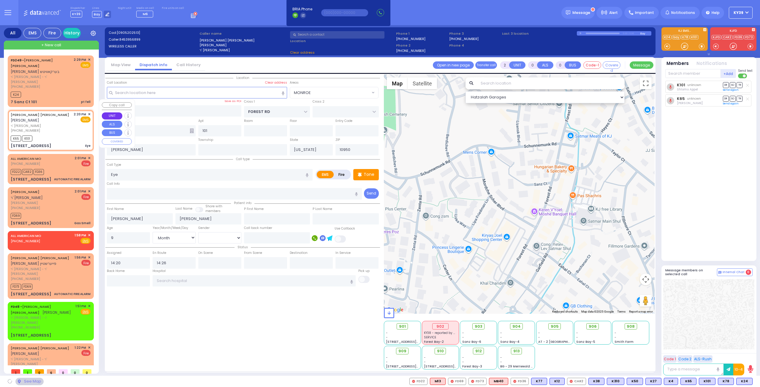
type input "[PERSON_NAME][GEOGRAPHIC_DATA]"
type input "BEER SHAVA ST"
type input "[STREET_ADDRESS]"
type input "403"
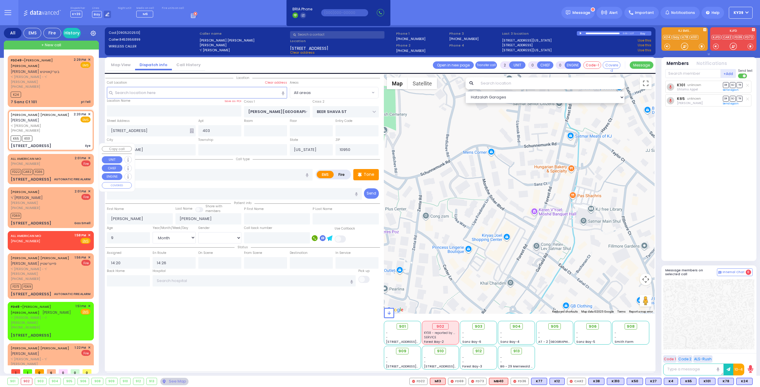
click at [69, 156] on div "ALL AMERICAN MO [PHONE_NUMBER] 2:01 PM ✕ Fire" at bounding box center [51, 161] width 80 height 11
type input "3"
type input "1"
select select
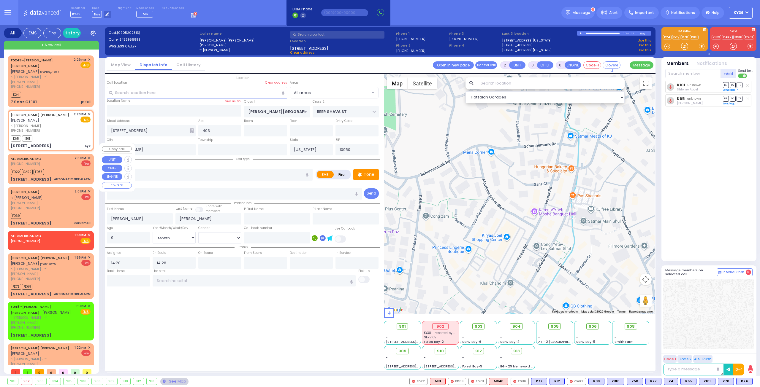
type input "AUTOMATIC FIRE ALARM"
radio input "false"
radio input "true"
select select
type input "14:01"
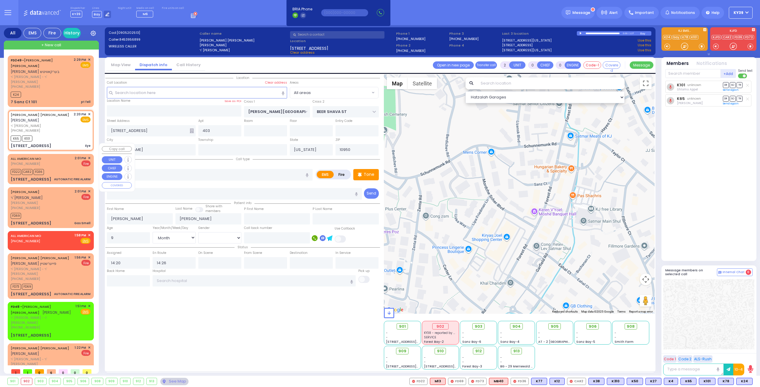
type input "14:03"
select select "Hatzalah Garages"
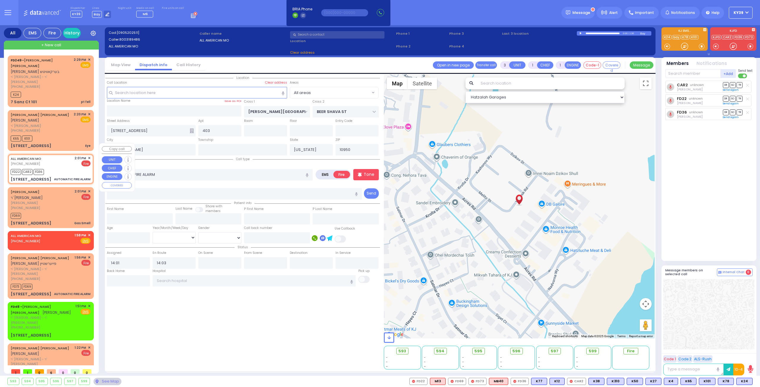
type input "[STREET_ADDRESS]"
type input "Monroe"
click at [89, 155] on div "ALL AMERICAN MO (800) 318-9486 2:01 PM ✕ Fire FD22" at bounding box center [51, 169] width 84 height 28
select select
radio input "true"
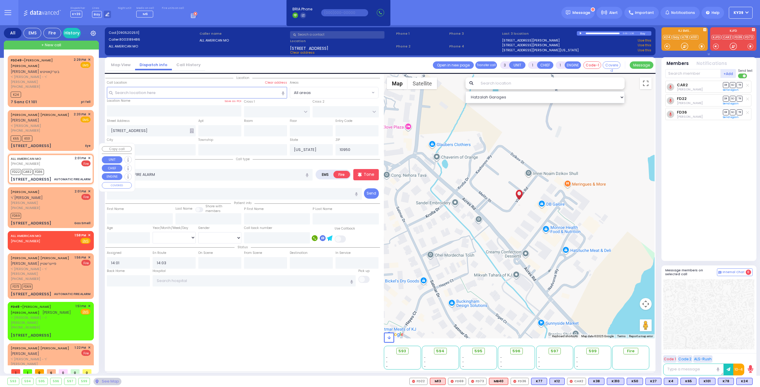
select select
select select "Hatzalah Garages"
click at [88, 156] on span "✕" at bounding box center [89, 158] width 3 height 5
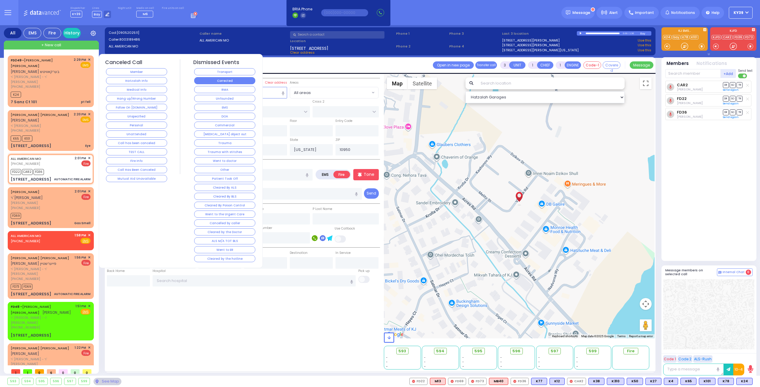
click at [221, 80] on button "Corrected" at bounding box center [224, 80] width 61 height 7
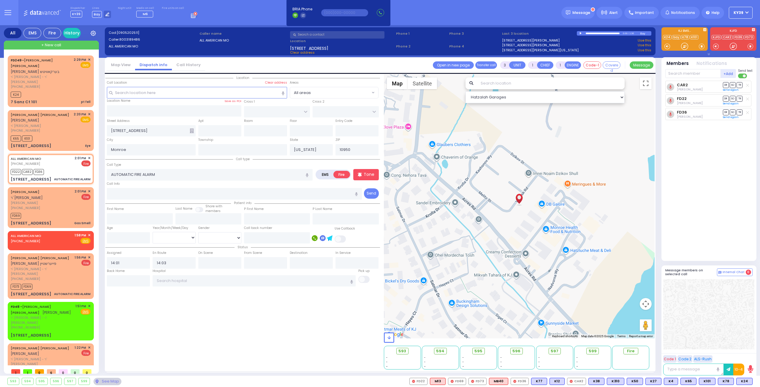
select select
radio input "true"
select select
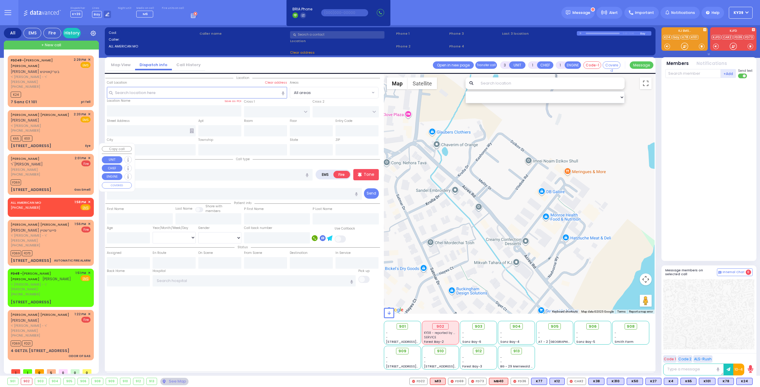
click at [42, 172] on div "[PHONE_NUMBER]" at bounding box center [42, 174] width 62 height 5
type input "2"
select select
type input "Gas Smell"
radio input "true"
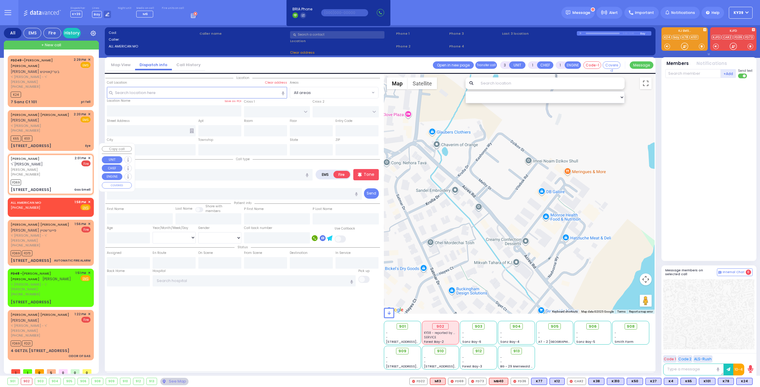
type input "[PERSON_NAME]"
select select
type input "14:01"
type input "14:04"
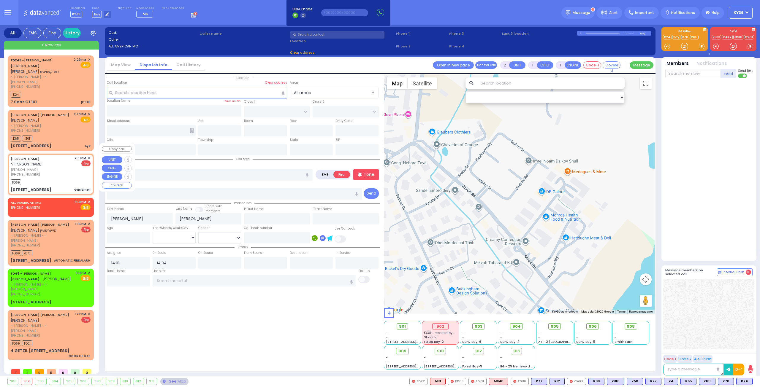
type input "TOLTCHAV WAY"
type input "[GEOGRAPHIC_DATA]"
type input "[STREET_ADDRESS]"
type input "113"
type input "[PERSON_NAME]"
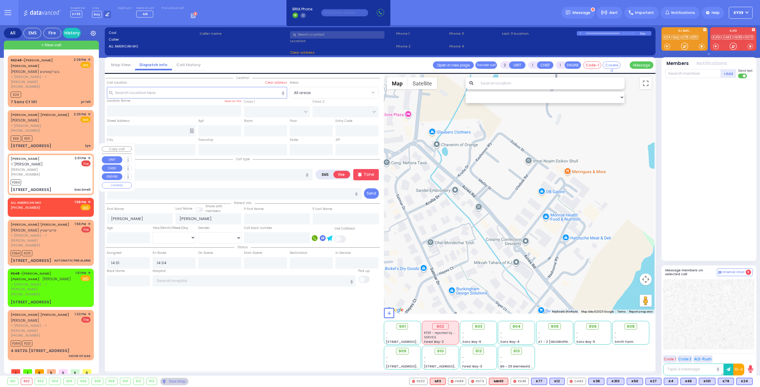
type input "[US_STATE]"
type input "10950"
select select "BEIRECH MOSHE"
select select "Hatzalah Garages"
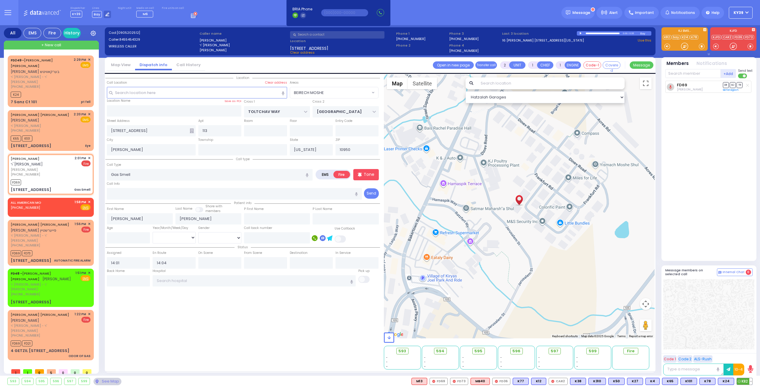
click at [745, 383] on span "K82" at bounding box center [744, 381] width 15 height 7
select select
radio input "true"
select select
select select "Hatzalah Garages"
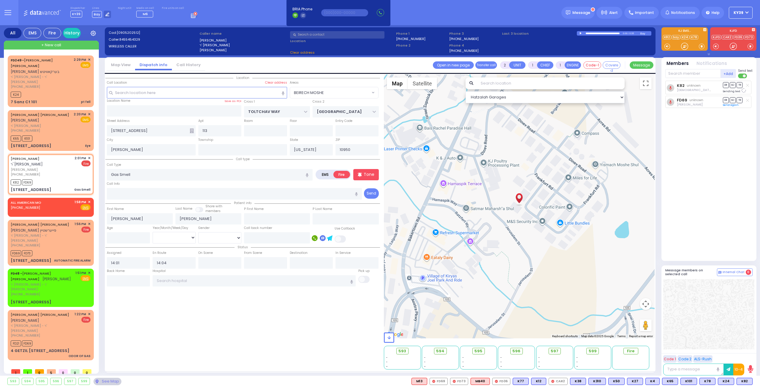
select select "BEIRECH MOSHE"
click at [78, 161] on div "2:01 PM ✕ Fire" at bounding box center [82, 166] width 16 height 21
select select
radio input "true"
select select
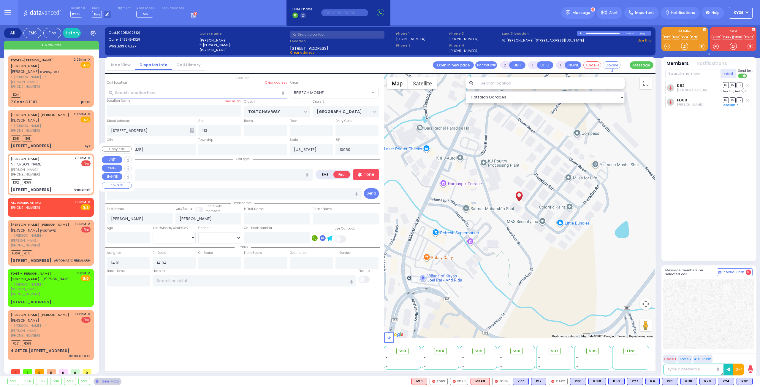
select select "BEIRECH MOSHE"
select select "Hatzalah Garages"
click at [89, 156] on span "✕" at bounding box center [89, 158] width 3 height 5
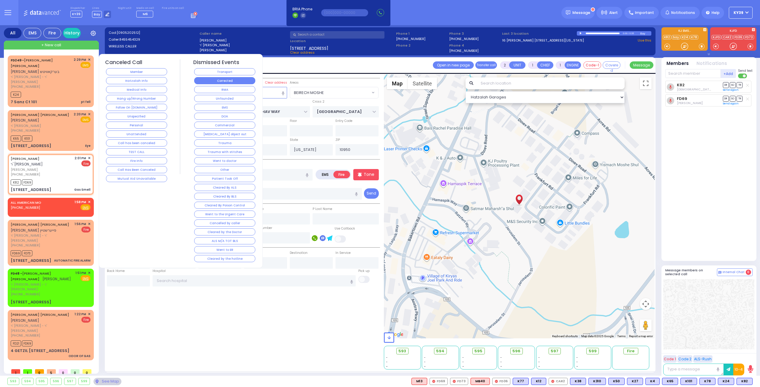
click at [243, 81] on button "Corrected" at bounding box center [224, 80] width 61 height 7
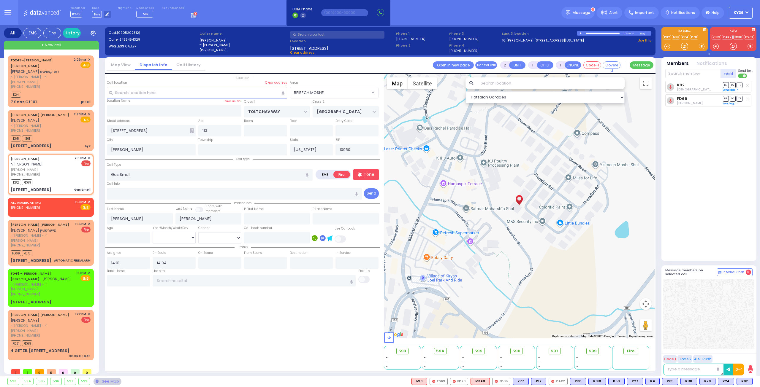
select select
radio input "true"
select select
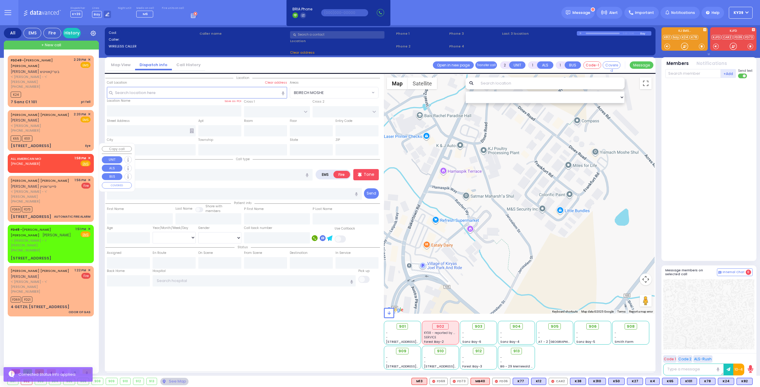
click at [92, 155] on div "ALL AMERICAN MO (800) 318-9486 1:58 PM ✕ Fire EMS" at bounding box center [51, 162] width 84 height 15
select select
radio input "true"
select select
type input "13:58"
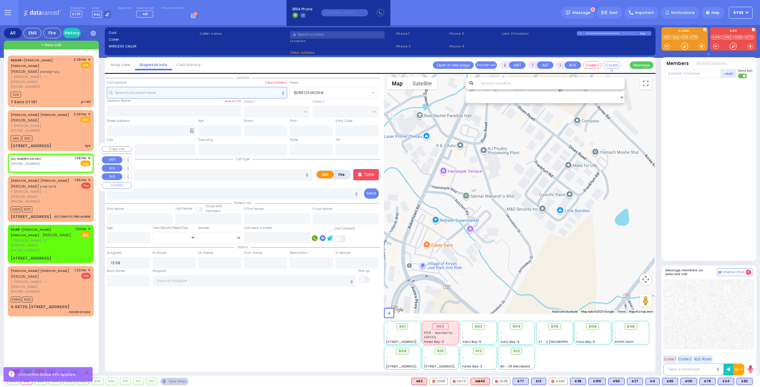
select select "Hatzalah Garages"
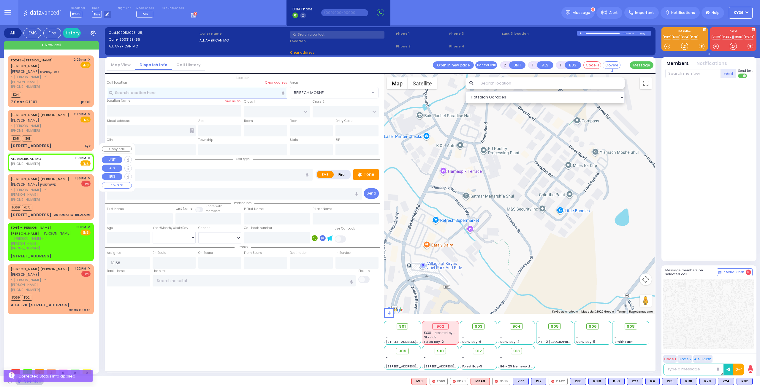
select select
radio input "true"
select select
select select "Hatzalah Garages"
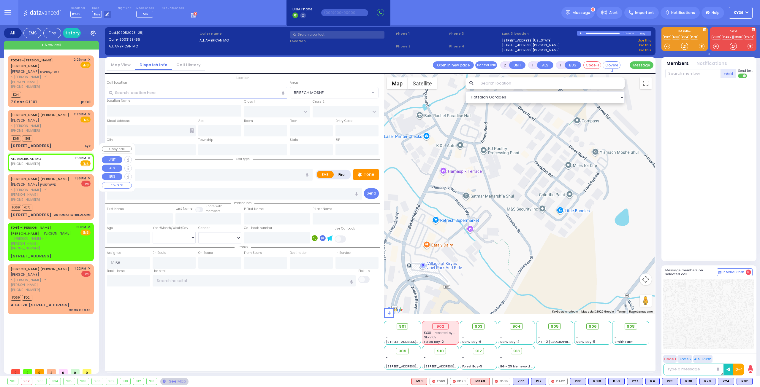
click at [88, 156] on span "✕" at bounding box center [89, 158] width 3 height 5
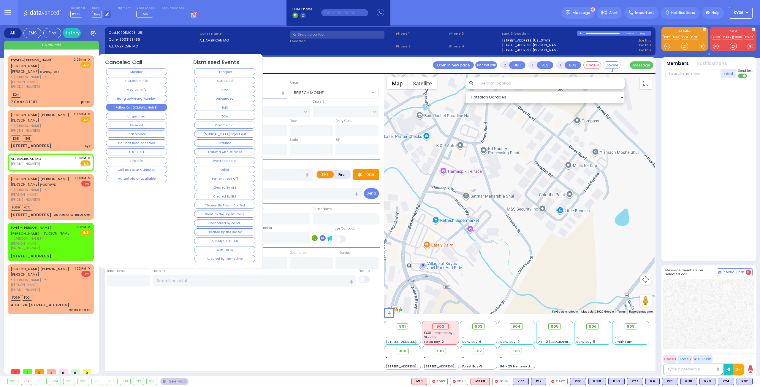
drag, startPoint x: 125, startPoint y: 106, endPoint x: 123, endPoint y: 108, distance: 3.4
click at [125, 106] on button "Follow On [DOMAIN_NAME]" at bounding box center [136, 107] width 61 height 7
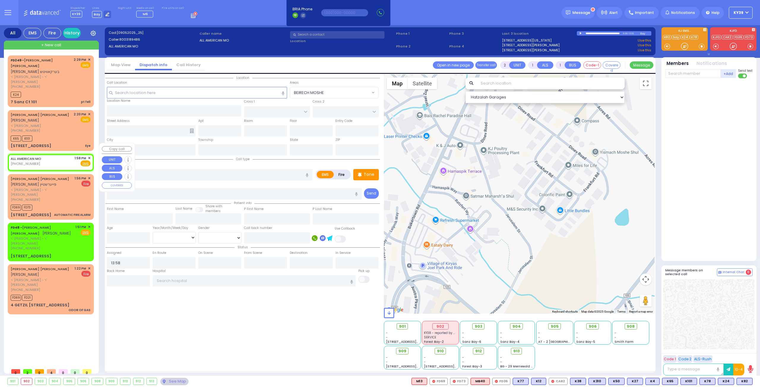
select select
radio input "true"
select select
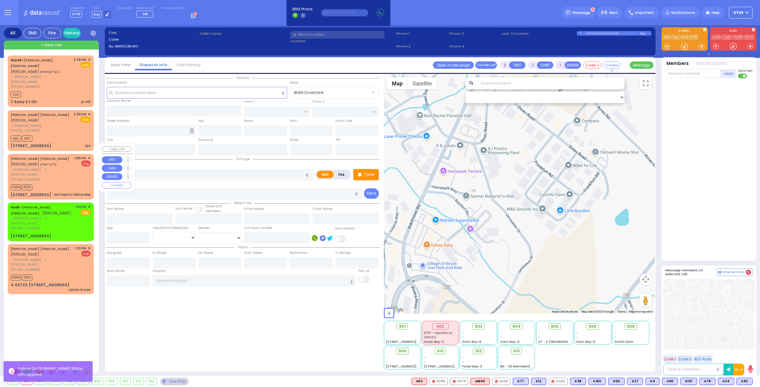
click at [71, 167] on span "ר' [PERSON_NAME] - ר' [PERSON_NAME]" at bounding box center [42, 172] width 62 height 10
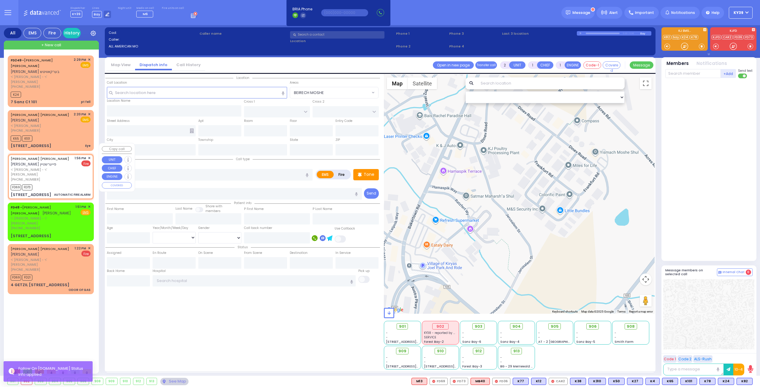
type input "3"
select select
type input "AUTOMATIC FIRE ALARM"
radio input "false"
radio input "true"
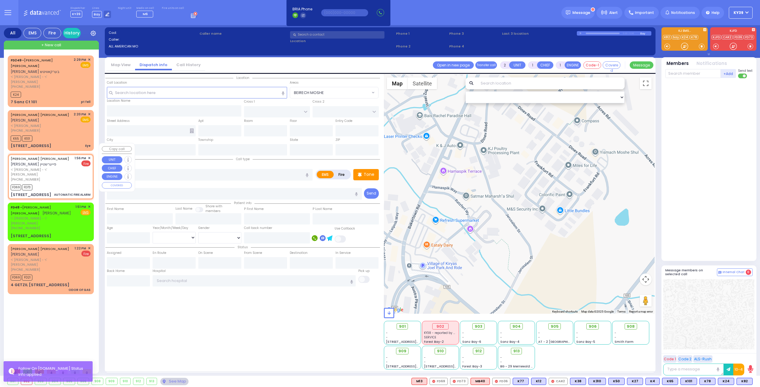
type input "MOSHE YIDA"
type input "FEUERSTEIN"
select select
type input "13:56"
type input "13:57"
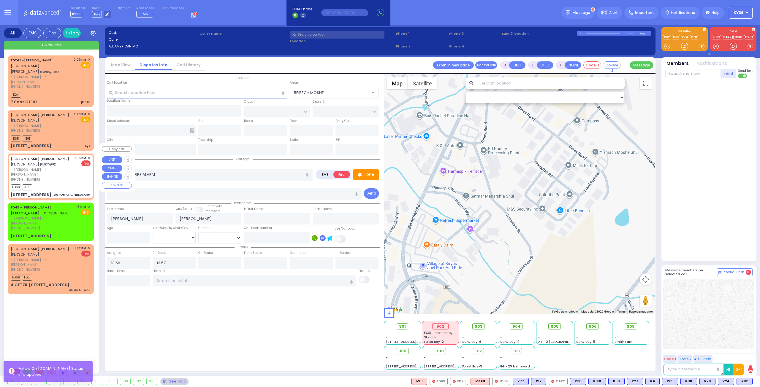
type input "[PERSON_NAME][GEOGRAPHIC_DATA]"
type input "[STREET_ADDRESS]"
type input "104"
type input "Monroe"
type input "[US_STATE]"
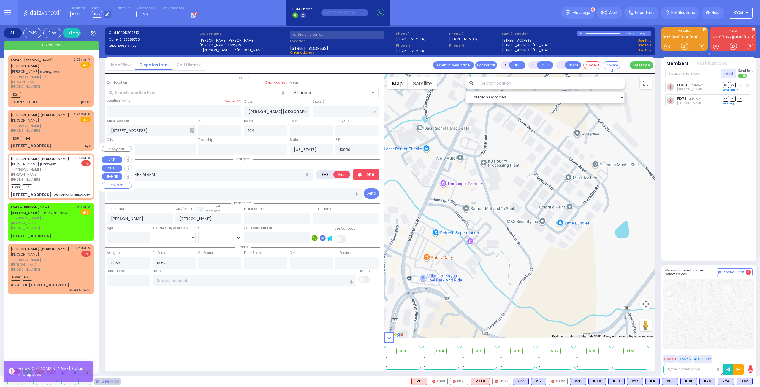
click at [89, 156] on span "✕" at bounding box center [89, 158] width 3 height 5
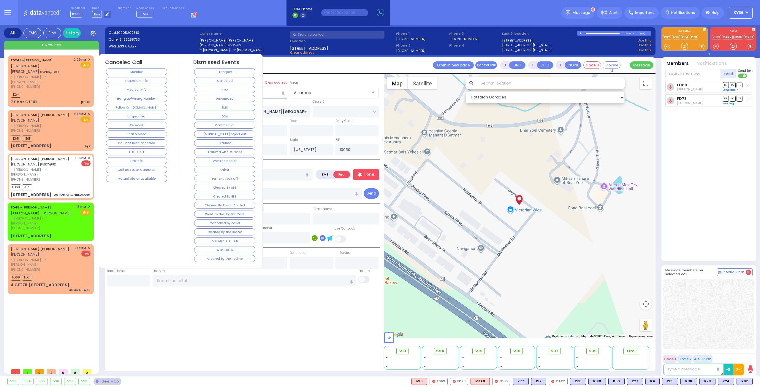
drag, startPoint x: 205, startPoint y: 81, endPoint x: 192, endPoint y: 88, distance: 14.9
click at [205, 81] on button "Corrected" at bounding box center [224, 80] width 61 height 7
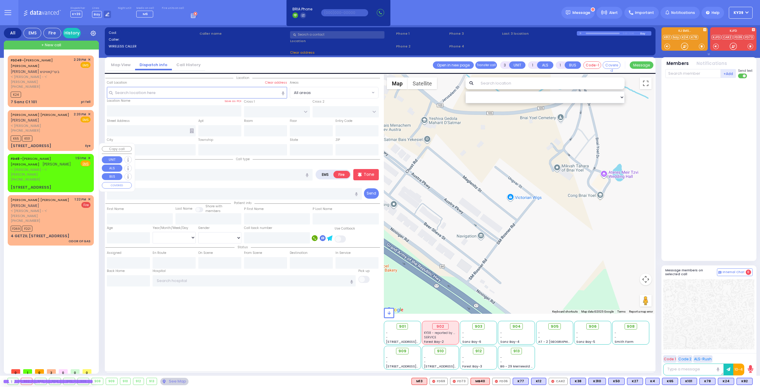
click at [70, 167] on span "ר' [PERSON_NAME] - ר' [PERSON_NAME]" at bounding box center [42, 172] width 63 height 10
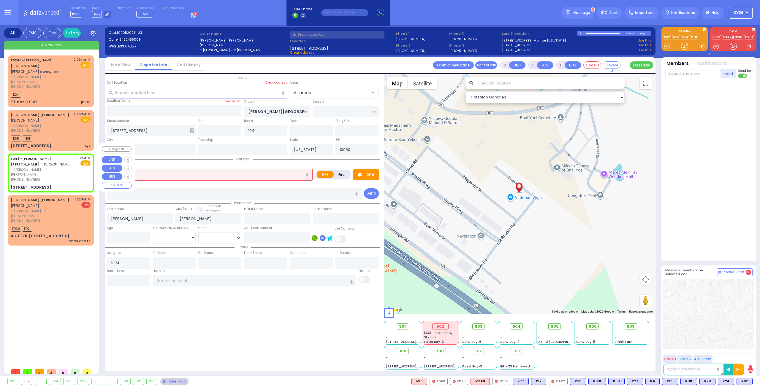
click at [89, 156] on span "✕" at bounding box center [89, 158] width 3 height 5
drag, startPoint x: 4, startPoint y: 239, endPoint x: 6, endPoint y: 237, distance: 3.2
click at [5, 238] on div "+ New call FD249 - YESHAYA YIDA BERKOWITZ ישעי' יודא בערקאוויטש ר' אהרן הערש - …" at bounding box center [51, 207] width 95 height 333
click at [61, 224] on div "FD69 FD21" at bounding box center [51, 227] width 80 height 7
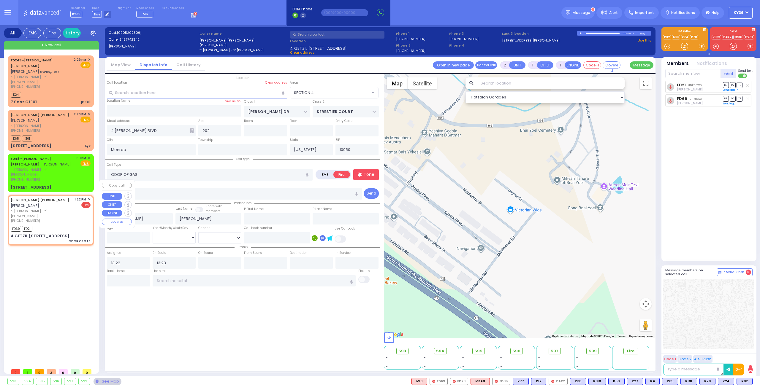
click at [88, 197] on div "1:22 PM ✕" at bounding box center [82, 199] width 16 height 5
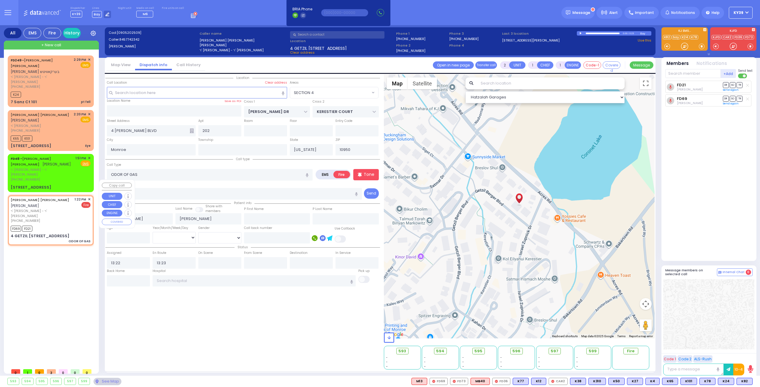
click at [91, 196] on div "MAYER JACOB TESLER מאיר יעקב טעסלער ר' יוסף יצחק - ר' משה טעלער (845) 774-2342 …" at bounding box center [51, 220] width 84 height 48
click at [89, 197] on span "✕" at bounding box center [89, 199] width 3 height 5
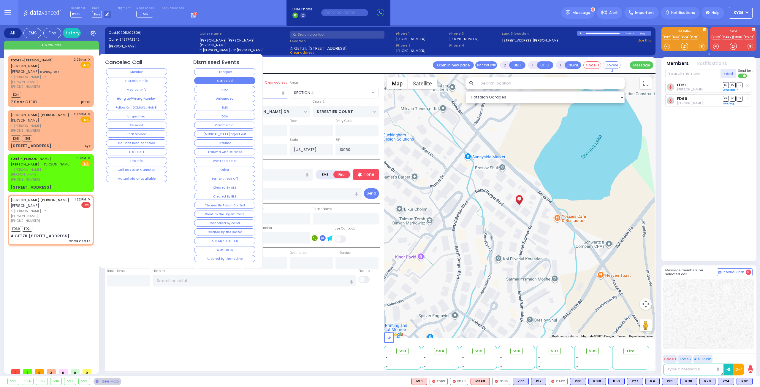
click at [234, 83] on button "Corrected" at bounding box center [224, 80] width 61 height 7
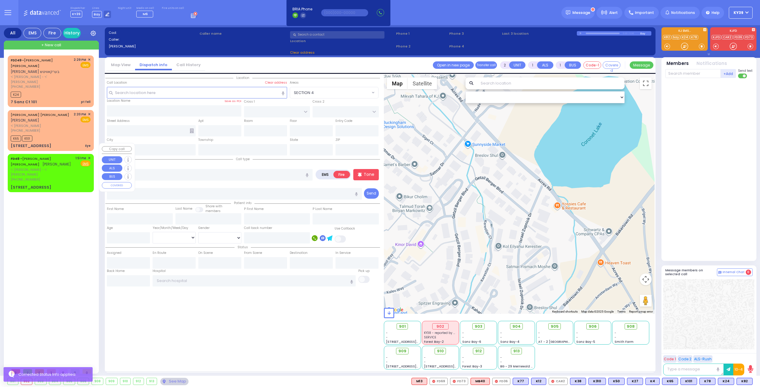
click at [62, 166] on div "FD48 - CHAIM SHUL KOHN חיים שאול קאהן ר' מרדכי גימפל - ר' יוסף ווייס (845) 248-…" at bounding box center [51, 173] width 84 height 37
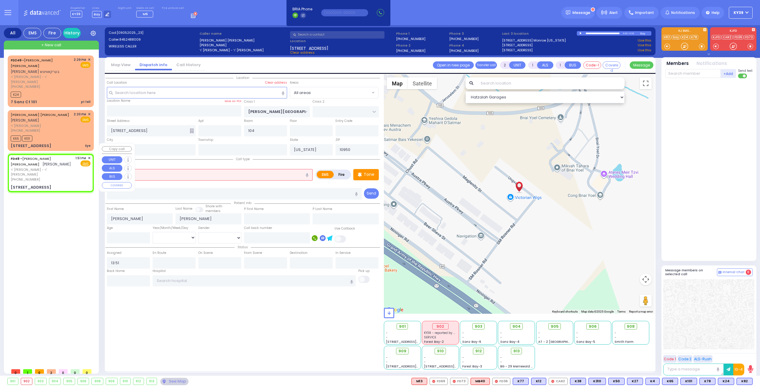
click at [63, 177] on div "[PHONE_NUMBER]" at bounding box center [42, 179] width 63 height 5
click at [42, 164] on rect at bounding box center [43, 163] width 5 height 5
click at [89, 156] on span "✕" at bounding box center [89, 158] width 3 height 5
click at [90, 156] on span "✕" at bounding box center [89, 158] width 3 height 5
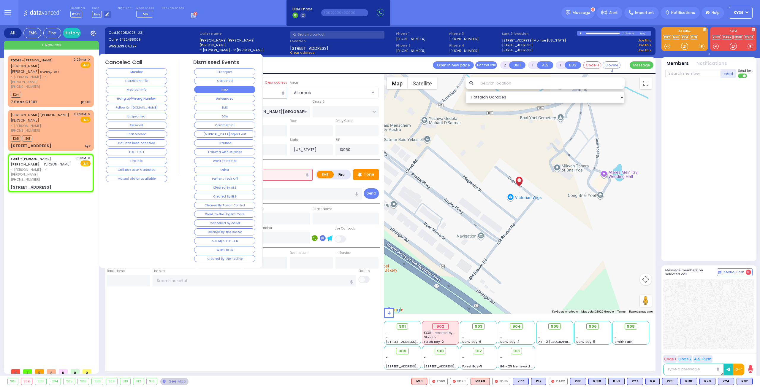
drag, startPoint x: 217, startPoint y: 82, endPoint x: 218, endPoint y: 87, distance: 4.8
click at [217, 84] on div "Corrected" at bounding box center [224, 80] width 63 height 9
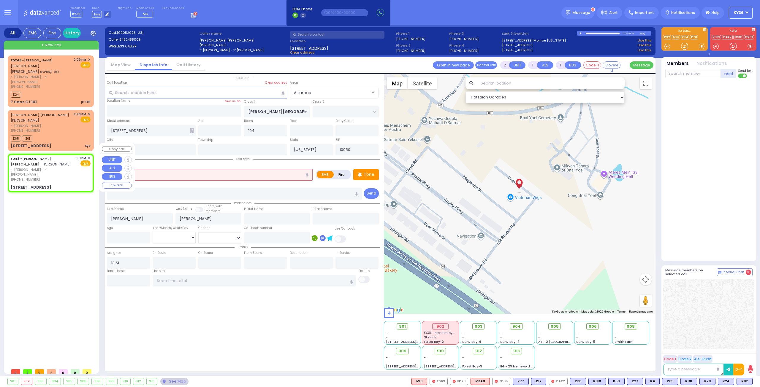
click at [87, 156] on div "1:51 PM ✕" at bounding box center [82, 158] width 15 height 5
click at [89, 156] on span "✕" at bounding box center [89, 158] width 3 height 5
drag, startPoint x: 243, startPoint y: 296, endPoint x: 239, endPoint y: 291, distance: 6.8
click at [240, 294] on div "Location" at bounding box center [242, 221] width 275 height 295
click at [177, 174] on input "text" at bounding box center [210, 174] width 206 height 11
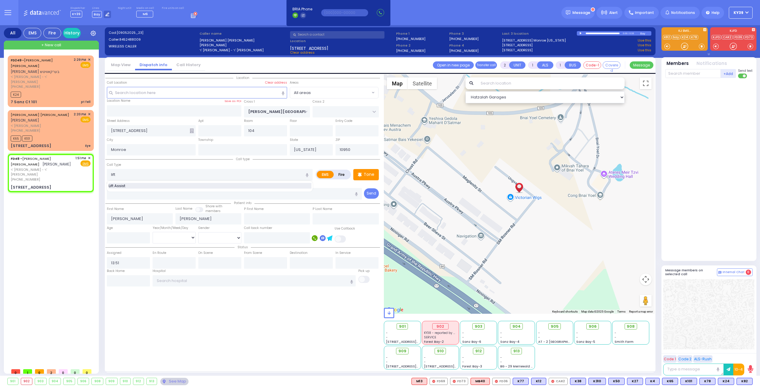
click at [124, 186] on span "Lift Assist" at bounding box center [118, 186] width 19 height 6
click at [89, 156] on span "✕" at bounding box center [89, 158] width 3 height 5
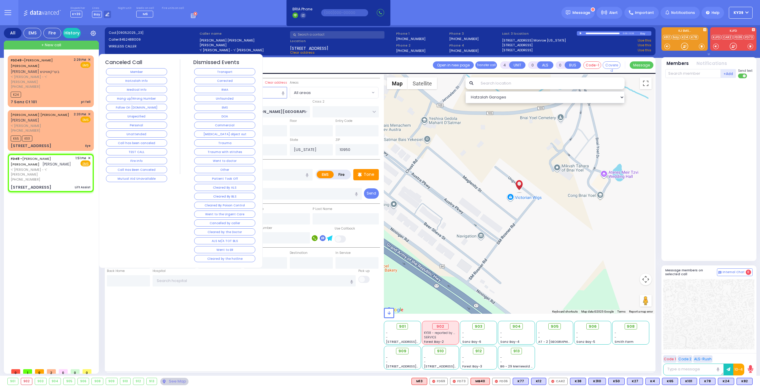
drag, startPoint x: 230, startPoint y: 80, endPoint x: 229, endPoint y: 83, distance: 3.0
click at [230, 81] on button "Corrected" at bounding box center [224, 80] width 61 height 7
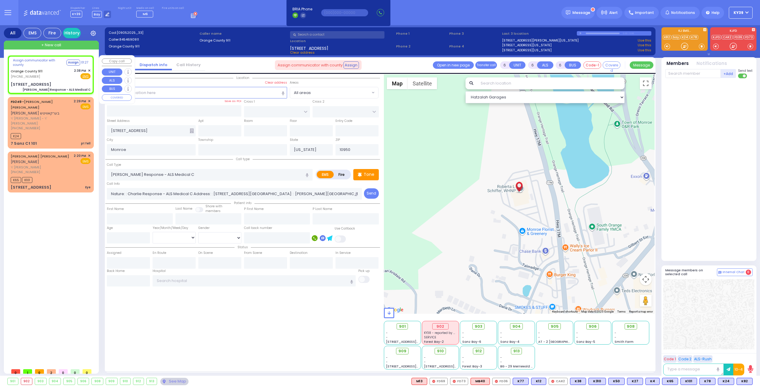
click at [64, 73] on div "Orange County 911 (845) 469-0911 2:38 PM ✕ Fire EMS" at bounding box center [51, 73] width 80 height 11
click at [745, 381] on span "M13" at bounding box center [744, 381] width 15 height 7
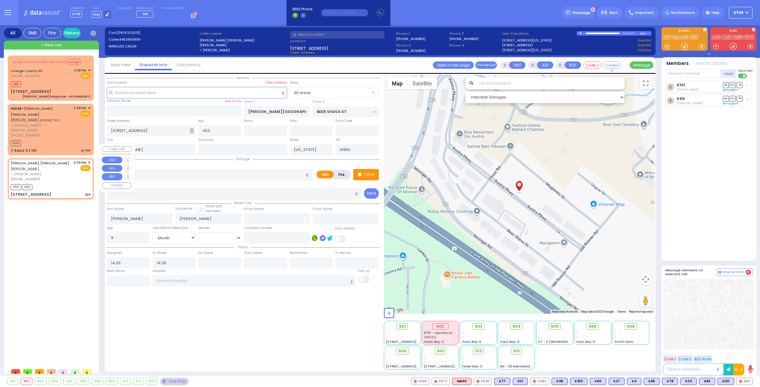
click at [63, 177] on div "[PHONE_NUMBER]" at bounding box center [41, 179] width 61 height 5
click at [124, 280] on input "text" at bounding box center [128, 280] width 43 height 11
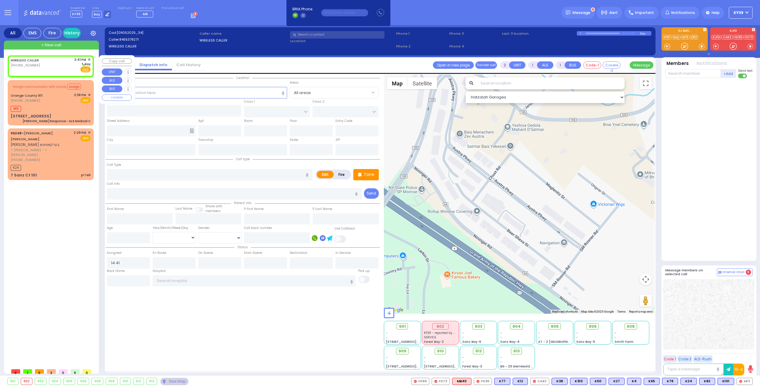
click at [63, 61] on div "WIRELESS CALLER (845) 537-8271 2:41 PM ✕ Bay" at bounding box center [51, 64] width 80 height 15
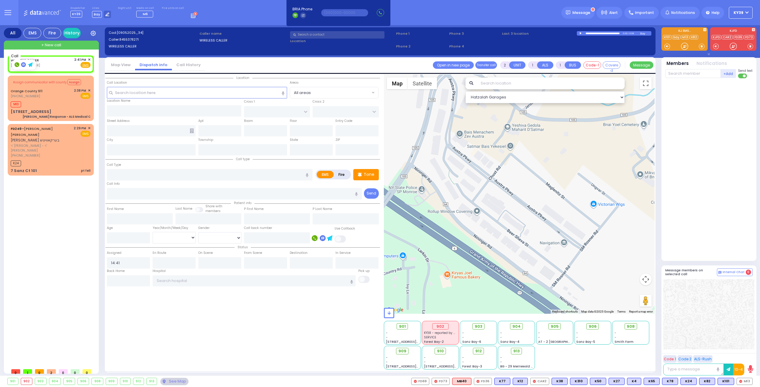
click at [17, 65] on rect at bounding box center [17, 64] width 5 height 5
click at [89, 59] on span "✕" at bounding box center [89, 59] width 3 height 5
click at [88, 59] on span "✕" at bounding box center [89, 59] width 3 height 5
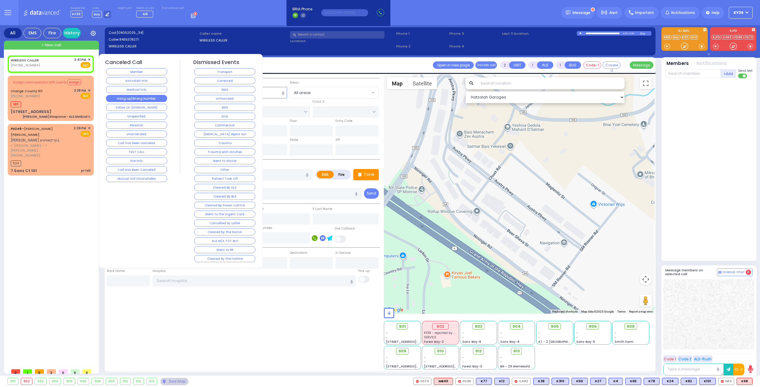
click at [115, 99] on button "Hang up/Wrong Number" at bounding box center [136, 98] width 61 height 7
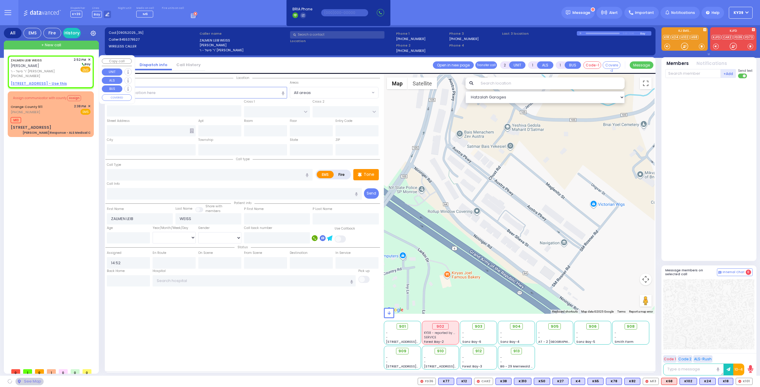
click at [70, 64] on div "ZALMEN LEIB WEISS זלמן לייב ווייס ר' פישל - ר' רפאל דערשאוויץ (845) 537-9527 2:…" at bounding box center [51, 67] width 80 height 21
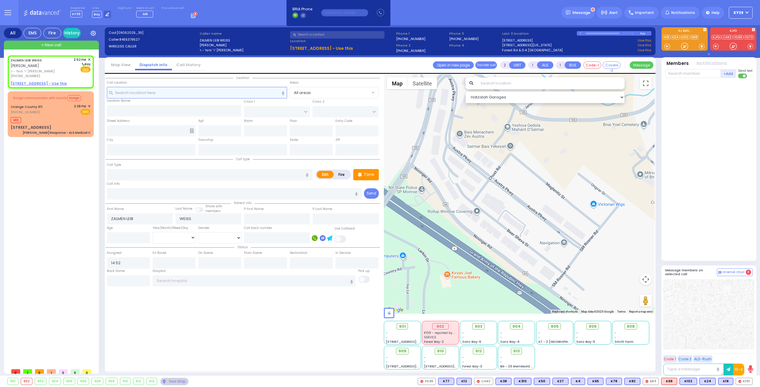
click at [154, 92] on input "text" at bounding box center [197, 92] width 180 height 11
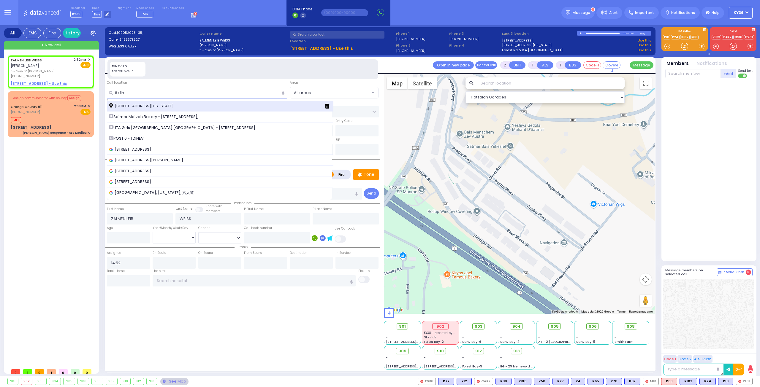
click at [176, 107] on span "6 Dinev Road Monroe New York 10950" at bounding box center [142, 106] width 66 height 6
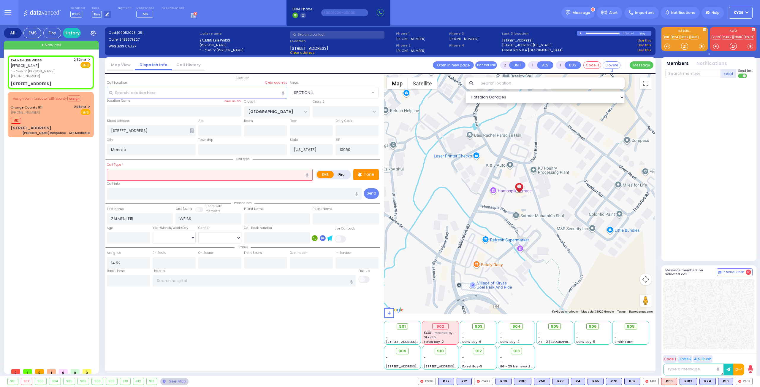
click at [531, 158] on div at bounding box center [519, 194] width 271 height 240
click at [304, 51] on span "Clear address" at bounding box center [302, 52] width 25 height 5
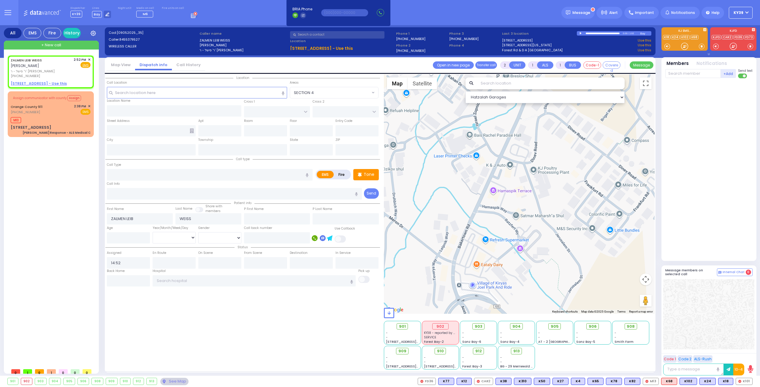
click at [534, 161] on div at bounding box center [519, 194] width 271 height 240
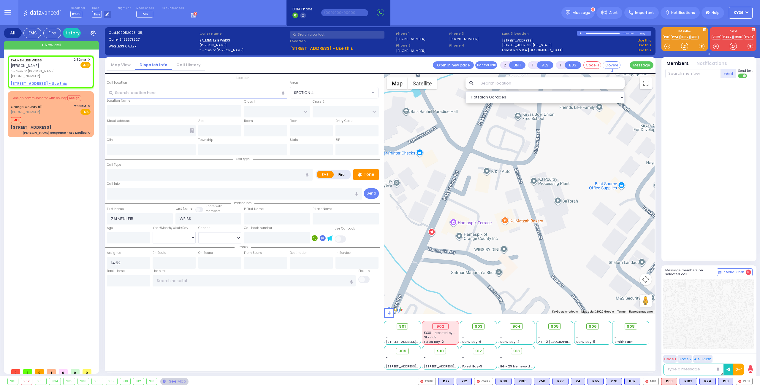
click at [516, 168] on div at bounding box center [519, 194] width 271 height 240
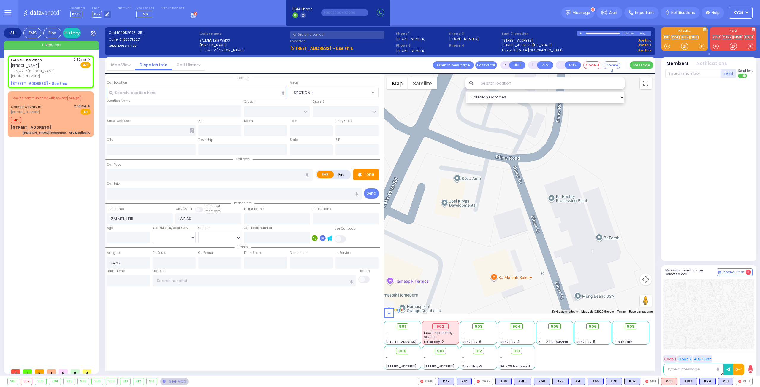
click at [527, 81] on input "text" at bounding box center [551, 83] width 148 height 12
click at [544, 148] on div at bounding box center [519, 194] width 271 height 240
drag, startPoint x: 167, startPoint y: 92, endPoint x: 170, endPoint y: 91, distance: 3.4
click at [167, 91] on input "text" at bounding box center [197, 92] width 180 height 11
drag, startPoint x: 522, startPoint y: 160, endPoint x: 524, endPoint y: 158, distance: 3.2
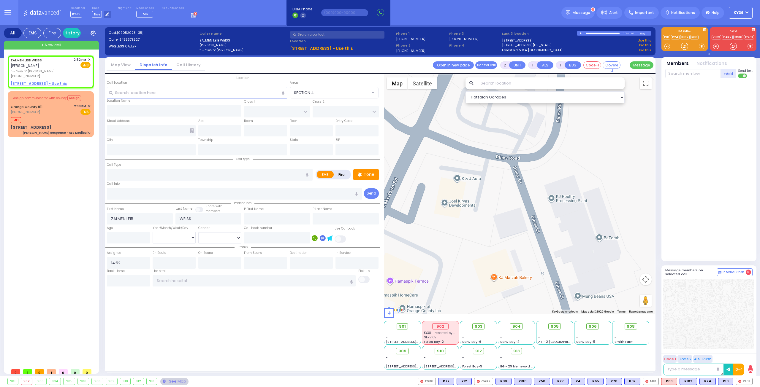
click at [522, 159] on div at bounding box center [519, 194] width 271 height 240
click at [538, 134] on div at bounding box center [519, 194] width 271 height 240
click at [535, 150] on div at bounding box center [519, 194] width 271 height 240
click at [54, 69] on span "ר' פישל - ר' רפאל דערשאוויץ" at bounding box center [41, 71] width 61 height 5
drag, startPoint x: 513, startPoint y: 202, endPoint x: 558, endPoint y: 212, distance: 46.7
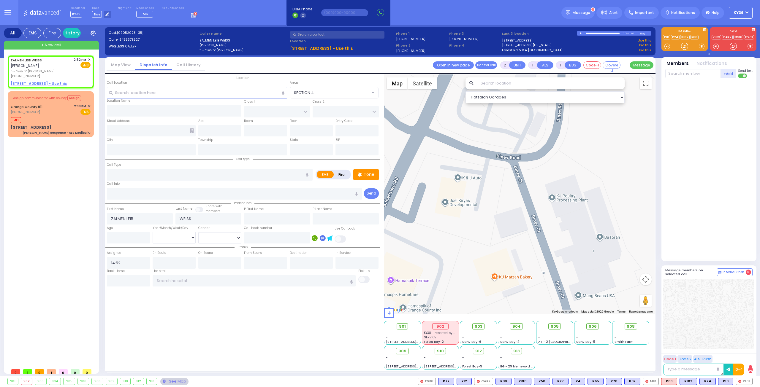
click at [558, 212] on div at bounding box center [519, 194] width 271 height 240
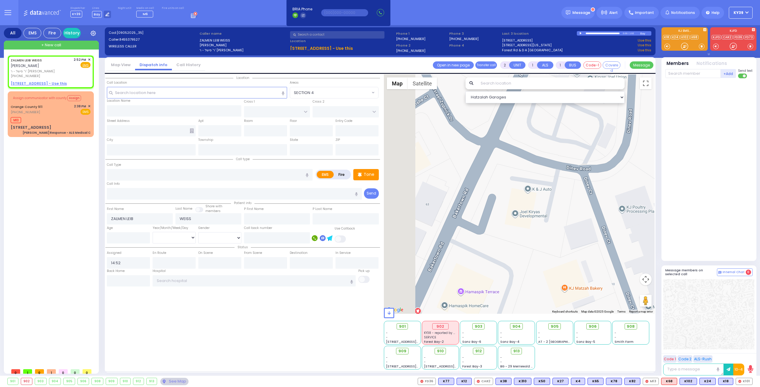
drag, startPoint x: 489, startPoint y: 210, endPoint x: 561, endPoint y: 219, distance: 72.0
click at [562, 220] on div at bounding box center [519, 194] width 271 height 240
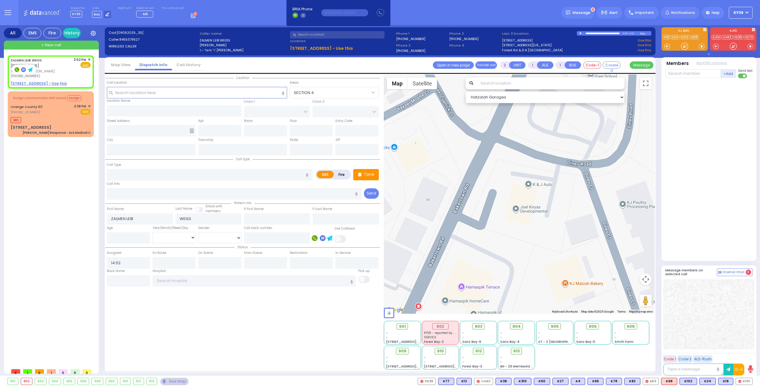
click at [32, 69] on icon at bounding box center [30, 69] width 5 height 5
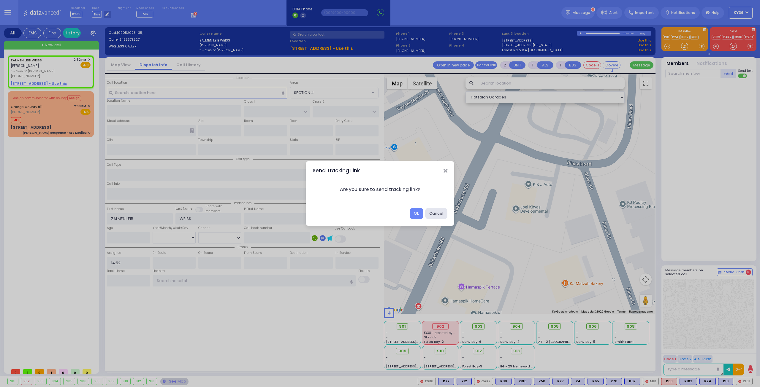
click at [450, 171] on div "Send Tracking Link" at bounding box center [380, 170] width 148 height 19
click at [444, 170] on icon "Close" at bounding box center [445, 171] width 4 height 6
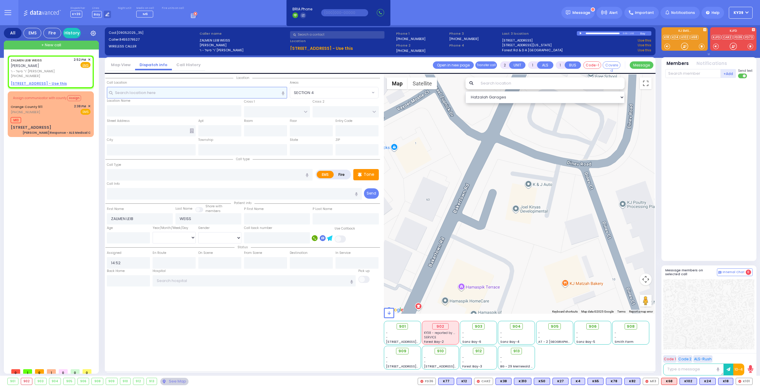
click at [154, 95] on input "text" at bounding box center [197, 92] width 180 height 11
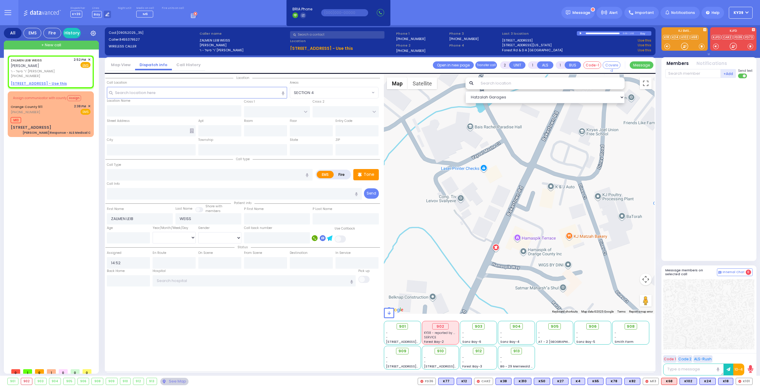
click at [577, 186] on div at bounding box center [519, 194] width 271 height 240
click at [577, 185] on div at bounding box center [519, 194] width 271 height 240
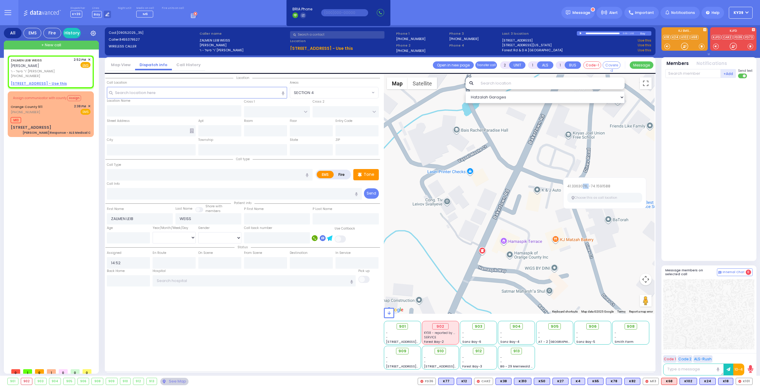
drag, startPoint x: 582, startPoint y: 186, endPoint x: 590, endPoint y: 184, distance: 8.7
click at [590, 184] on label "41.3363076, -74.1591588" at bounding box center [604, 186] width 75 height 5
click at [598, 198] on button "Choose this as call location" at bounding box center [604, 198] width 75 height 10
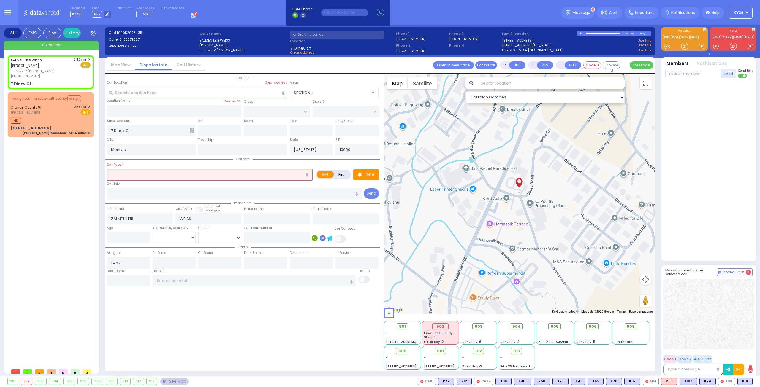
click at [164, 175] on input "text" at bounding box center [210, 174] width 206 height 11
click at [751, 382] on button at bounding box center [750, 381] width 3 height 7
click at [745, 356] on icon at bounding box center [746, 355] width 6 height 6
click at [701, 222] on div at bounding box center [709, 168] width 88 height 175
click at [148, 174] on input "text" at bounding box center [210, 174] width 206 height 11
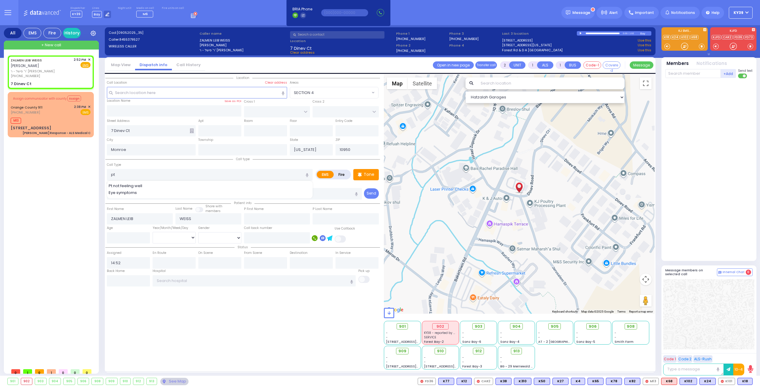
drag, startPoint x: 134, startPoint y: 185, endPoint x: 144, endPoint y: 182, distance: 10.3
click at [135, 185] on span "Pt not feeling well" at bounding box center [127, 186] width 36 height 6
click at [688, 74] on input "text" at bounding box center [692, 73] width 55 height 9
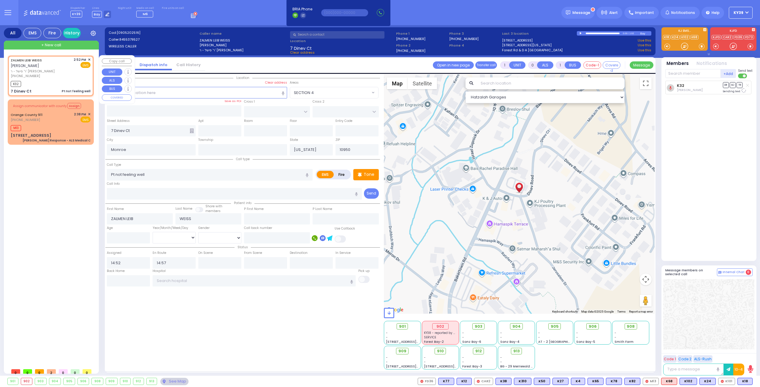
click at [37, 74] on div "[PHONE_NUMBER]" at bounding box center [41, 76] width 61 height 5
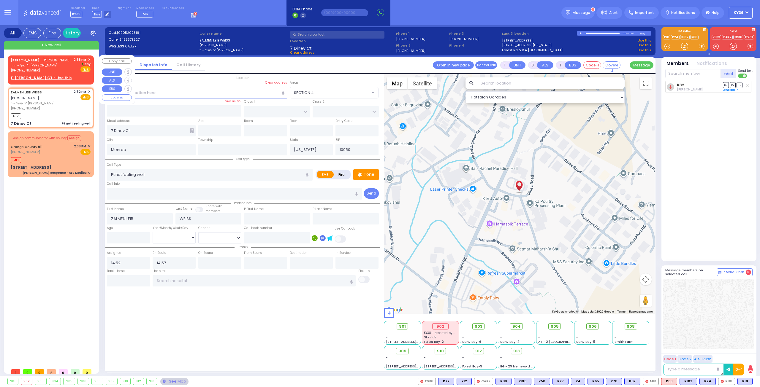
click at [70, 72] on div "SHMIEL KRAUS שמואל קרויס ר' ישעי' - הרר דוד גליק (845) 213-5122 2:58 PM ✕ Bay E…" at bounding box center [51, 65] width 80 height 16
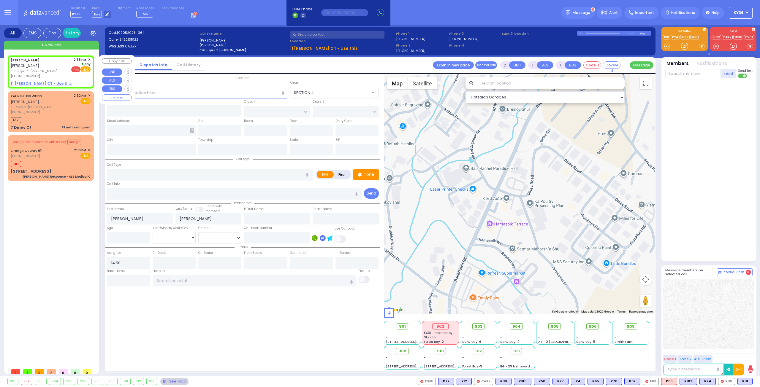
click at [76, 70] on span "Fire" at bounding box center [75, 69] width 9 height 6
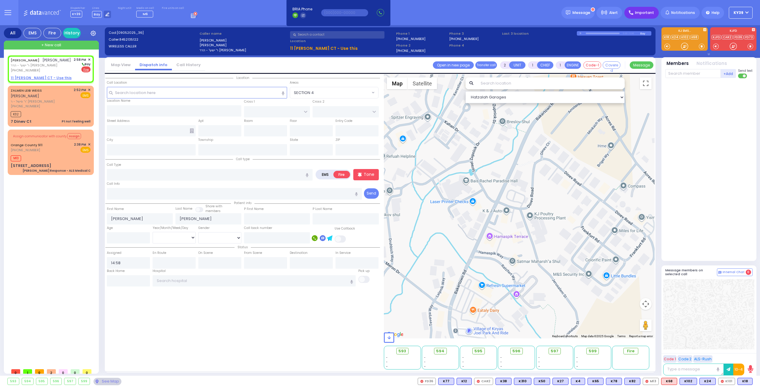
click at [643, 14] on span "Important" at bounding box center [644, 12] width 19 height 5
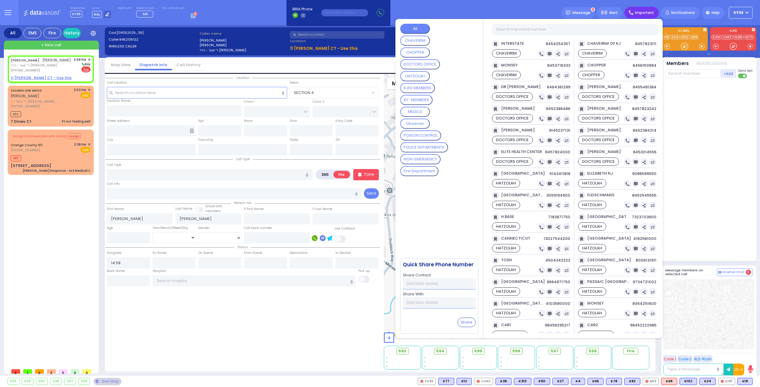
click at [424, 88] on MEMBERS "KJFD MEMBERS" at bounding box center [417, 88] width 35 height 10
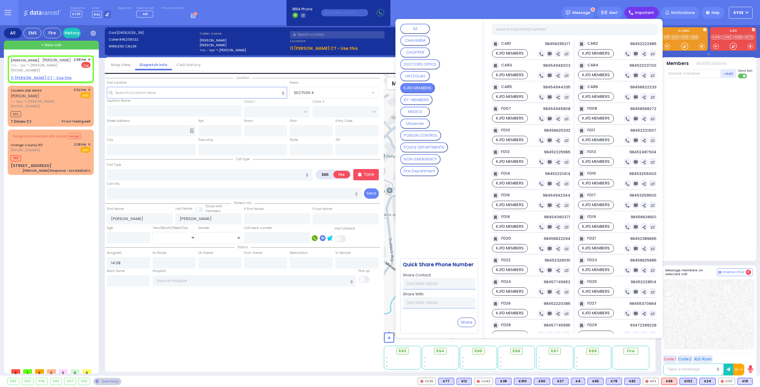
click at [715, 172] on div at bounding box center [709, 168] width 88 height 175
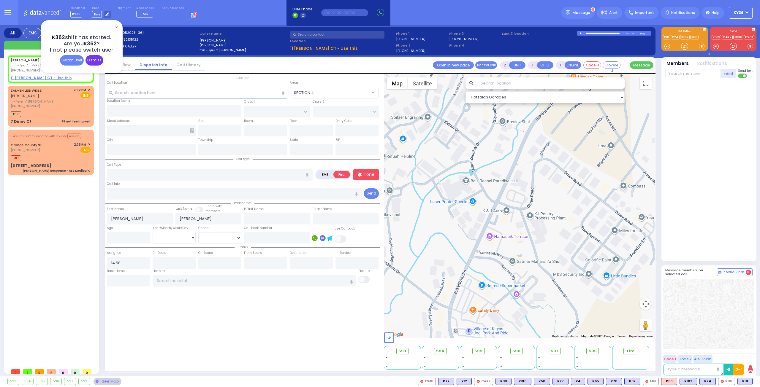
click at [91, 61] on div "Dismiss" at bounding box center [94, 60] width 18 height 10
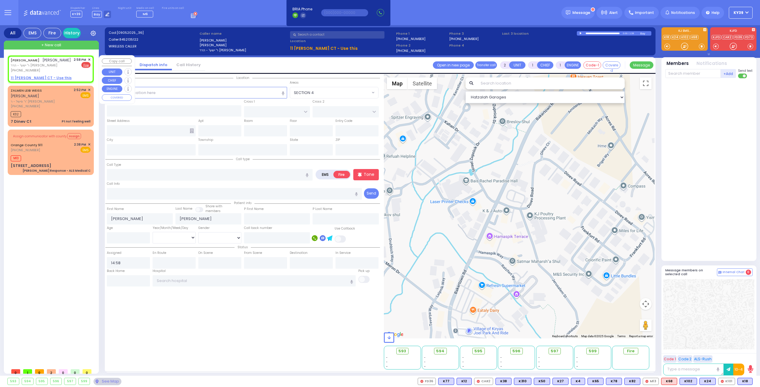
click at [87, 59] on div "2:58 PM ✕" at bounding box center [82, 59] width 17 height 5
click at [89, 60] on span "✕" at bounding box center [89, 59] width 3 height 5
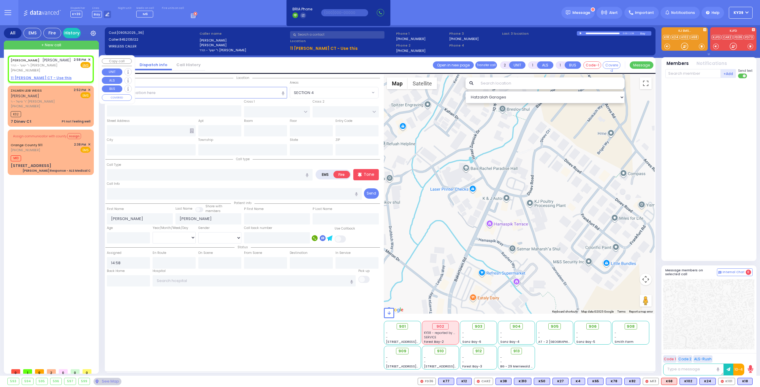
click at [89, 60] on span "✕" at bounding box center [89, 59] width 3 height 5
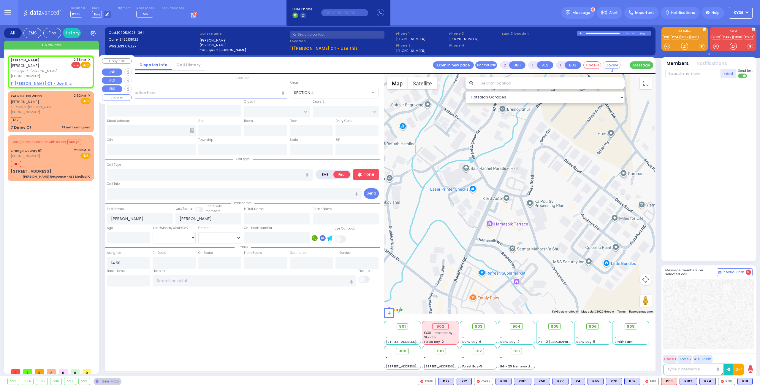
click at [78, 66] on span "Fire" at bounding box center [75, 65] width 9 height 6
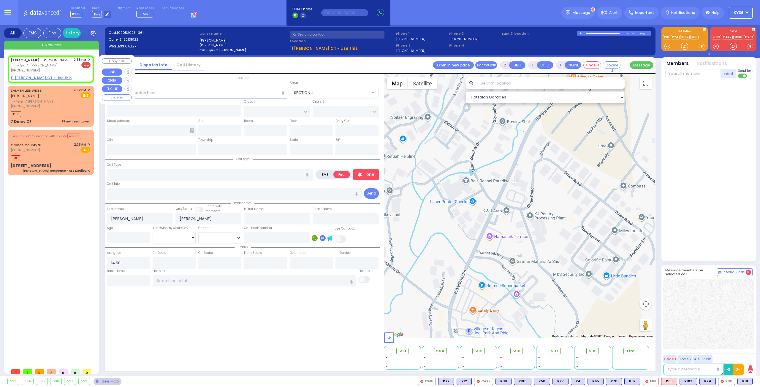
click at [87, 60] on div "2:58 PM ✕" at bounding box center [82, 59] width 17 height 5
click at [89, 60] on span "✕" at bounding box center [89, 59] width 3 height 5
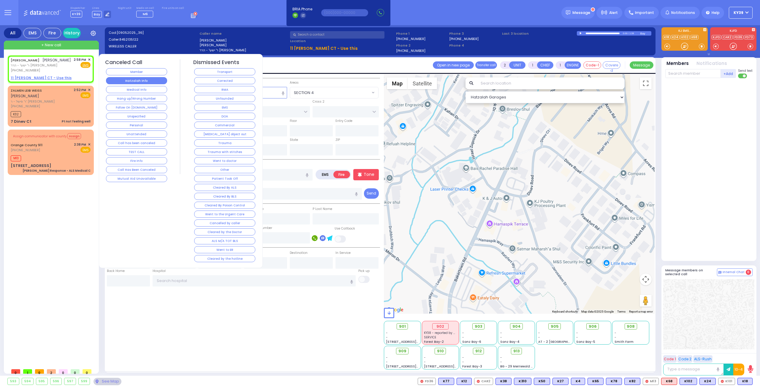
click at [123, 80] on button "Hatzalah Info" at bounding box center [136, 80] width 61 height 7
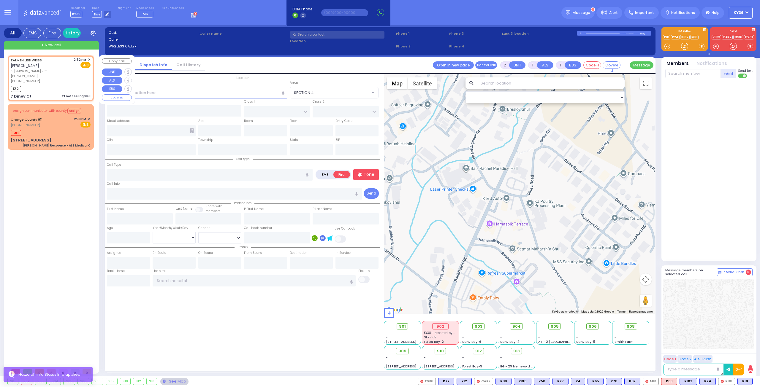
select select
type input "1"
type input "0"
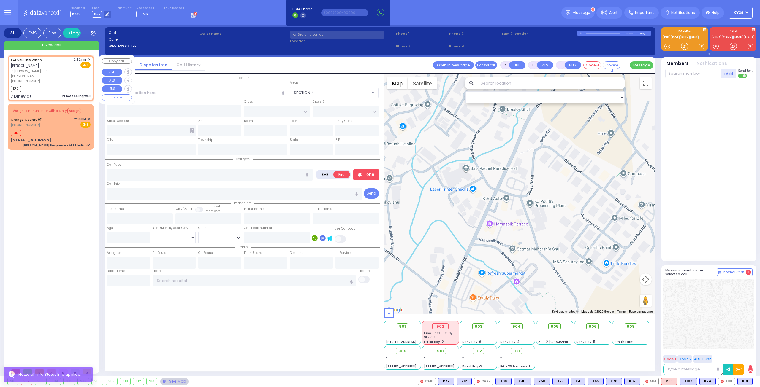
select select
type input "Pt not feeling well"
radio input "true"
type input "ZALMEN LEIB"
type input "WEISS"
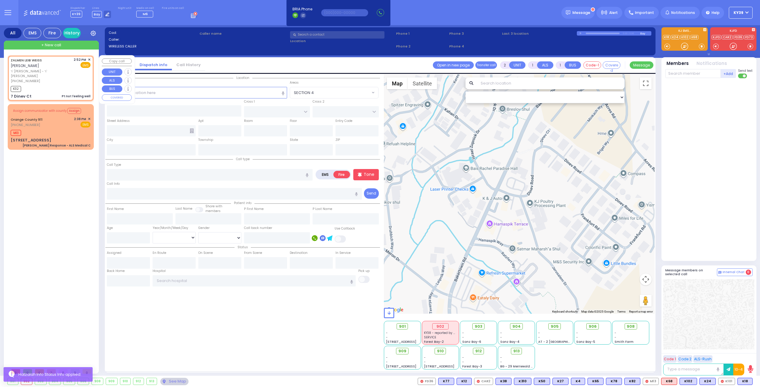
select select
type input "14:52"
type input "14:57"
type input "7 Dinev Ct"
type input "Monroe"
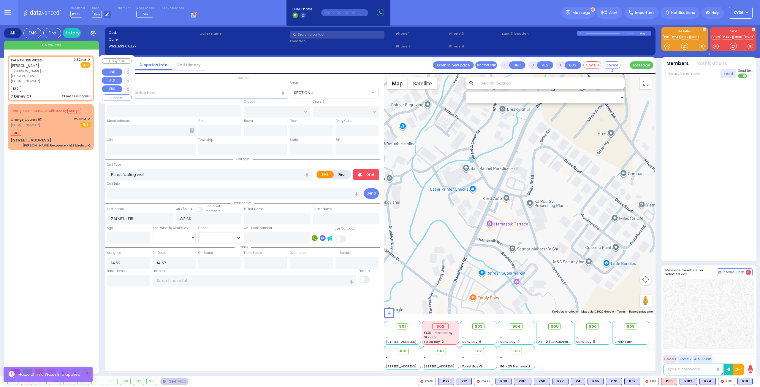
type input "[US_STATE]"
type input "10950"
select select "Hatzalah Garages"
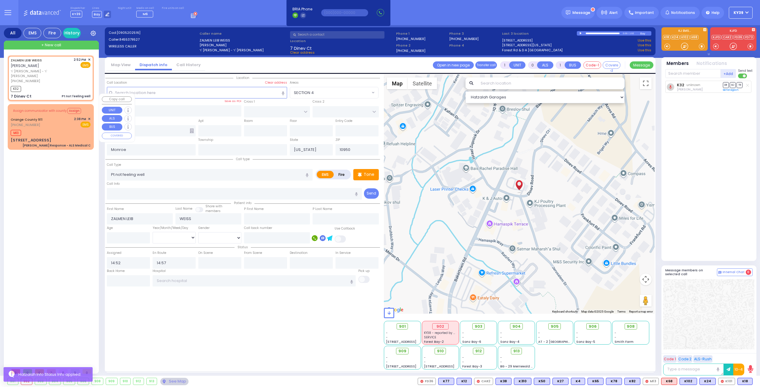
click at [59, 106] on div "Assign communicator with county Assign" at bounding box center [51, 111] width 80 height 10
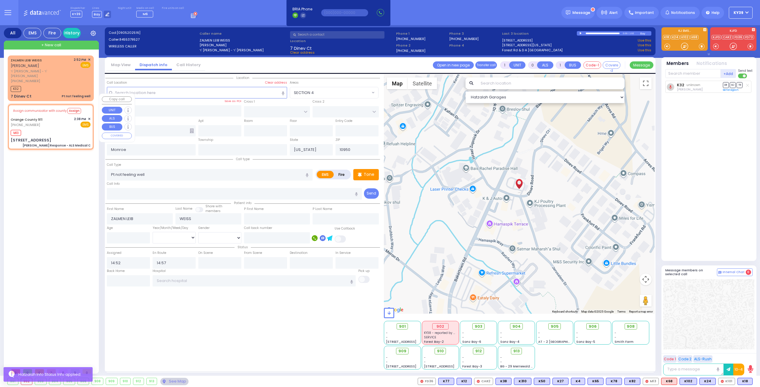
type input "6"
select select
type input "Charlie Response - ALS Medical C"
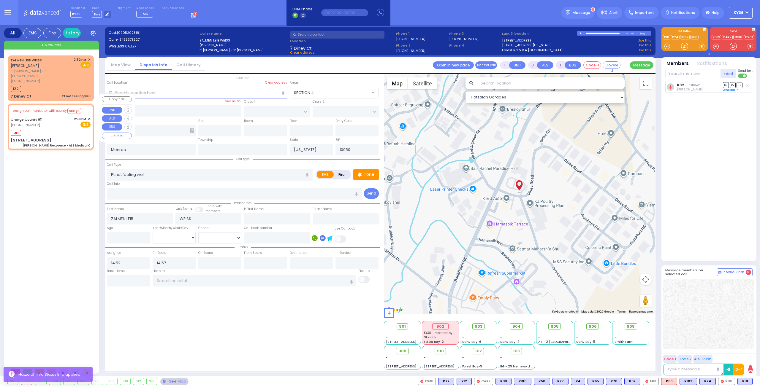
radio input "true"
type input "Nature: : Charlie Response - ALS Medical C Address: : 855 St Rte 17m APT 101, 1…"
select select
type input "14:39"
type input "855 St Rte 17m"
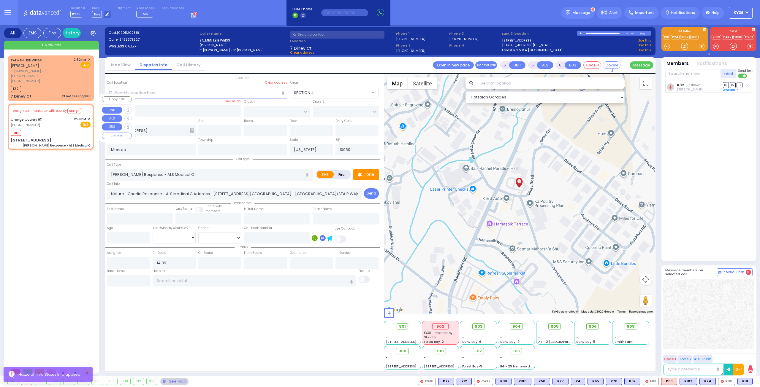
select select "Hatzalah Garages"
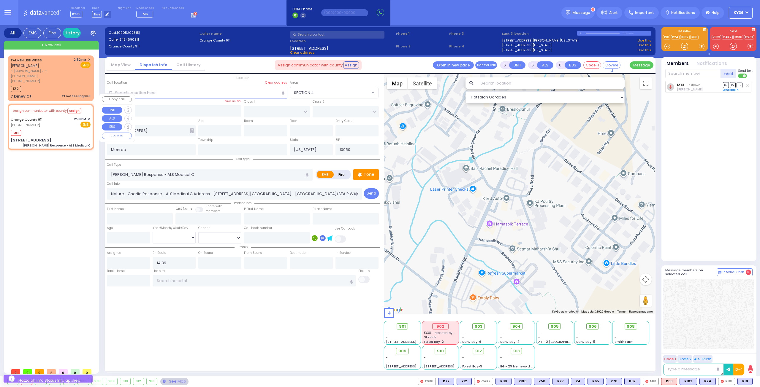
drag, startPoint x: 49, startPoint y: 170, endPoint x: 46, endPoint y: 154, distance: 16.7
click at [49, 170] on div "ZALMEN LEIB WEISS זלמן לייב ווייס ר' פישל - ר' רפאל דערשאוויץ (845) 537-9527 2:…" at bounding box center [52, 210] width 88 height 310
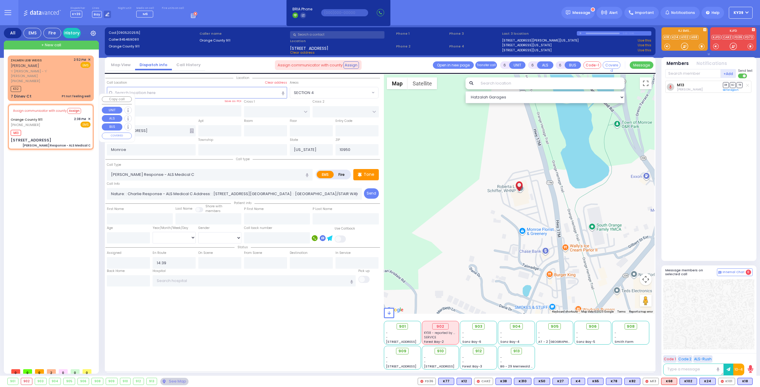
click at [88, 117] on span "✕" at bounding box center [89, 119] width 3 height 5
click at [55, 117] on div "Orange County 911 (845) 469-0911 2:38 PM ✕ EMS" at bounding box center [51, 122] width 80 height 11
select select
radio input "true"
select select
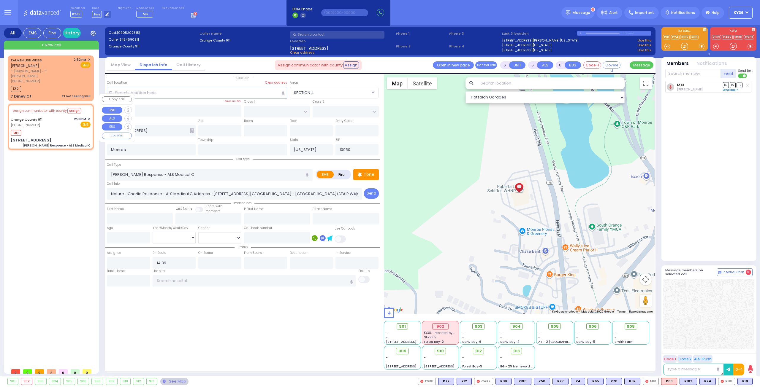
select select "Hatzalah Garages"
click at [55, 117] on div "Orange County 911 (845) 469-0911 2:38 PM ✕ EMS" at bounding box center [51, 122] width 80 height 11
select select
radio input "true"
select select
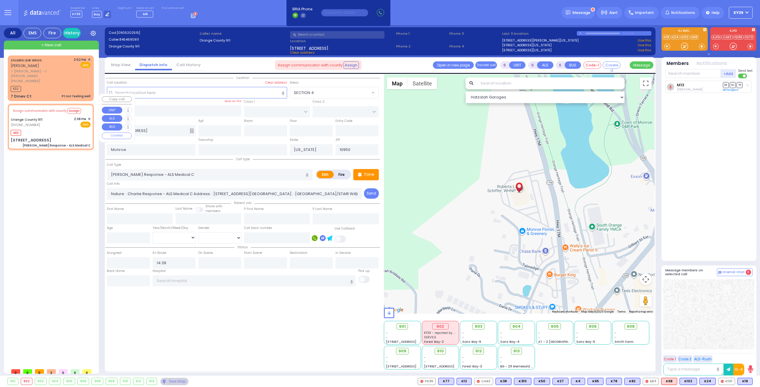
select select "Hatzalah Garages"
click at [658, 381] on button at bounding box center [656, 381] width 3 height 7
click at [656, 355] on icon at bounding box center [652, 355] width 6 height 6
click at [656, 348] on icon at bounding box center [652, 347] width 6 height 6
click at [619, 369] on div at bounding box center [631, 367] width 53 height 13
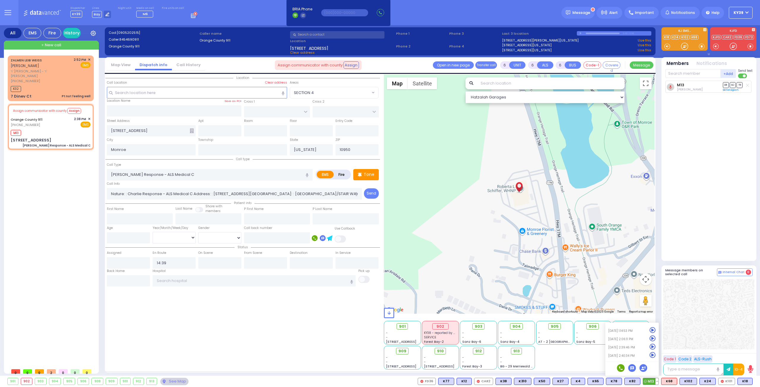
click at [623, 368] on icon at bounding box center [621, 368] width 8 height 8
type input "8456625363"
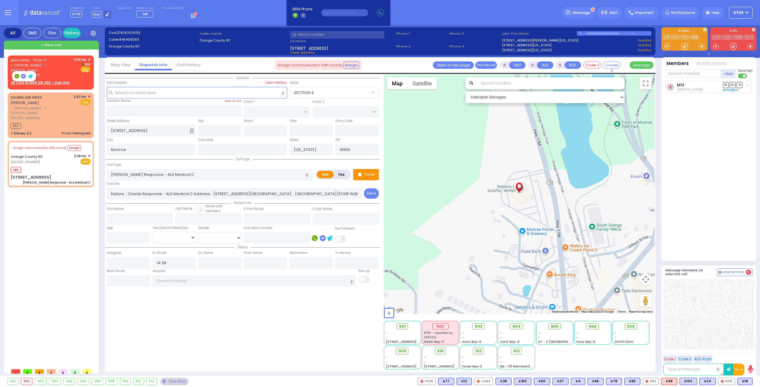
click at [6, 253] on div "LEIVY APPEL לוי אפעל ר' בעריש - ר' אהרן פערענץ (845) 537-8472 3:05 PM" at bounding box center [51, 212] width 91 height 321
click at [64, 68] on div "LEIVY APPEL לוי אפעל ר' בעריש - ר' אהרן פערענץ (845) 537-8472 3:05 PM ✕ Bay EMS" at bounding box center [51, 67] width 80 height 20
type input "2"
type input "1"
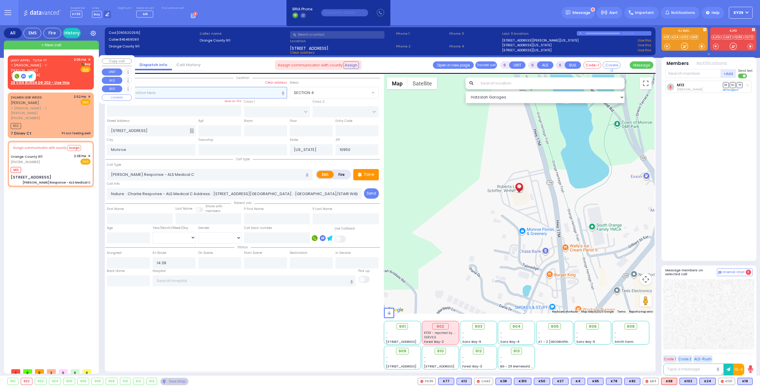
select select
radio input "true"
type input "LEIVY"
type input "APPEL"
select select
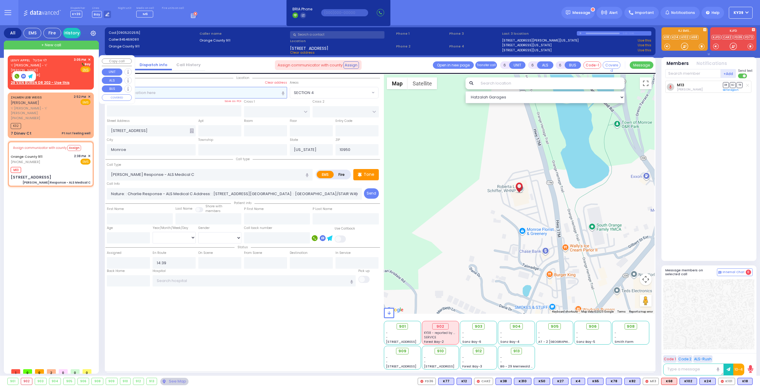
type input "15:05"
select select "Hatzalah Garages"
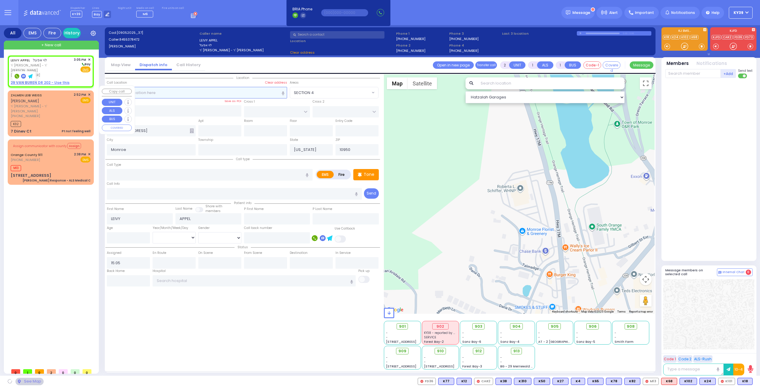
select select
radio input "true"
select select
select select "Hatzalah Garages"
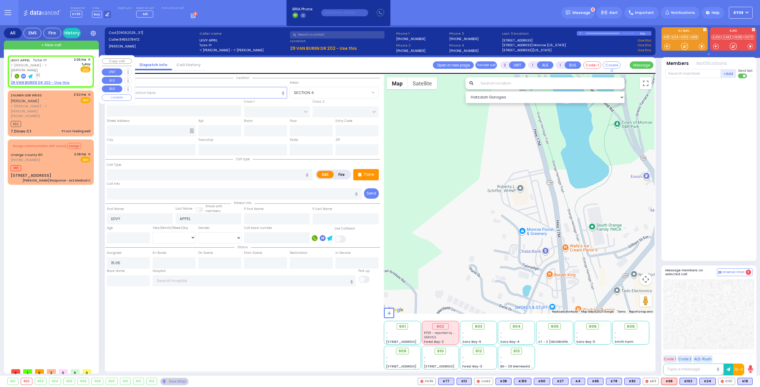
click at [64, 65] on div "LEIVY APPEL לוי אפעל ר' בעריש - ר' אהרן פערענץ (845) 537-8472 3:05 PM ✕ Bay EMS" at bounding box center [51, 67] width 80 height 20
select select
radio input "true"
select select
select select "Hatzalah Garages"
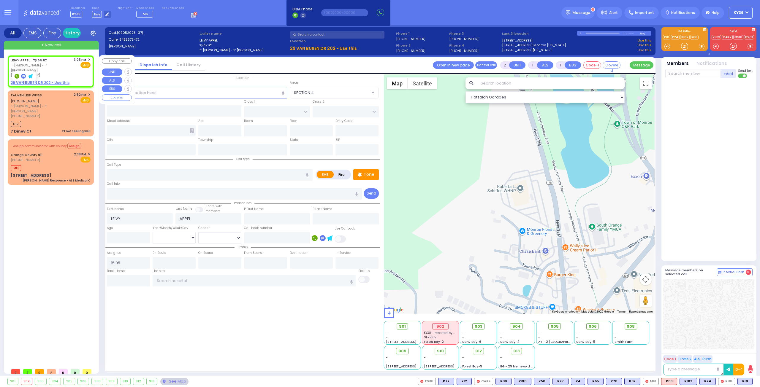
select select
radio input "true"
select select
select select "Hatzalah Garages"
click at [89, 59] on span "✕" at bounding box center [89, 59] width 3 height 5
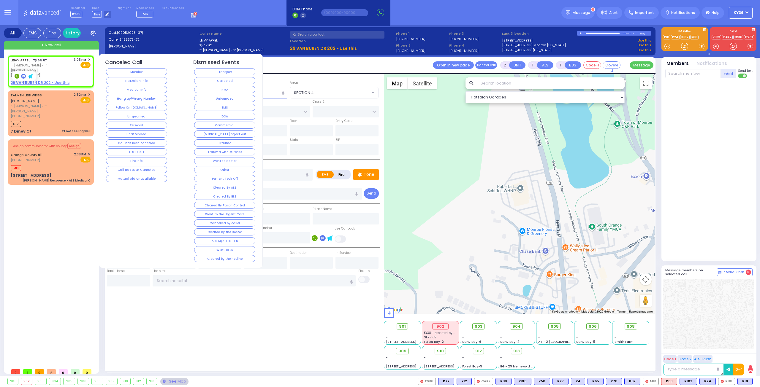
click at [129, 90] on button "Medical Info" at bounding box center [136, 89] width 61 height 7
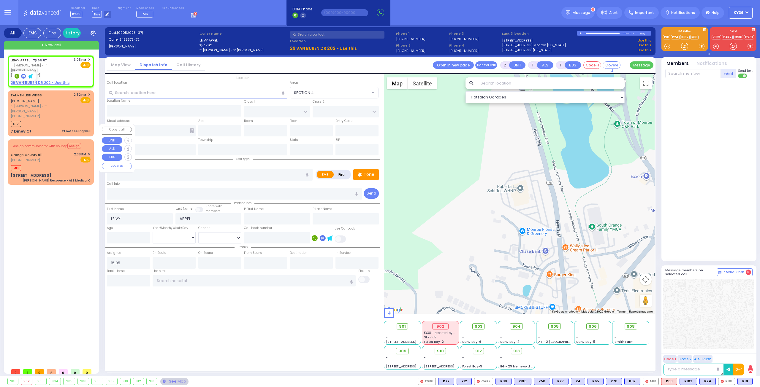
select select
radio input "true"
select select
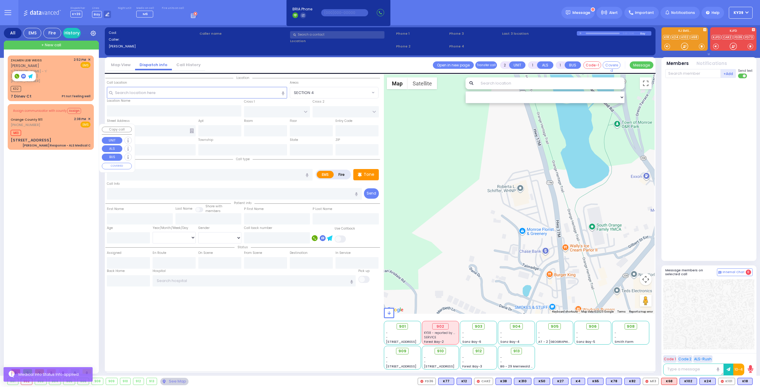
click at [37, 254] on div "ZALMEN LEIB WEISS זלמן לייב ווייס ר' פישל - ר' רפאל דערשאוויץ (845) 537-9527 2:…" at bounding box center [52, 210] width 88 height 310
click at [56, 117] on div "Assign communicator with county Assign Orange County 911 (845) 469-0911 2:38 PM…" at bounding box center [51, 127] width 84 height 44
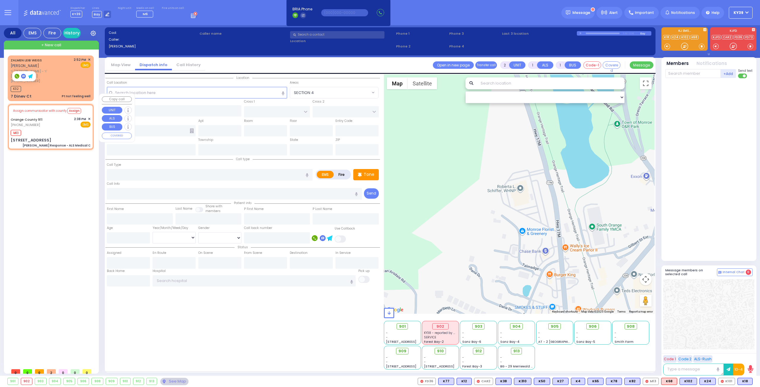
type input "6"
select select
type input "Charlie Response - ALS Medical C"
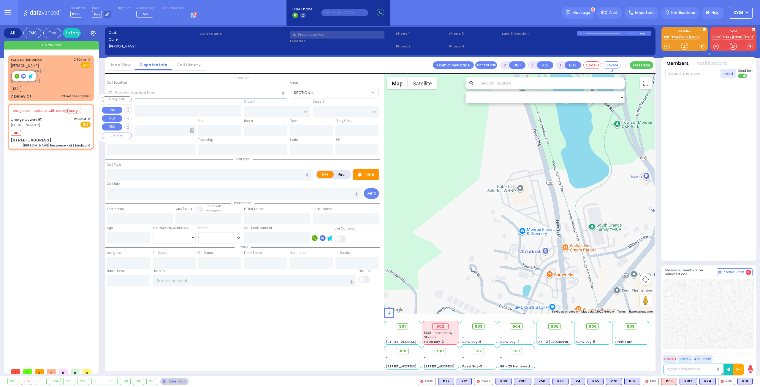
radio input "true"
type input "Nature: : Charlie Response - ALS Medical C Address: : 855 St Rte 17m APT 101, 1…"
type input "Unknown"
select select "Year"
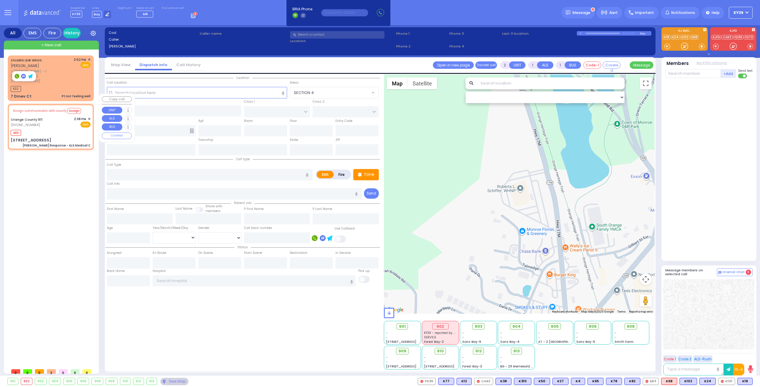
type input "14:40"
type input "14:39"
type input "855 St Rte 17m"
type input "Monroe"
type input "[US_STATE]"
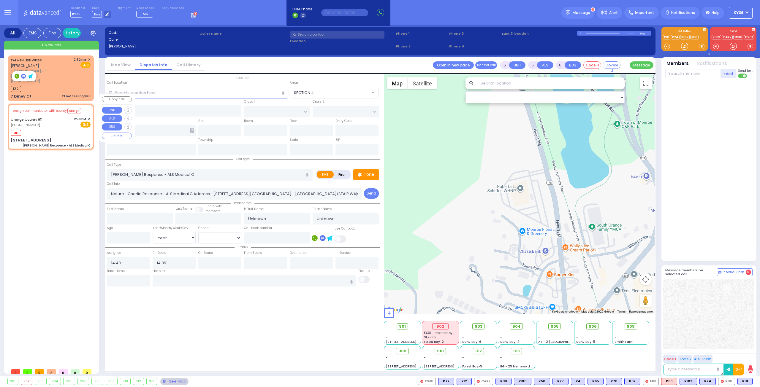
type input "10950"
select select "Hatzalah Garages"
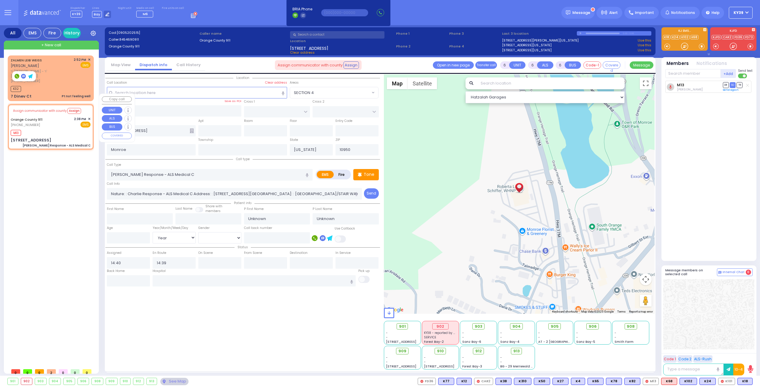
click at [89, 117] on span "✕" at bounding box center [89, 119] width 3 height 5
click at [45, 179] on div "ZALMEN LEIB WEISS זלמן לייב ווייס ר' פישל - ר' רפאל דערשאוויץ (845) 537-9527 2:…" at bounding box center [52, 210] width 88 height 310
click at [52, 117] on div "Assign communicator with county Assign Orange County 911 (845) 469-0911 2:38 PM…" at bounding box center [51, 127] width 84 height 44
select select
radio input "true"
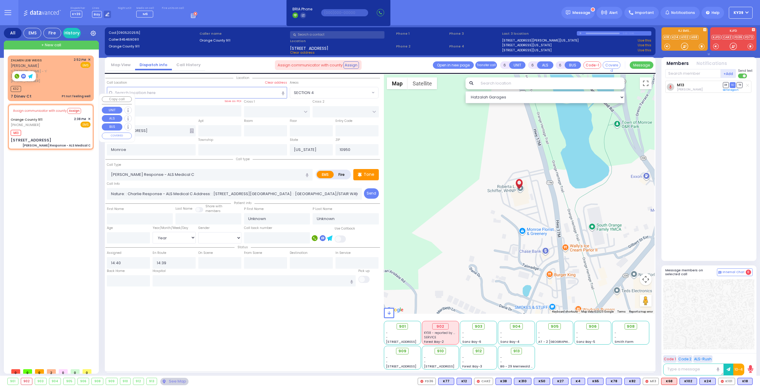
select select "Year"
select select "Hatzalah Garages"
click at [119, 281] on input "text" at bounding box center [128, 280] width 43 height 11
click at [119, 280] on input "text" at bounding box center [128, 280] width 43 height 11
type input "15:07"
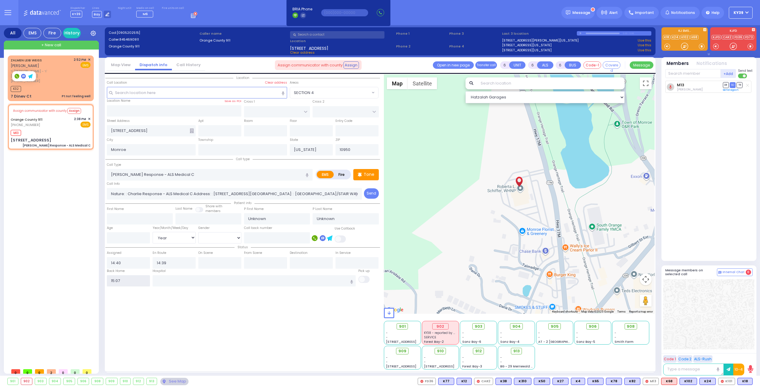
select select
radio input "true"
select select
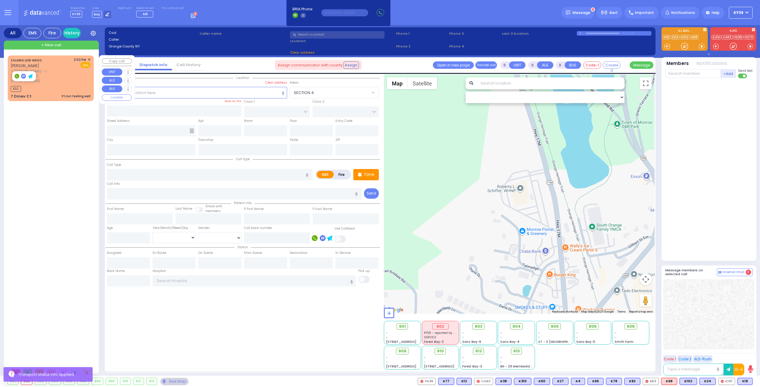
click at [54, 85] on div "K32" at bounding box center [51, 88] width 80 height 7
type input "1"
type input "0"
type input "1"
select select
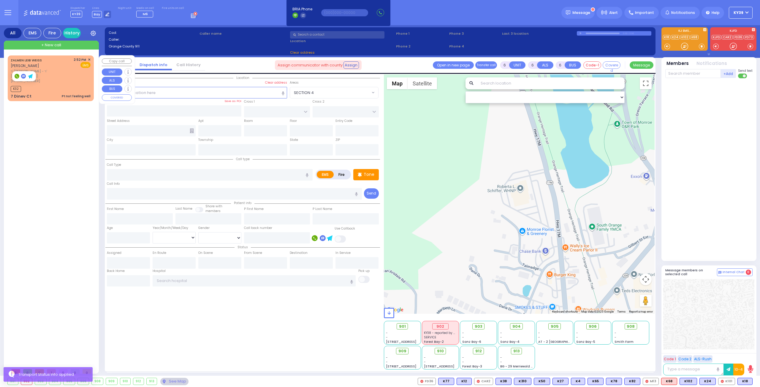
type input "Pt not feeling well"
radio input "true"
type input "ZALMEN LEIB"
type input "WEISS"
select select
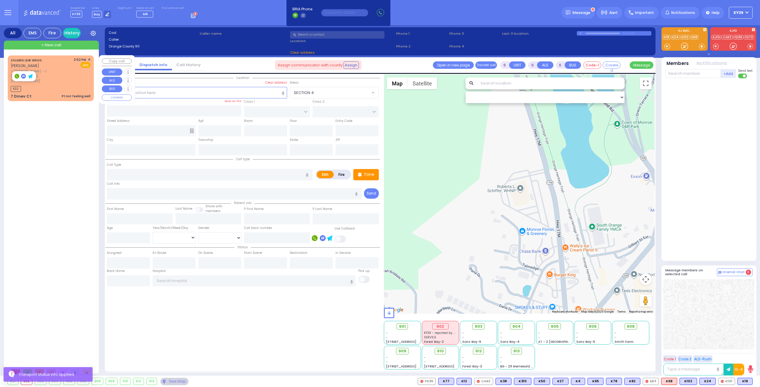
type input "14:52"
type input "14:57"
select select "Hatzalah Garages"
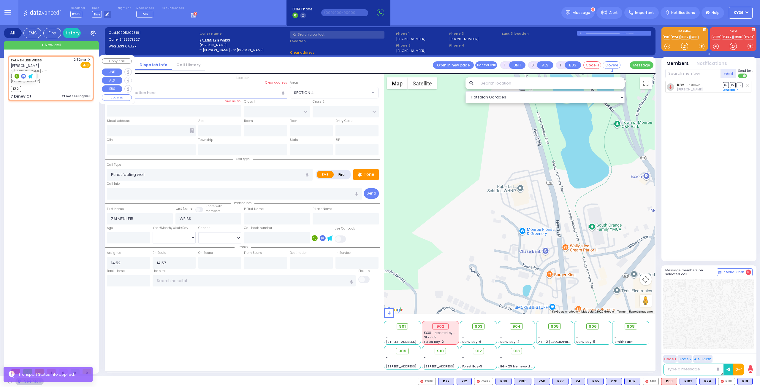
type input "7 Dinev Ct"
type input "Monroe"
type input "[US_STATE]"
type input "10950"
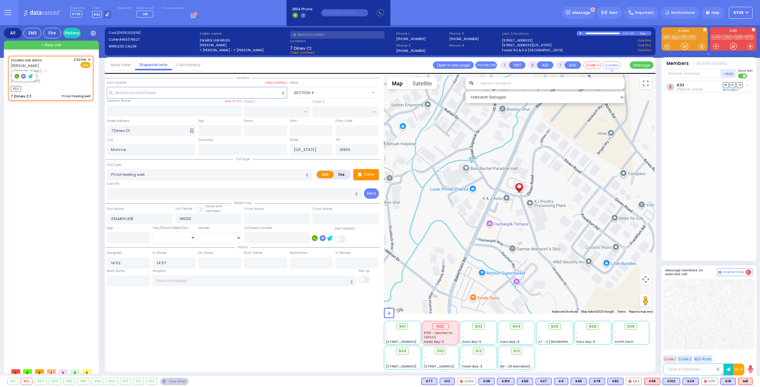
drag, startPoint x: 689, startPoint y: 231, endPoint x: 672, endPoint y: 231, distance: 16.9
click at [687, 230] on div "K32 Moses Witriol DR SO TR" at bounding box center [709, 168] width 88 height 175
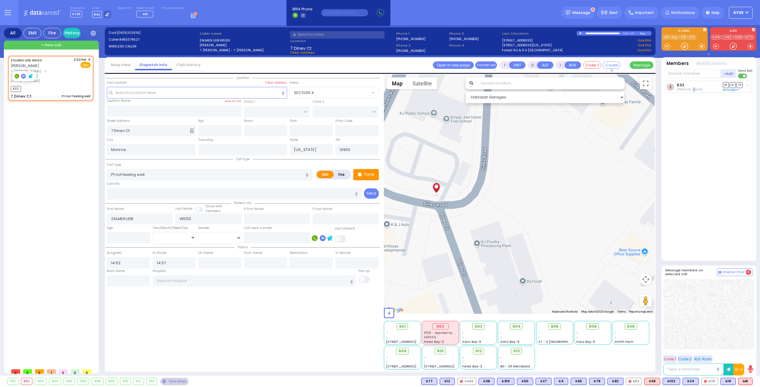
drag, startPoint x: 565, startPoint y: 207, endPoint x: 582, endPoint y: 223, distance: 23.1
click at [584, 223] on div at bounding box center [519, 194] width 271 height 240
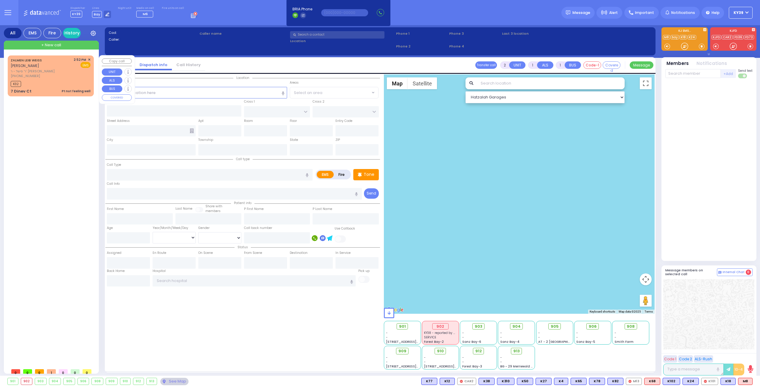
click at [36, 74] on span "[PHONE_NUMBER]" at bounding box center [25, 76] width 29 height 5
type input "1"
type input "0"
select select
type input "Pt not feeling well"
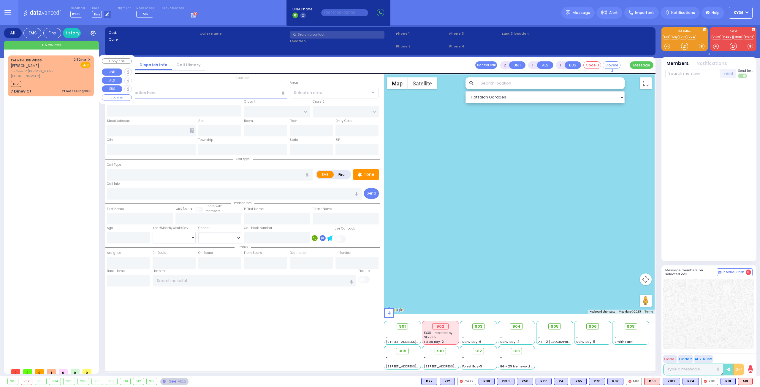
radio input "true"
type input "ZALMEN LEIB"
type input "WEISS"
select select
type input "14:52"
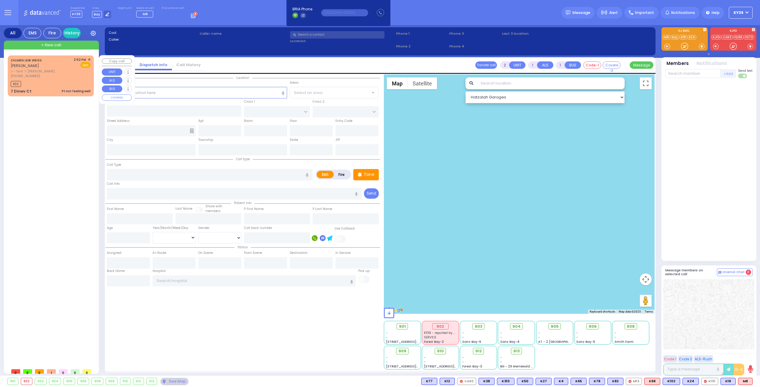
type input "14:57"
select select "Hatzalah Garages"
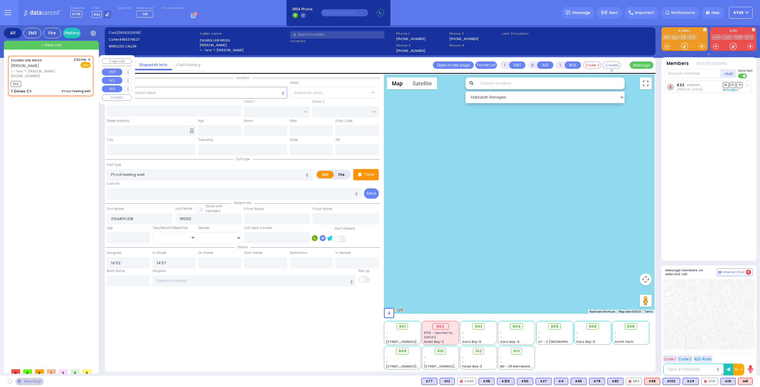
type input "7 Dinev Ct"
type input "Monroe"
type input "[US_STATE]"
type input "10950"
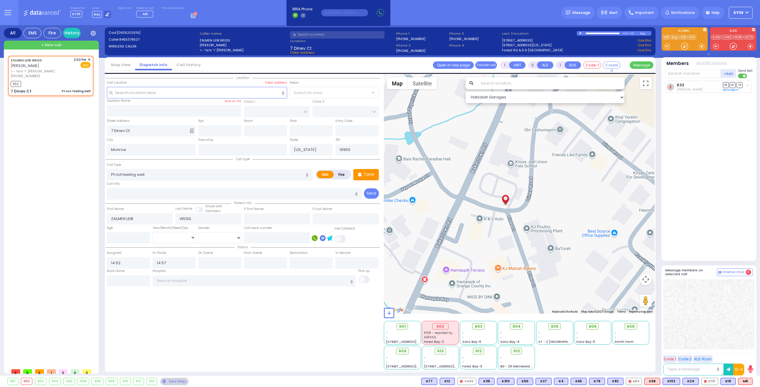
click at [694, 180] on div "K32 [PERSON_NAME] DR SO TR" at bounding box center [709, 168] width 88 height 175
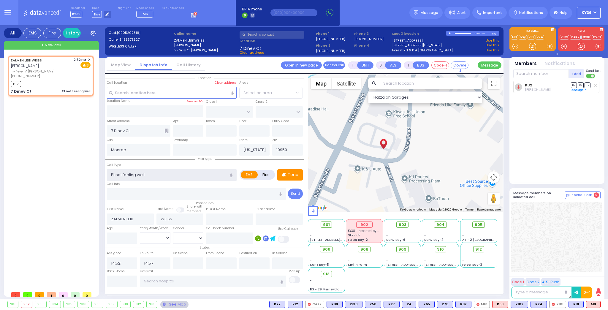
click at [180, 171] on input "Pt not feeling well" at bounding box center [172, 174] width 130 height 11
click at [263, 195] on input "text" at bounding box center [196, 193] width 179 height 11
select select
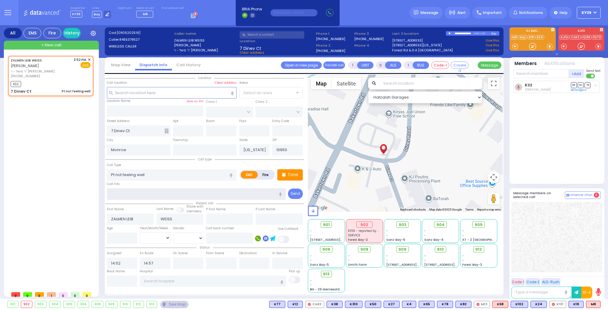
radio input "true"
select select
select select "Hatzalah Garages"
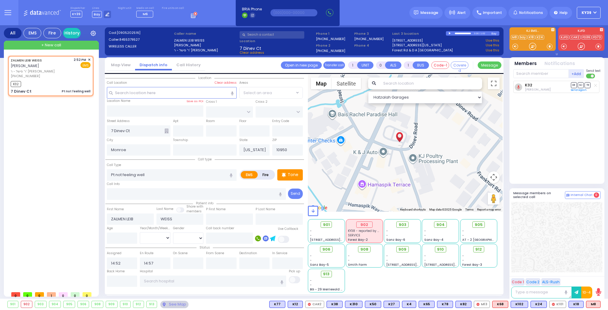
drag, startPoint x: 281, startPoint y: 193, endPoint x: 232, endPoint y: 191, distance: 49.6
click at [232, 191] on div "Call Info" at bounding box center [196, 190] width 179 height 19
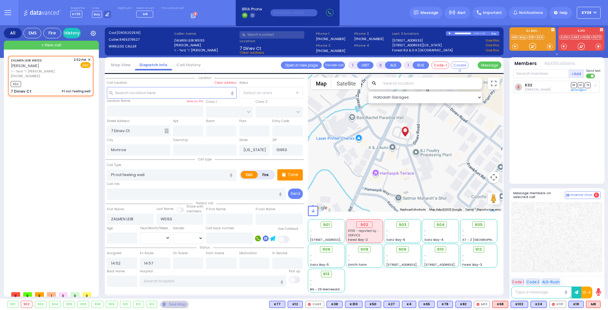
click at [236, 174] on button "button" at bounding box center [231, 174] width 11 height 11
click at [232, 173] on icon "button" at bounding box center [231, 175] width 3 height 4
click at [208, 174] on input "Pt not feeling well" at bounding box center [172, 174] width 130 height 11
drag, startPoint x: 208, startPoint y: 174, endPoint x: 204, endPoint y: 178, distance: 5.7
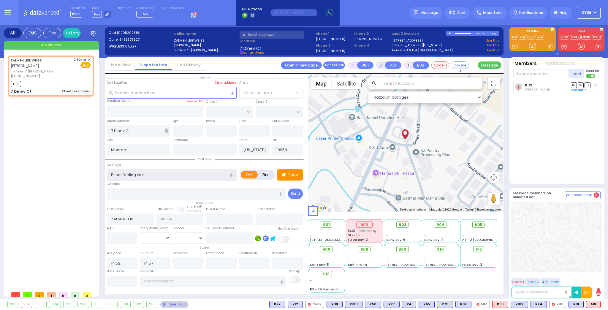
click at [207, 175] on input "Pt not feeling well" at bounding box center [172, 174] width 130 height 11
type input "f"
select select
radio input "true"
select select
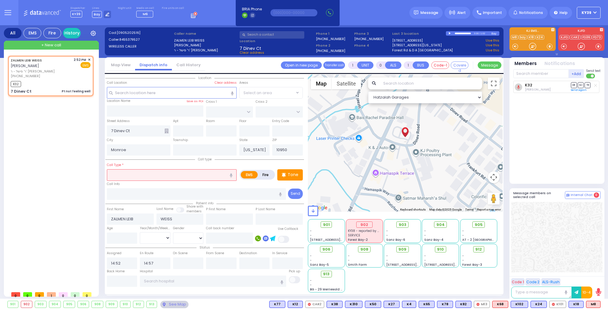
select select "Hatzalah Garages"
select select
radio input "true"
select select
select select "Hatzalah Garages"
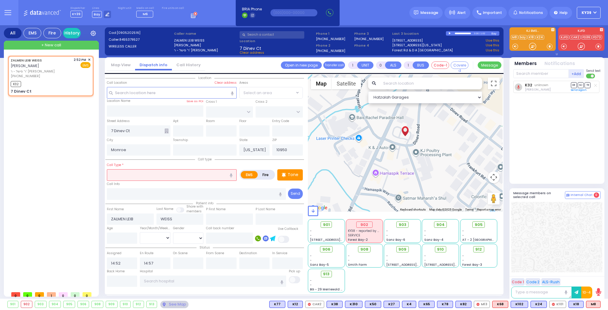
click at [230, 173] on button "button" at bounding box center [231, 174] width 11 height 11
type input "full trauma"
select select
radio input "true"
select select
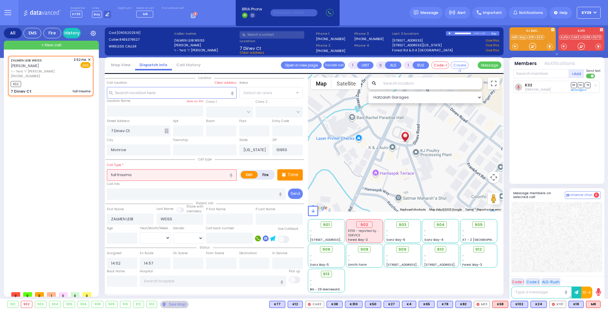
select select "Hatzalah Garages"
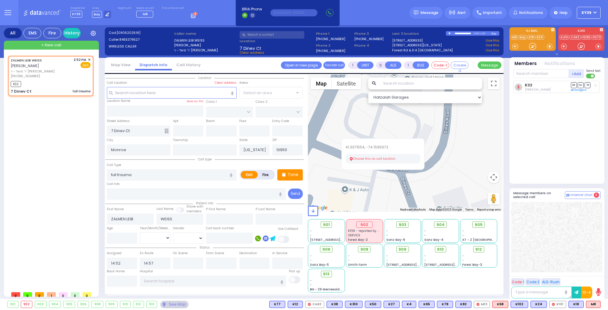
click at [389, 155] on button "Choose this as call location" at bounding box center [382, 159] width 75 height 10
select select
radio input "true"
select select
select select "Hatzalah Garages"
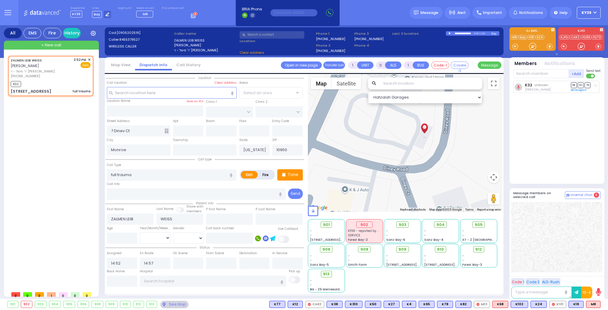
type input "1 Dinev Road"
type input "Kiryas Joel"
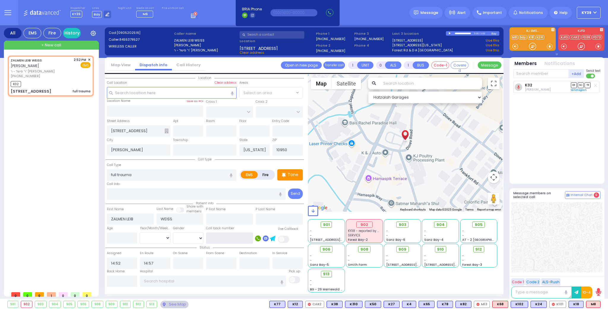
click at [219, 240] on input "text" at bounding box center [229, 237] width 47 height 11
type input "8452481488"
click at [241, 237] on input "8452481488" at bounding box center [229, 237] width 47 height 11
click at [193, 175] on input "full trauma" at bounding box center [172, 174] width 130 height 11
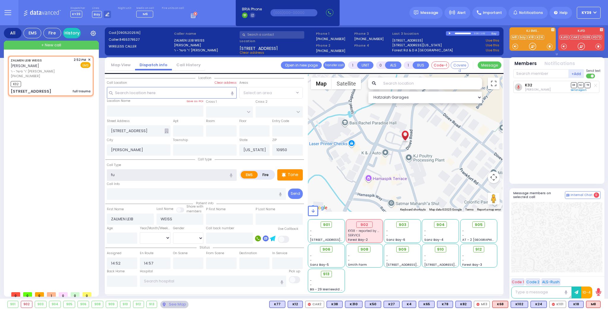
type input "f"
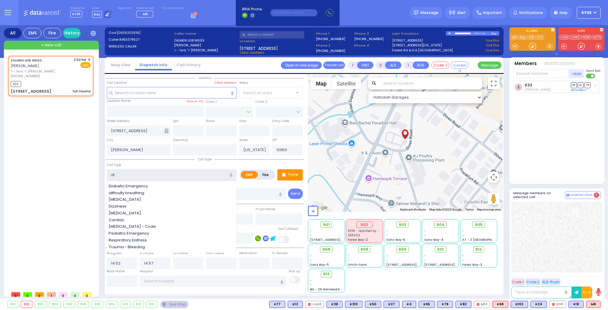
type input "dif"
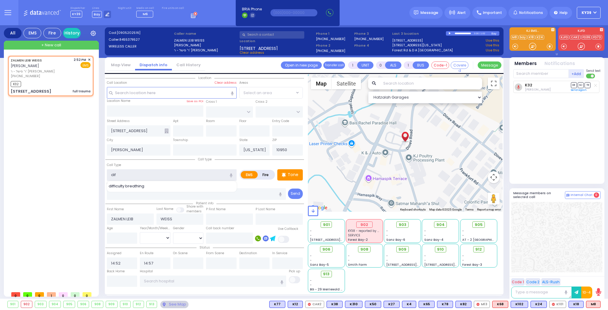
select select
radio input "true"
select select
select select "Hatzalah Garages"
type input "d"
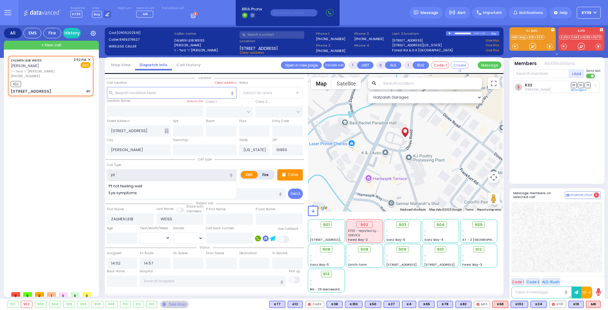
type input "p"
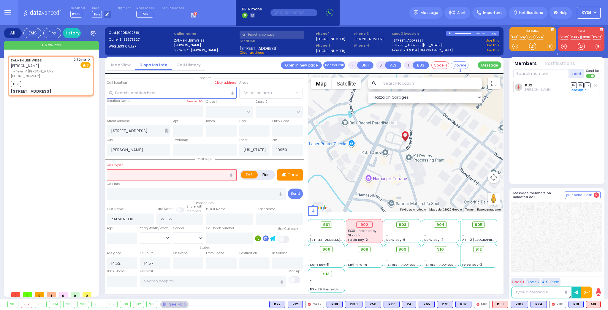
type input "f"
select select
radio input "true"
select select
select select "Hatzalah Garages"
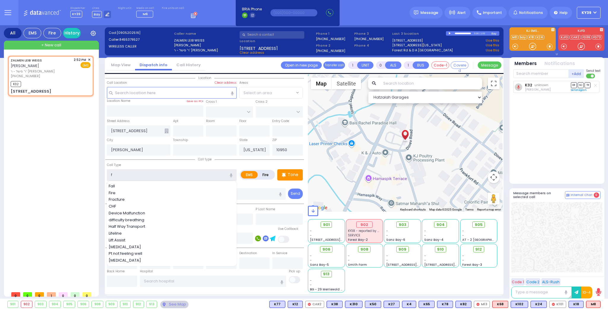
type input "fe"
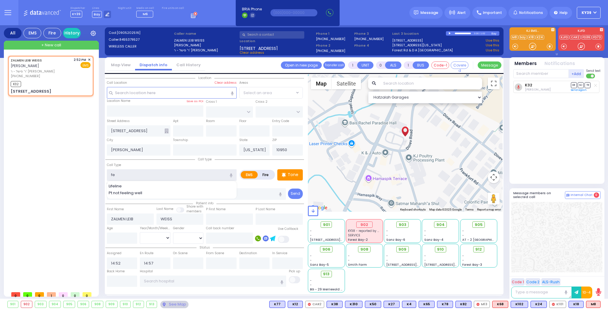
select select
radio input "true"
select select
select select "Hatzalah Garages"
type input "Fall"
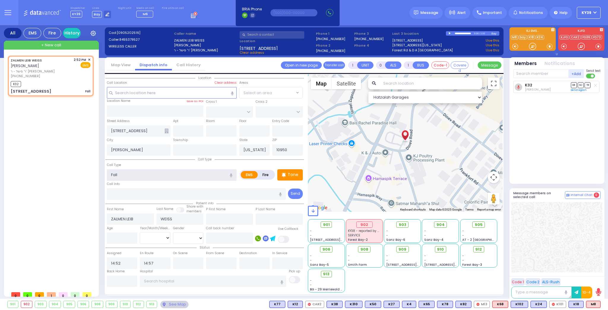
select select
radio input "true"
select select
select select "Hatzalah Garages"
click at [8, 9] on button at bounding box center [7, 12] width 21 height 25
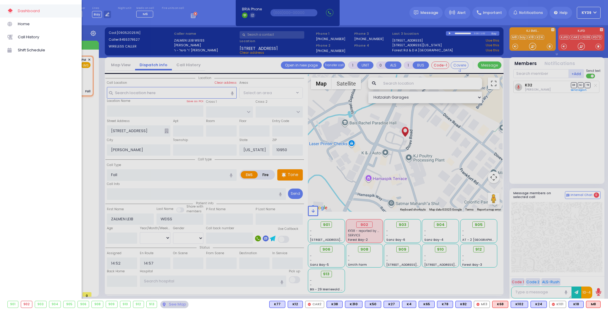
select select
radio input "true"
select select
select select "Hatzalah Garages"
click at [141, 30] on div at bounding box center [304, 155] width 608 height 310
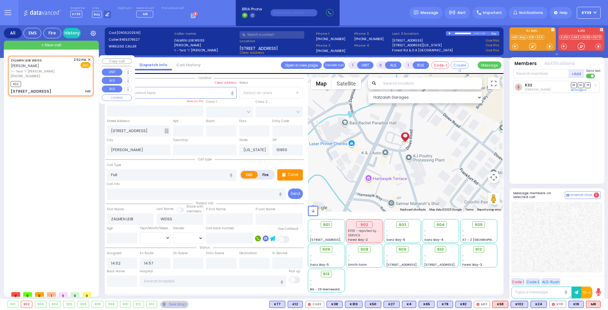
click at [55, 80] on div "K32" at bounding box center [51, 83] width 80 height 7
select select
radio input "true"
select select
select select "Hatzalah Garages"
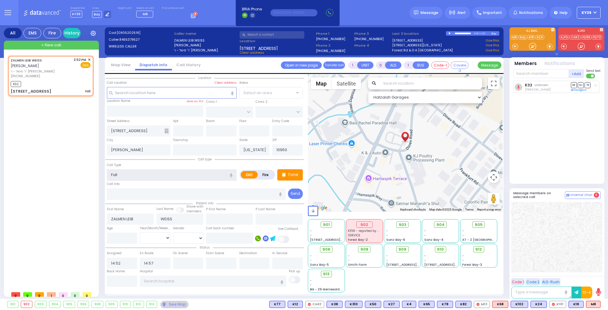
click at [137, 180] on input "Fall" at bounding box center [172, 174] width 130 height 11
type input "F"
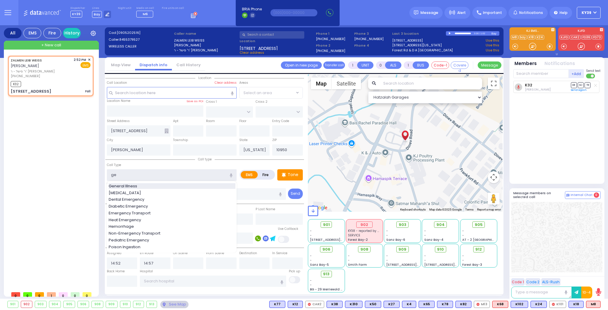
type input "General Illness"
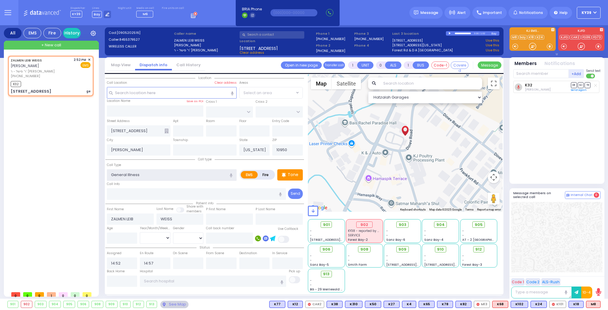
select select
radio input "true"
select select
select select "Hatzalah Garages"
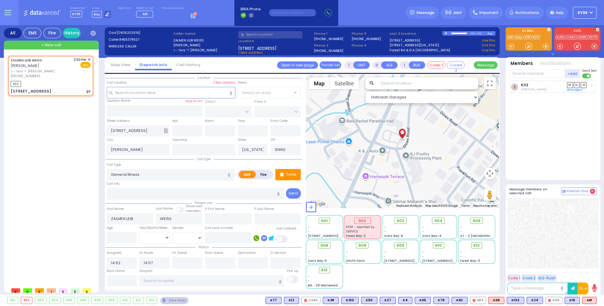
select select
radio input "true"
select select
select select "Hatzalah Garages"
click at [588, 14] on button "KY39" at bounding box center [585, 13] width 24 height 12
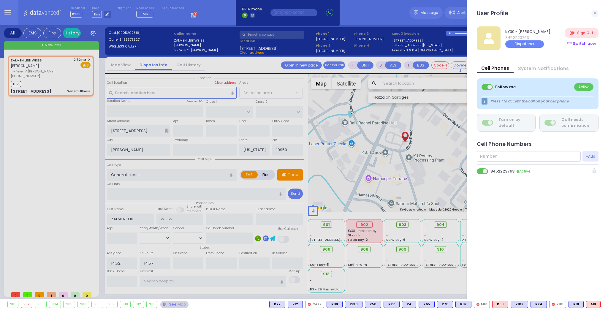
click at [584, 42] on div "Switch user" at bounding box center [581, 44] width 33 height 10
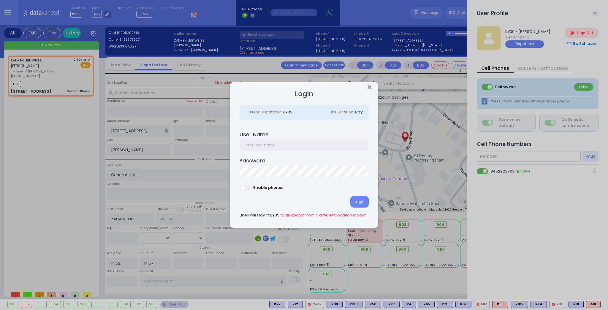
click at [250, 146] on input "text" at bounding box center [304, 144] width 129 height 11
type input "ky362"
